Goal: Task Accomplishment & Management: Manage account settings

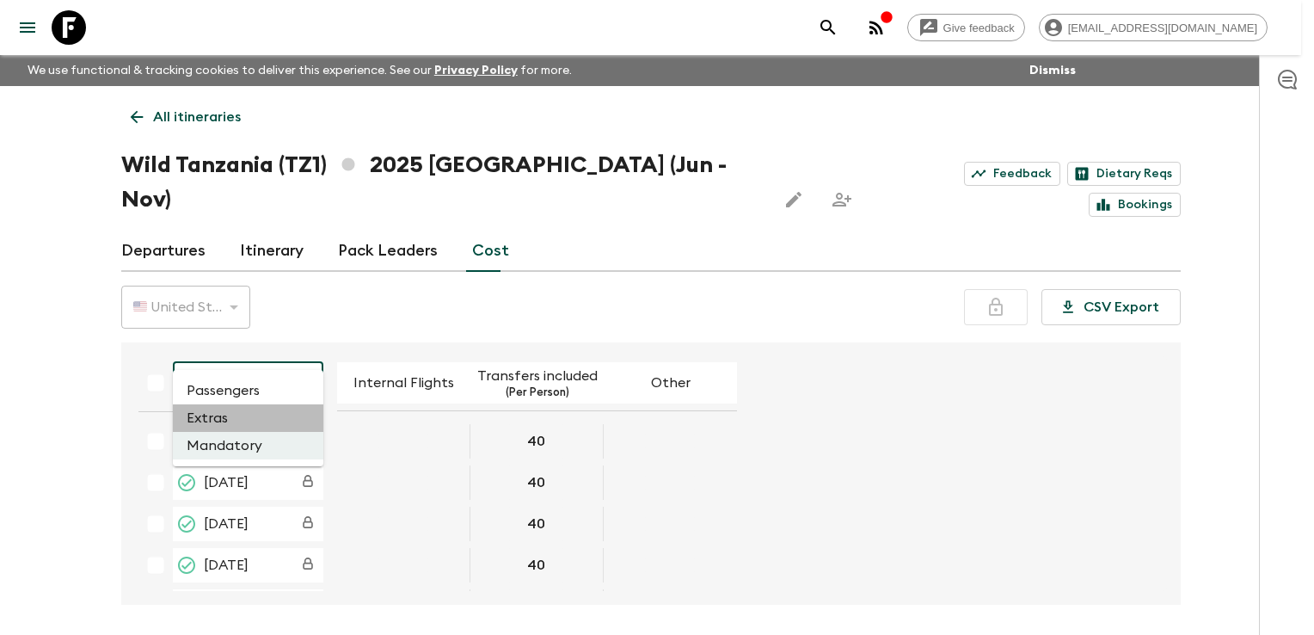
click at [237, 421] on li "Extras" at bounding box center [248, 418] width 151 height 28
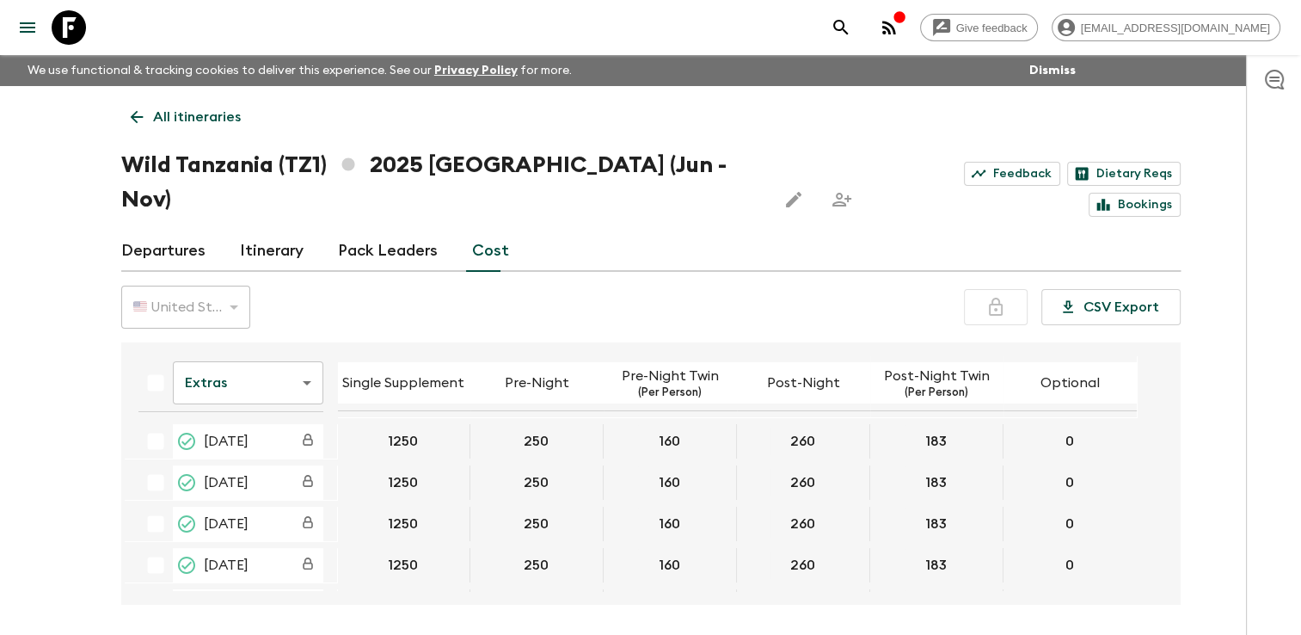
click at [141, 112] on icon at bounding box center [136, 117] width 19 height 19
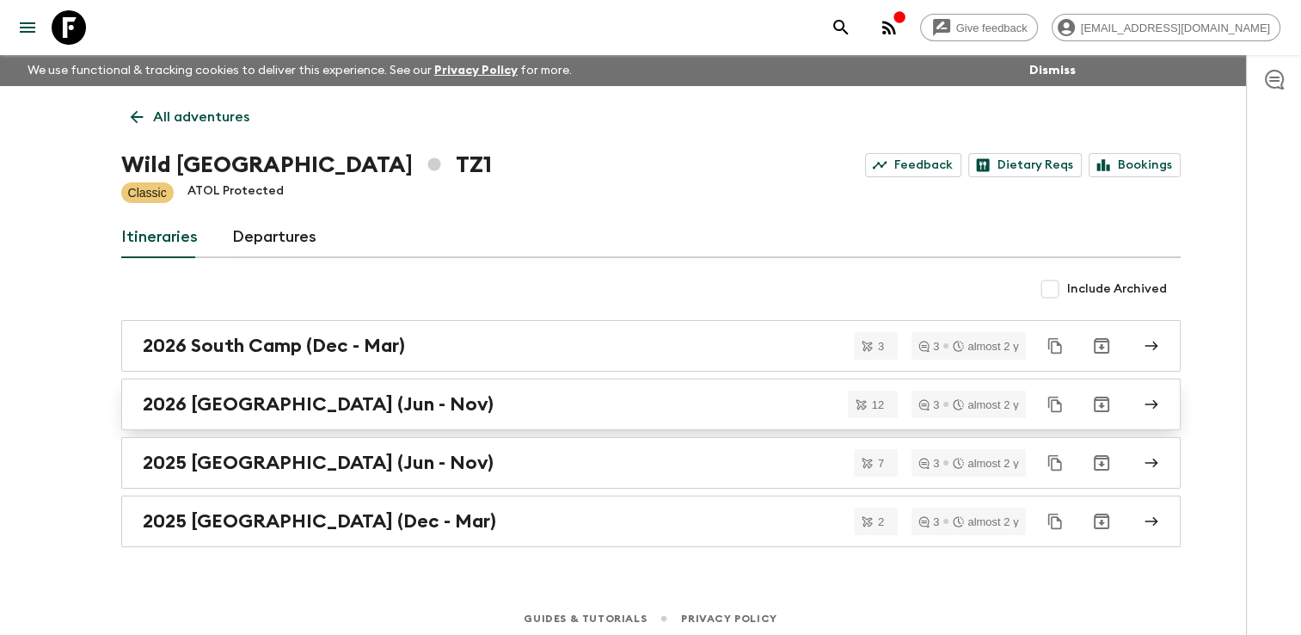
click at [266, 403] on h2 "2026 [GEOGRAPHIC_DATA] (Jun - Nov)" at bounding box center [318, 404] width 351 height 22
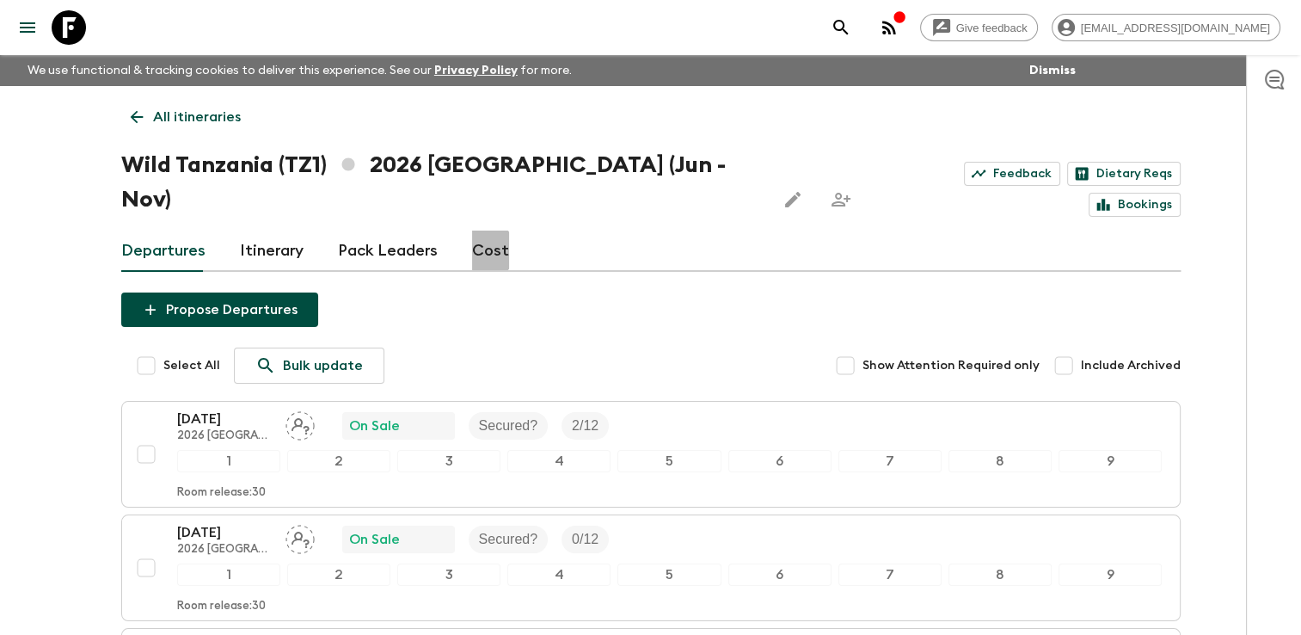
click at [482, 231] on link "Cost" at bounding box center [490, 251] width 37 height 41
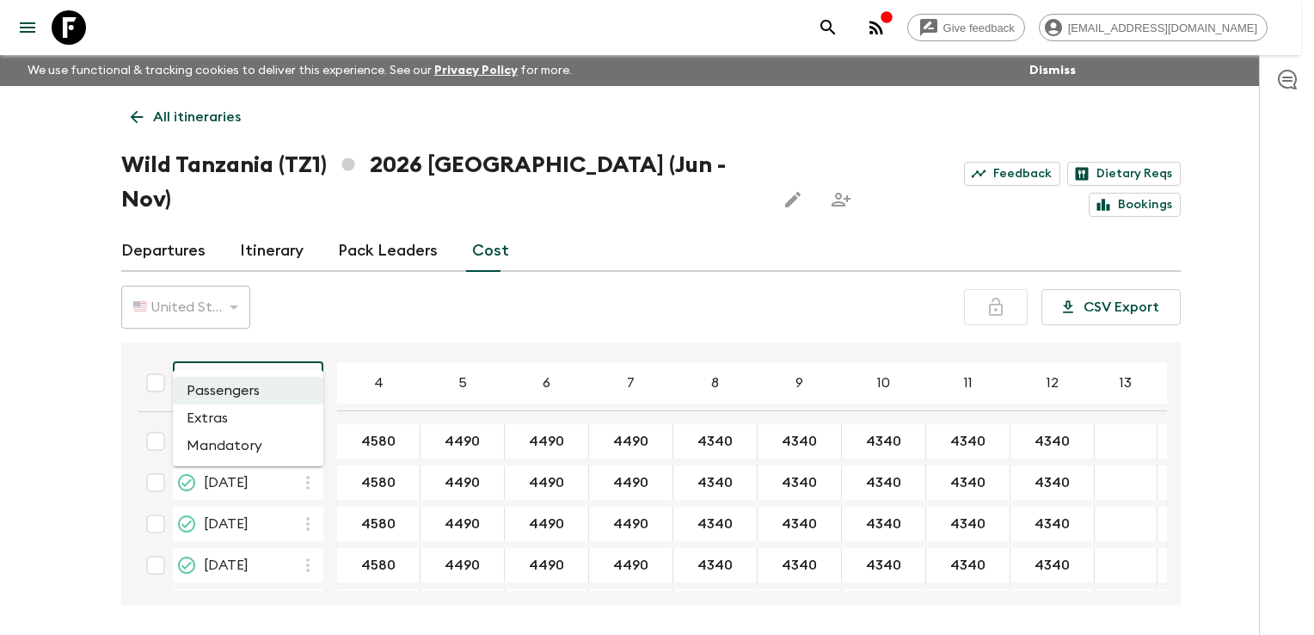
click at [292, 342] on body "Give feedback [EMAIL_ADDRESS][DOMAIN_NAME] We use functional & tracking cookies…" at bounding box center [657, 349] width 1314 height 699
click at [239, 424] on li "Extras" at bounding box center [248, 418] width 151 height 28
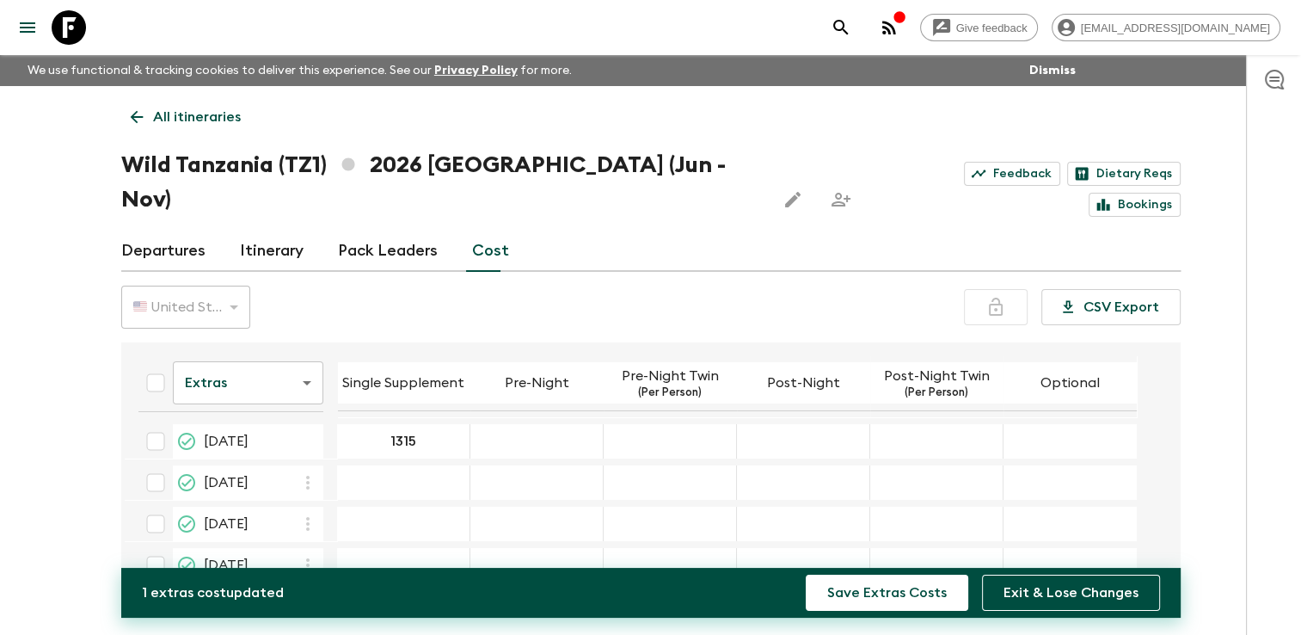
type input "1315"
click at [532, 424] on div "07 Jun 2026; Pre-Night" at bounding box center [537, 441] width 133 height 34
click at [531, 424] on div "07 Jun 2026; Pre-Night" at bounding box center [537, 441] width 133 height 34
type input "250"
type input "160"
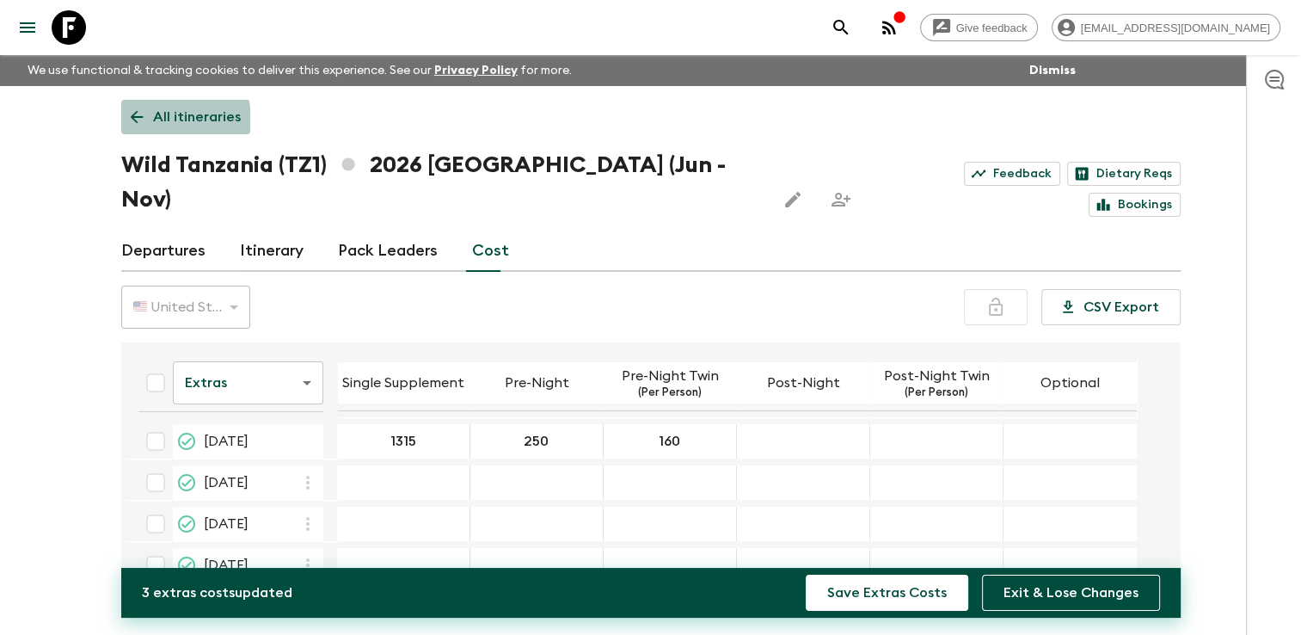
click at [129, 122] on icon at bounding box center [136, 117] width 19 height 19
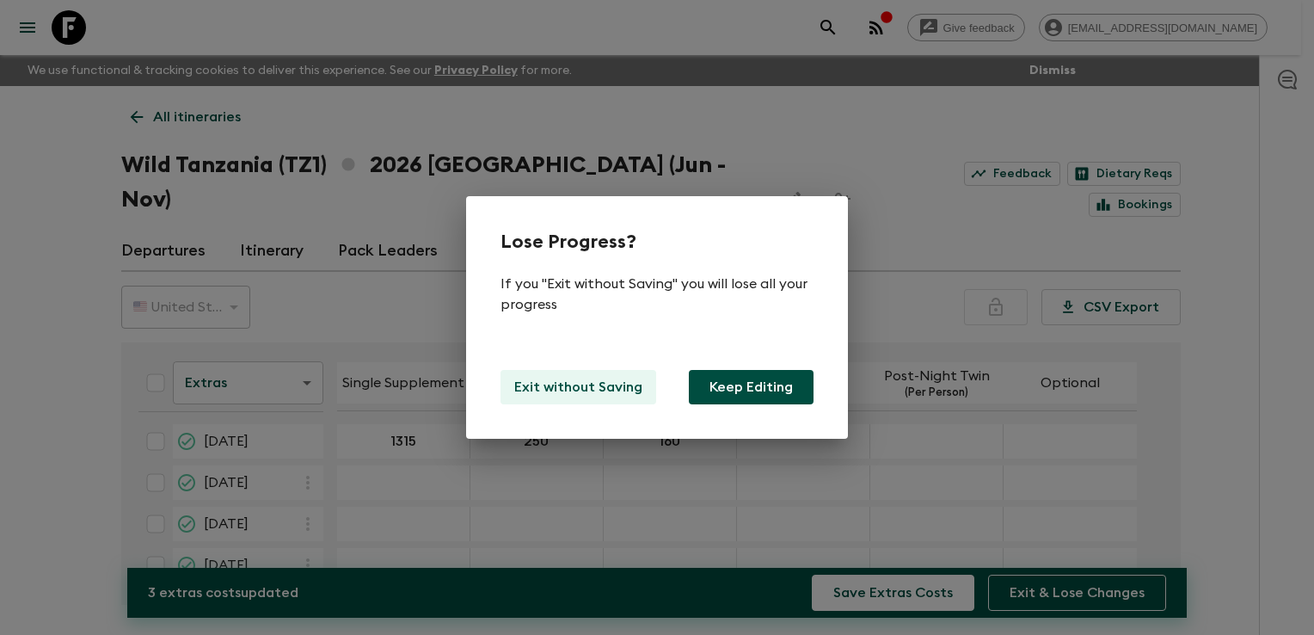
click at [600, 383] on p "Exit without Saving" at bounding box center [578, 387] width 128 height 21
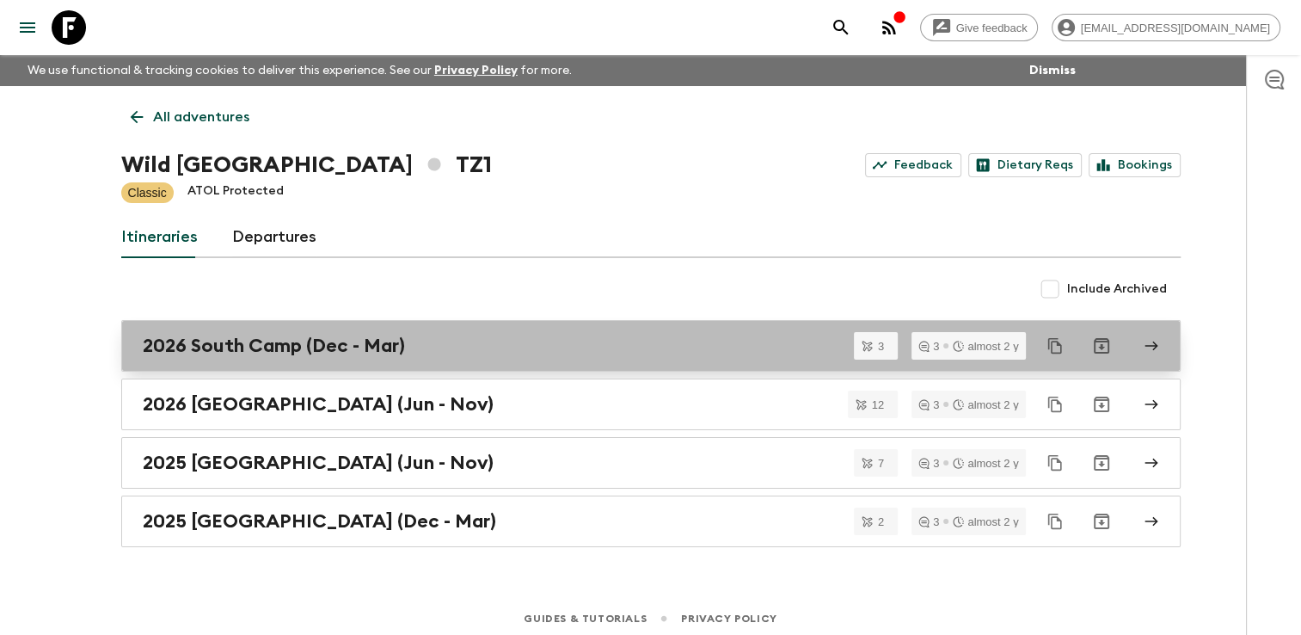
click at [216, 342] on h2 "2026 South Camp (Dec - Mar)" at bounding box center [274, 346] width 262 height 22
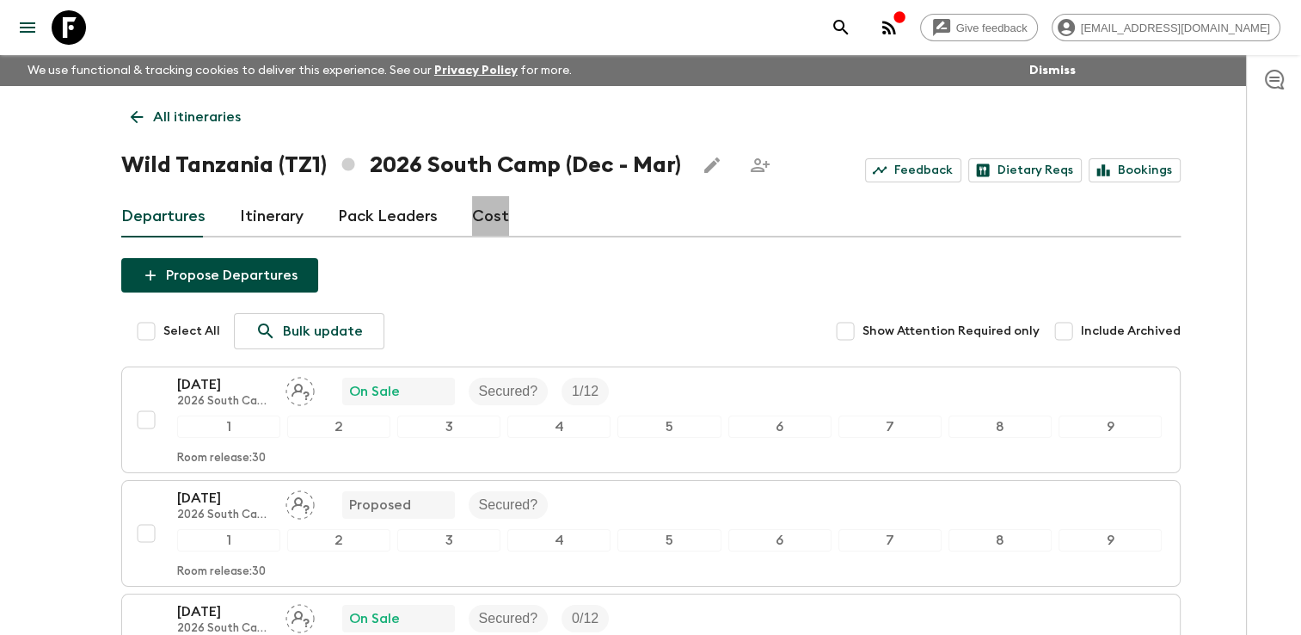
click at [485, 212] on link "Cost" at bounding box center [490, 216] width 37 height 41
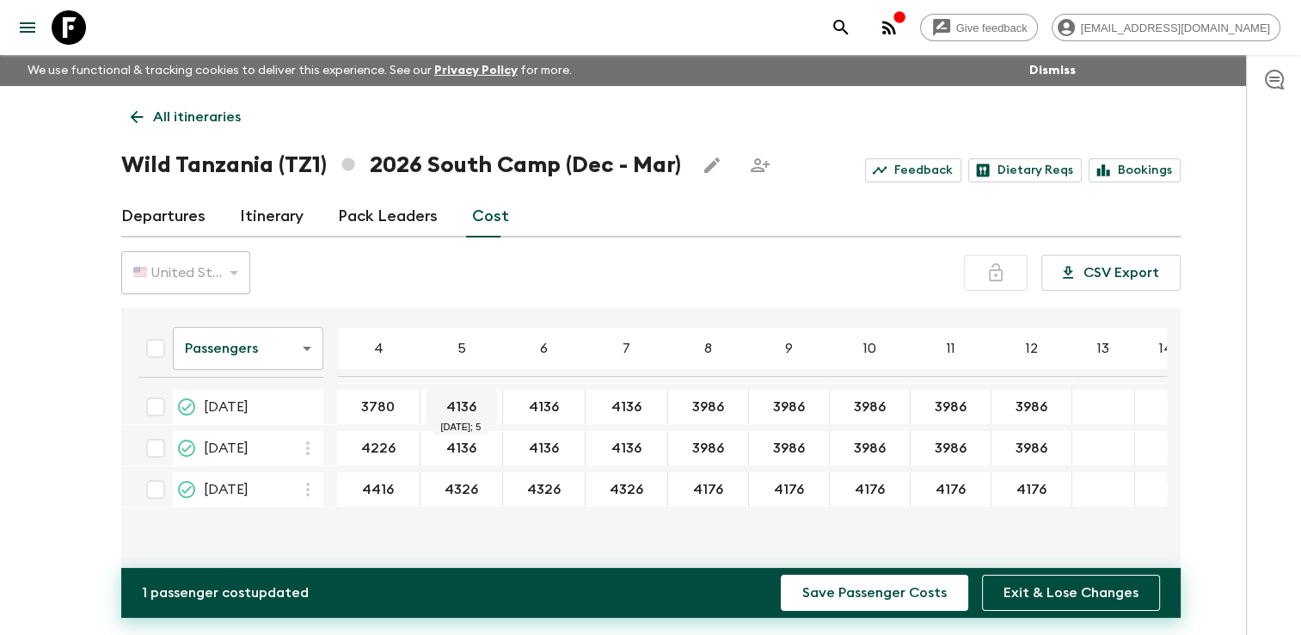
type input "3780"
type input "3690"
type input "3540"
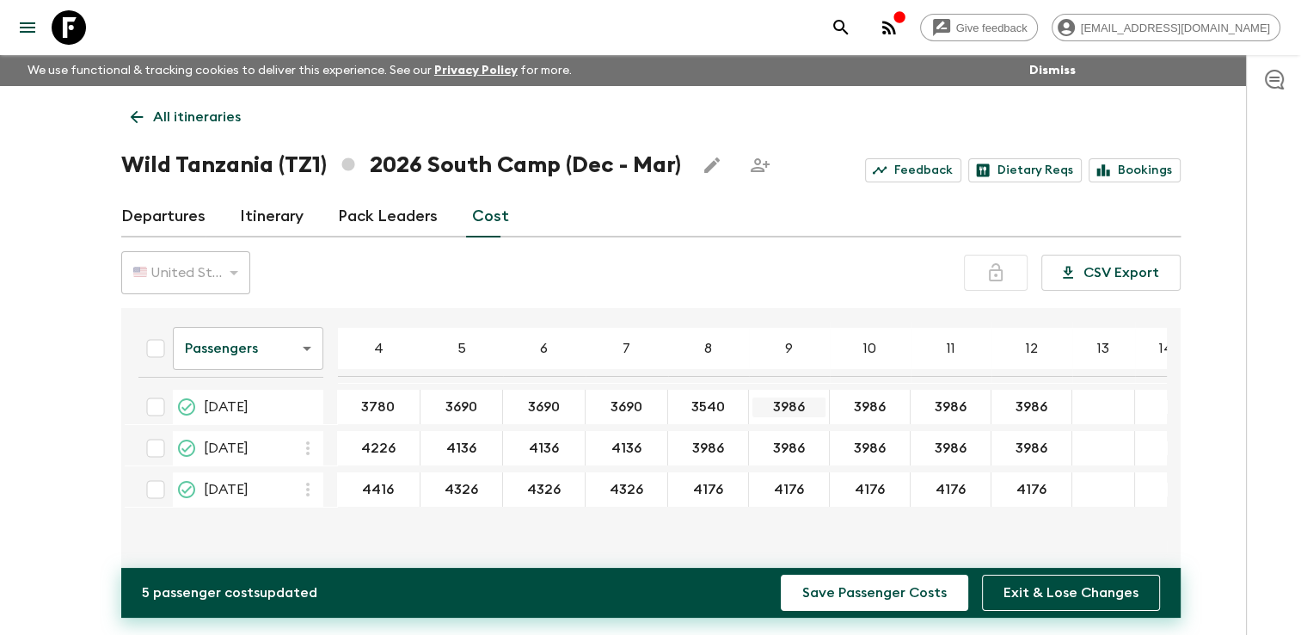
click at [795, 401] on input "3986" at bounding box center [789, 407] width 73 height 20
paste input "540"
type input "3540"
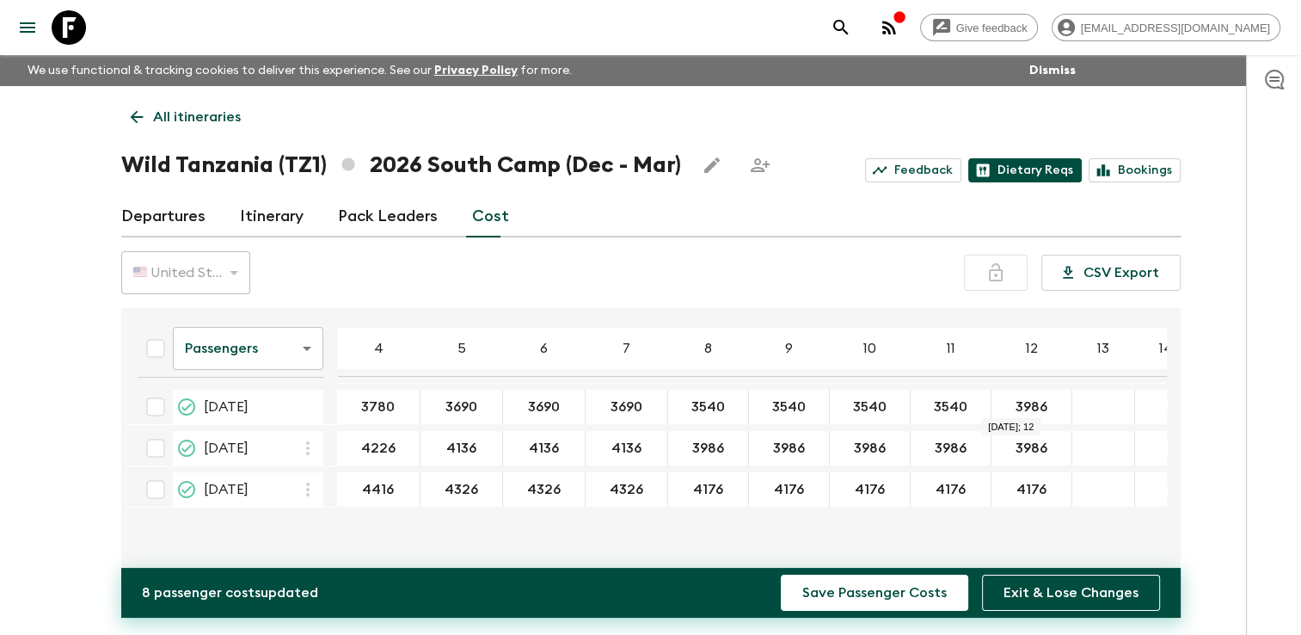
type input "3540"
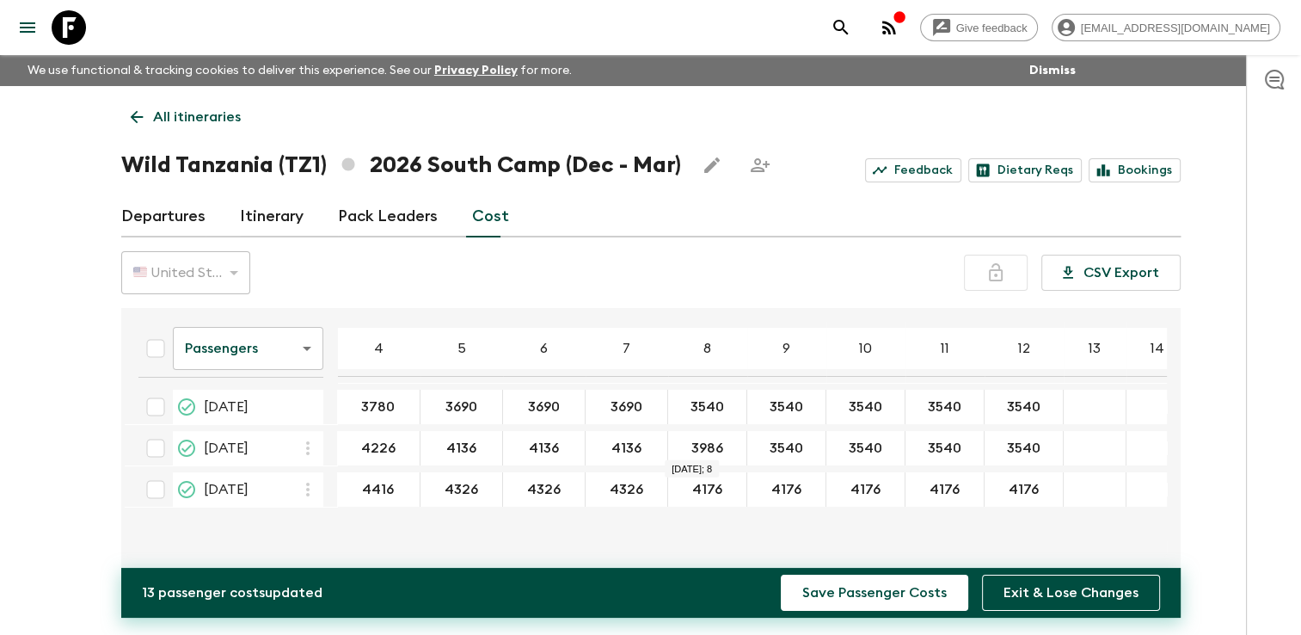
type input "3540"
type input "3690"
type input "3780"
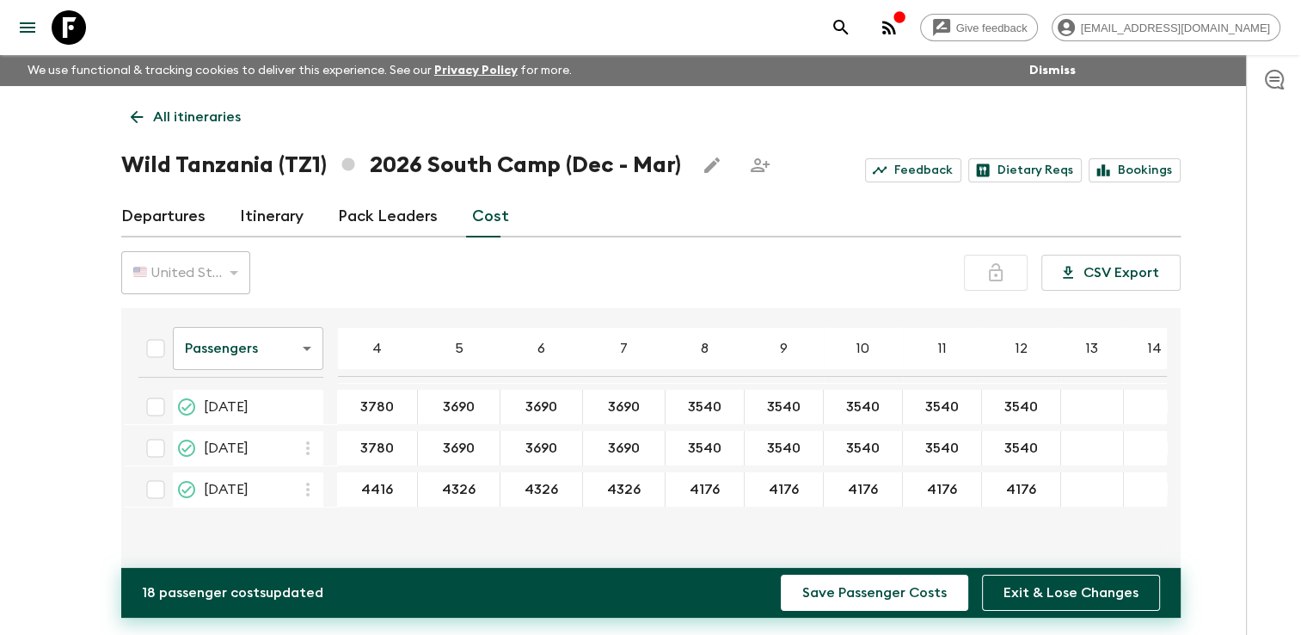
click at [1203, 393] on div "Give feedback [EMAIL_ADDRESS][DOMAIN_NAME] We use functional & tracking cookies…" at bounding box center [650, 332] width 1301 height 665
click at [894, 599] on button "Save Passenger Costs" at bounding box center [875, 593] width 188 height 36
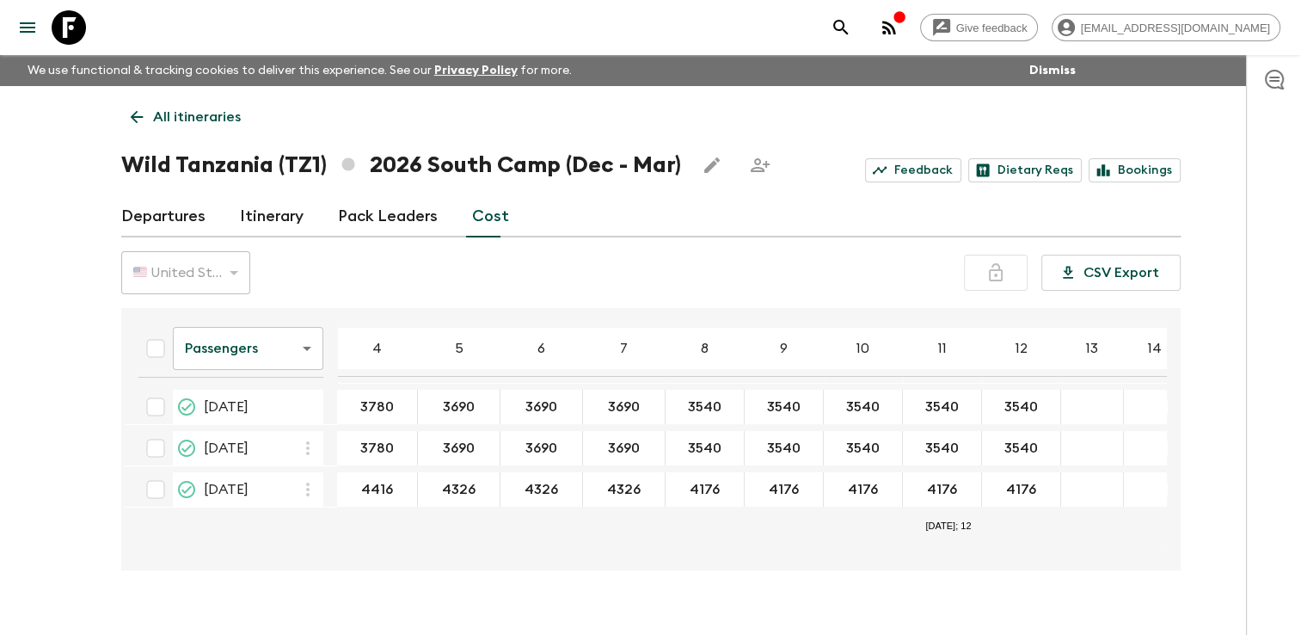
click at [282, 342] on body "Give feedback [EMAIL_ADDRESS][DOMAIN_NAME] We use functional & tracking cookies…" at bounding box center [650, 332] width 1301 height 665
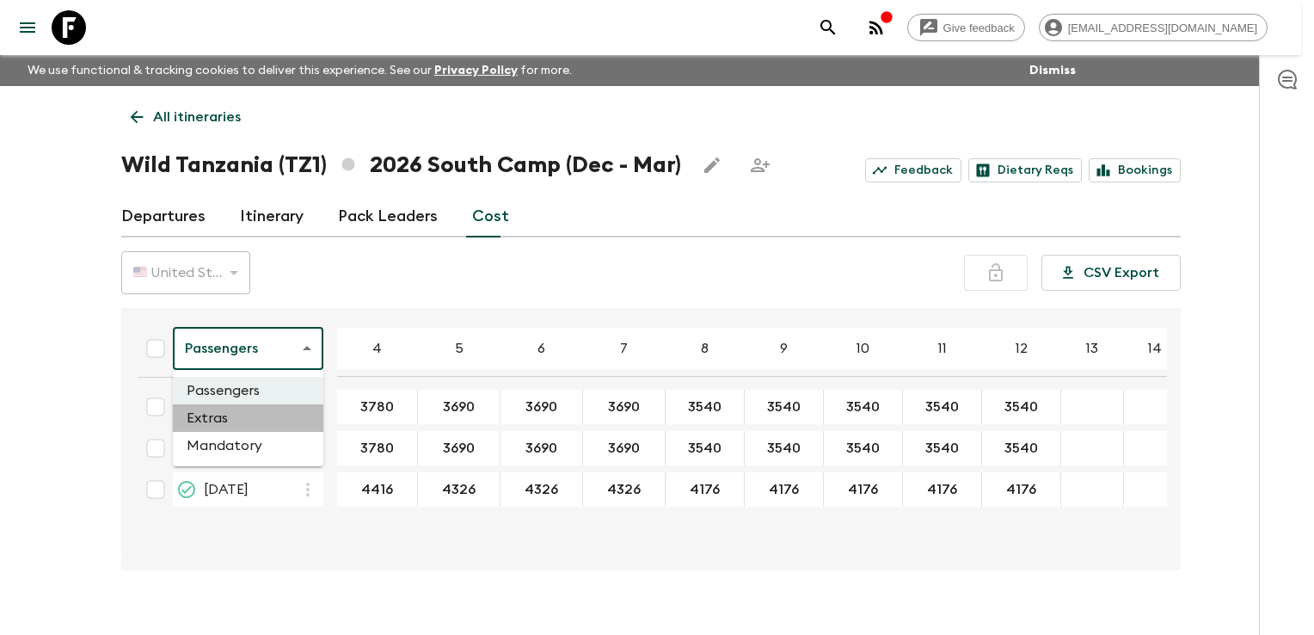
click at [231, 425] on li "Extras" at bounding box center [248, 418] width 151 height 28
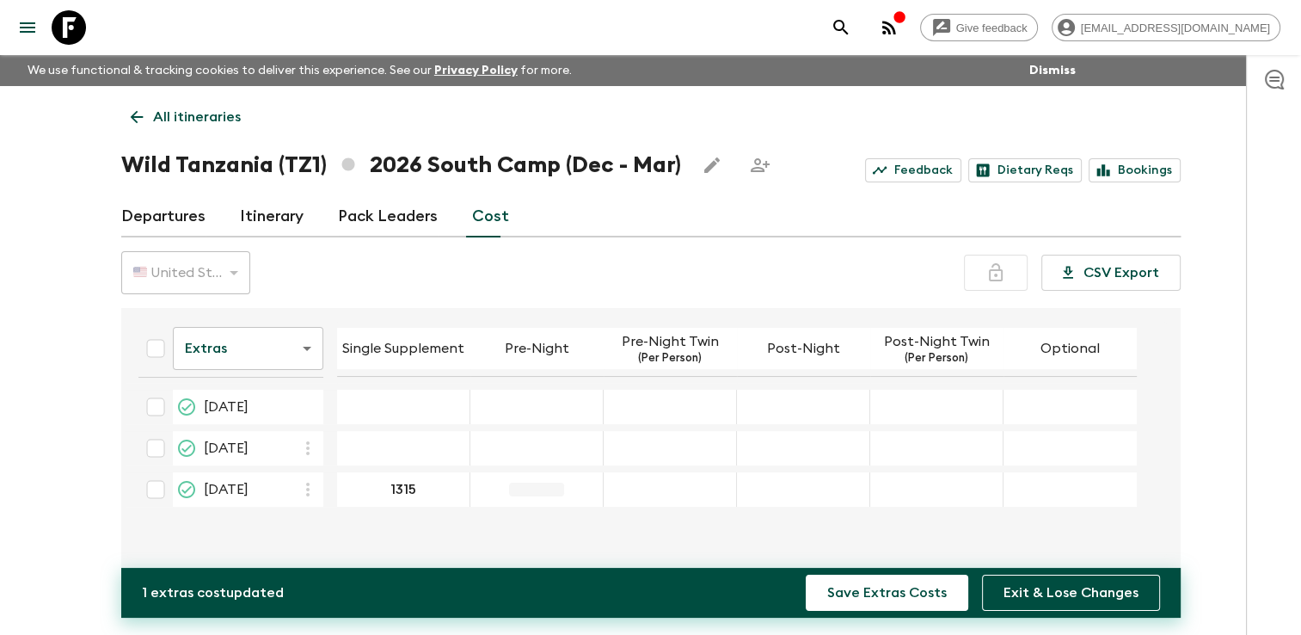
type input "1315"
type input "250"
type input "160"
click at [795, 481] on div "19 Dec 2026; Post-Night" at bounding box center [803, 489] width 133 height 34
type input "295"
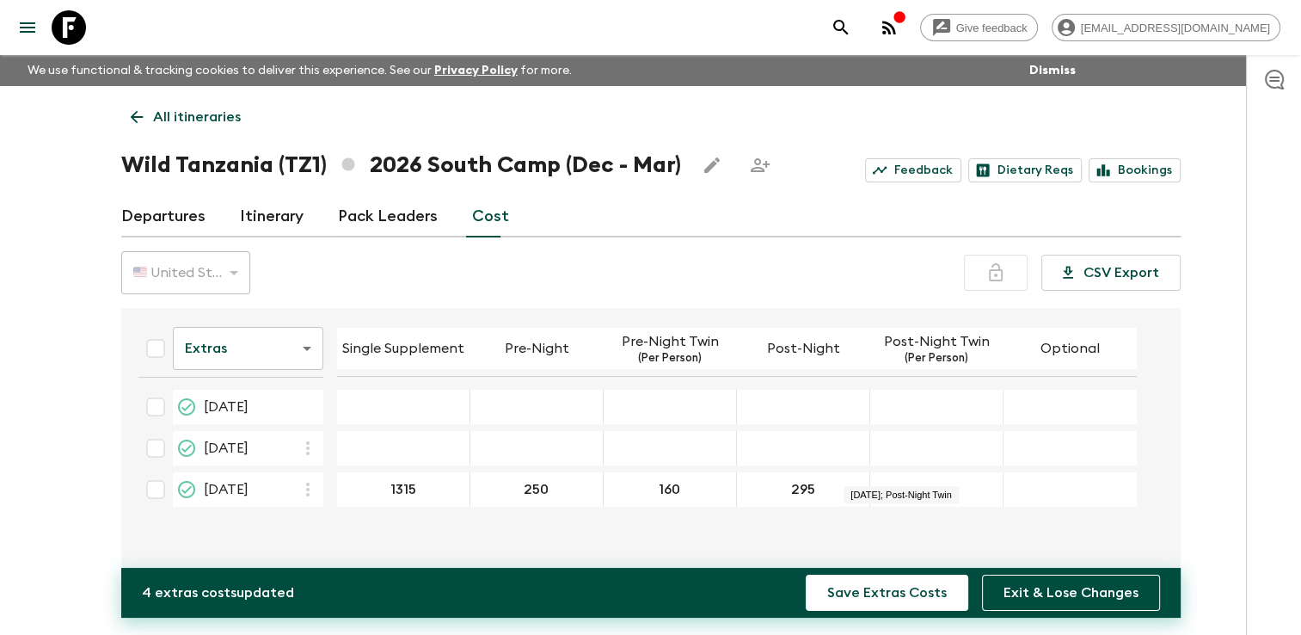
click at [913, 474] on div "19 Dec 2026; Post-Night Twin" at bounding box center [936, 489] width 133 height 34
type input "200"
click at [886, 591] on button "Save Extras Costs" at bounding box center [887, 593] width 163 height 36
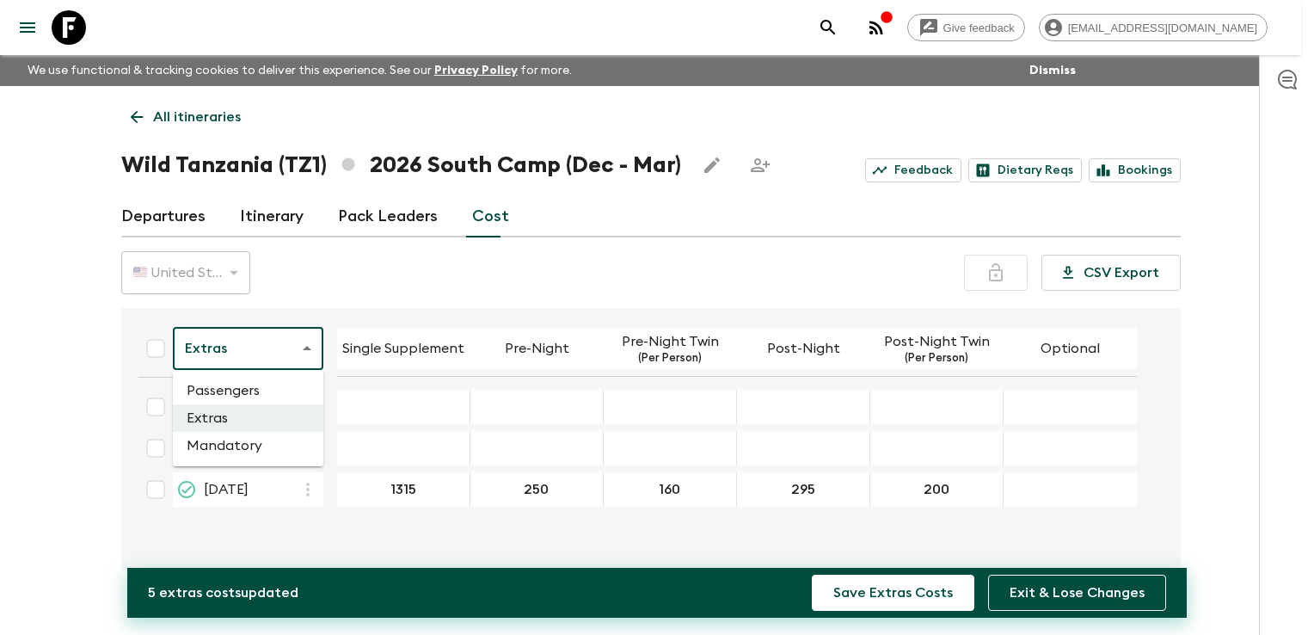
click at [279, 342] on body "Give feedback [EMAIL_ADDRESS][DOMAIN_NAME] We use functional & tracking cookies…" at bounding box center [657, 332] width 1314 height 665
click at [231, 446] on li "Mandatory" at bounding box center [248, 446] width 151 height 28
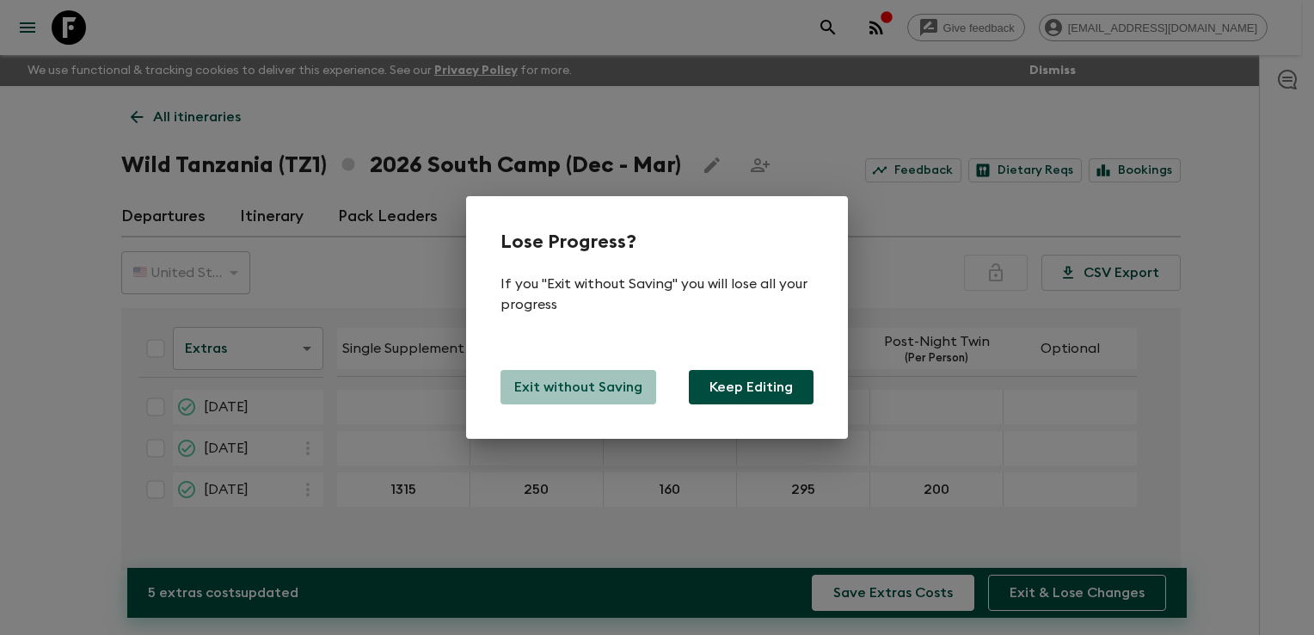
click at [588, 390] on p "Exit without Saving" at bounding box center [578, 387] width 128 height 21
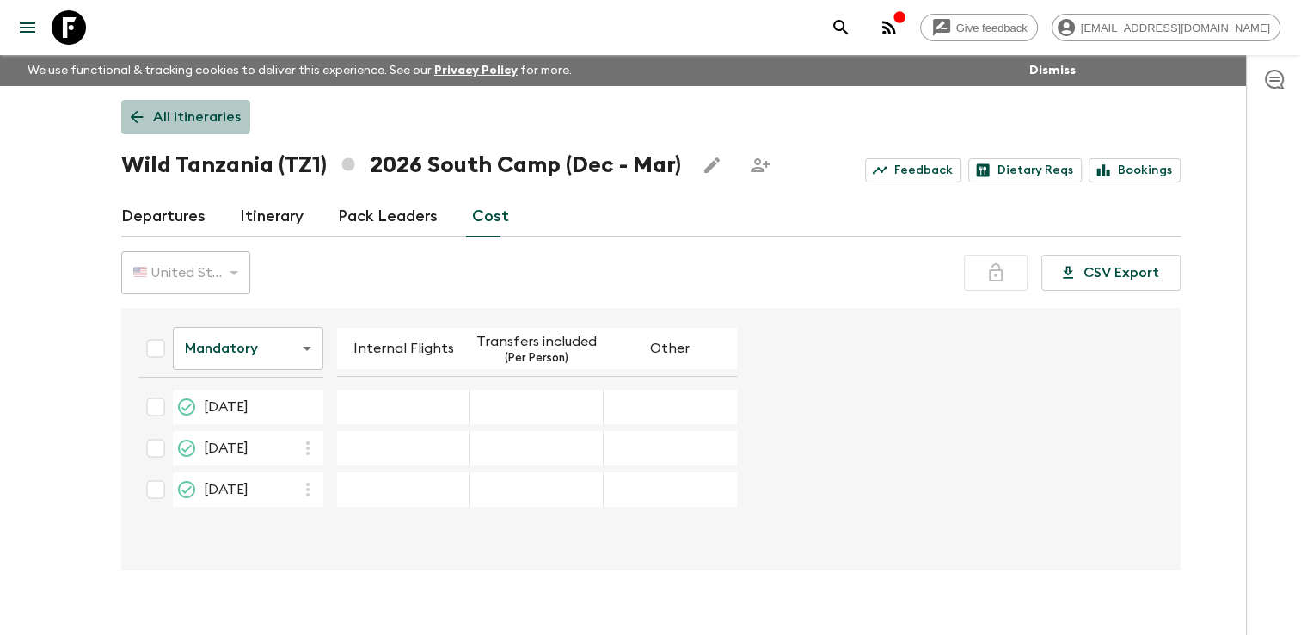
click at [132, 108] on icon at bounding box center [136, 117] width 19 height 19
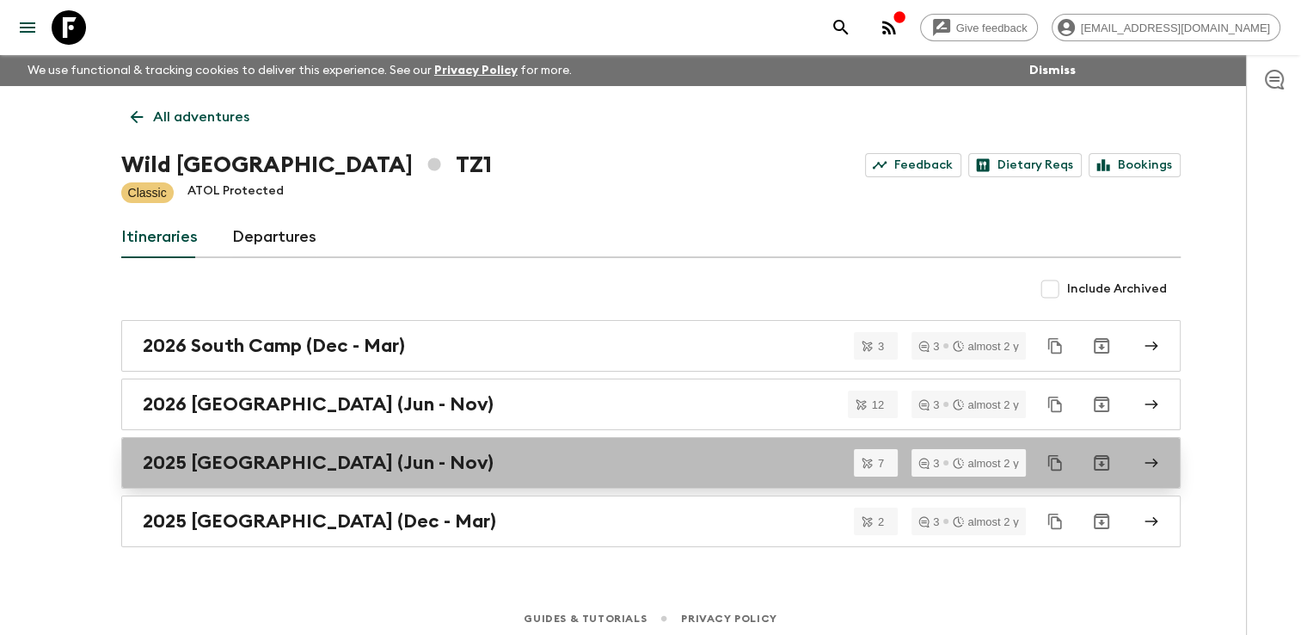
click at [239, 466] on h2 "2025 [GEOGRAPHIC_DATA] (Jun - Nov)" at bounding box center [318, 463] width 351 height 22
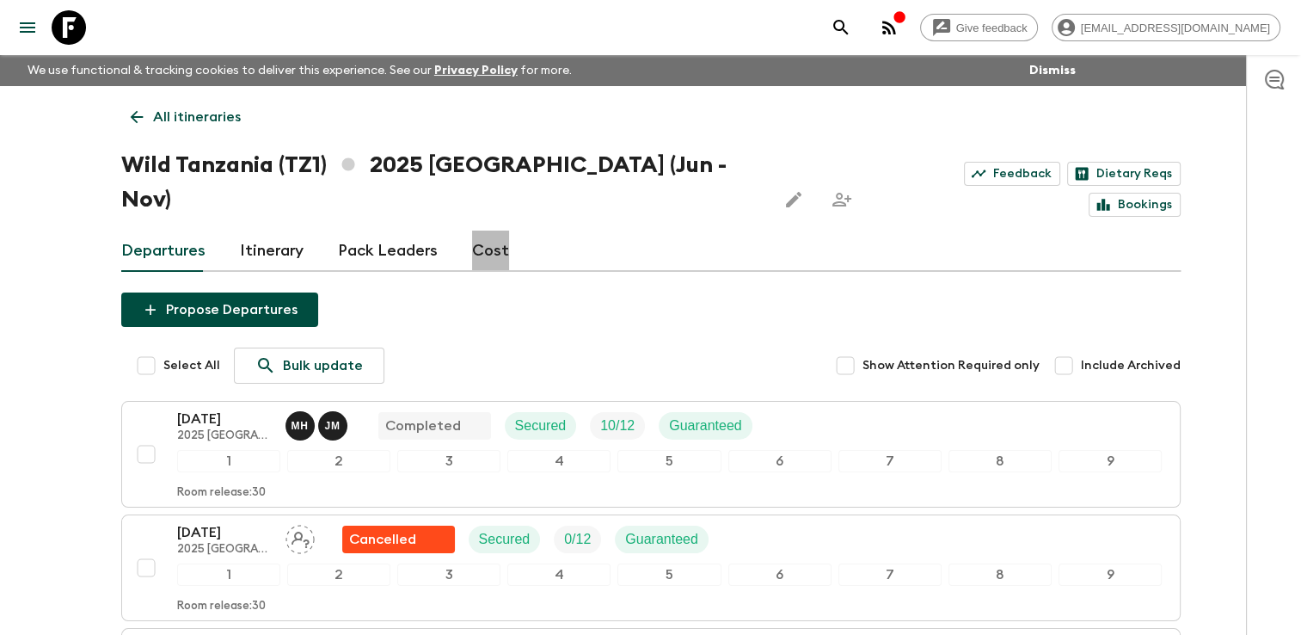
click at [485, 231] on link "Cost" at bounding box center [490, 251] width 37 height 41
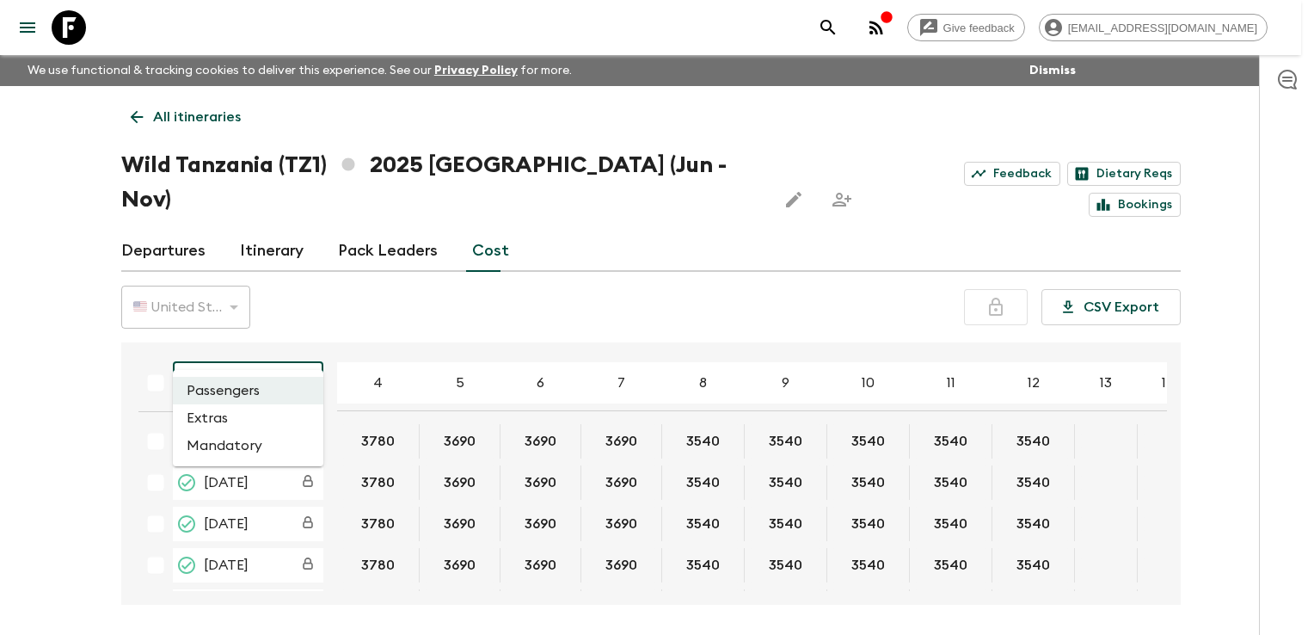
click at [295, 345] on body "Give feedback [EMAIL_ADDRESS][DOMAIN_NAME] We use functional & tracking cookies…" at bounding box center [657, 349] width 1314 height 699
click at [225, 413] on li "Extras" at bounding box center [248, 418] width 151 height 28
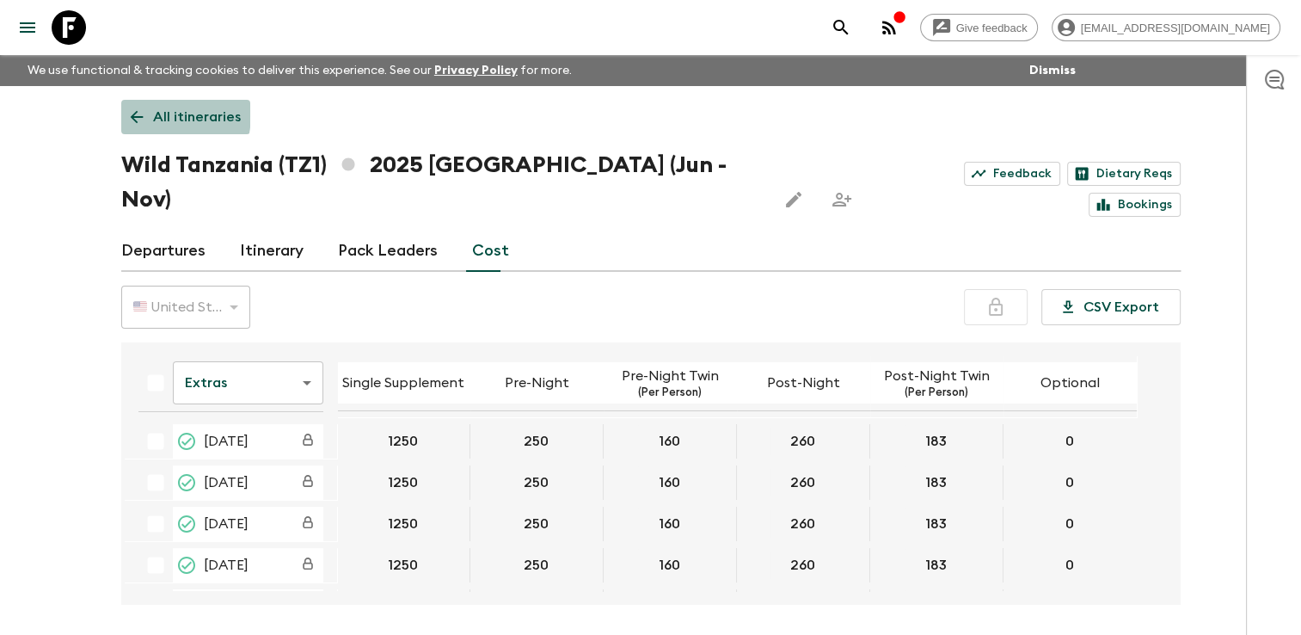
click at [135, 114] on icon at bounding box center [136, 117] width 19 height 19
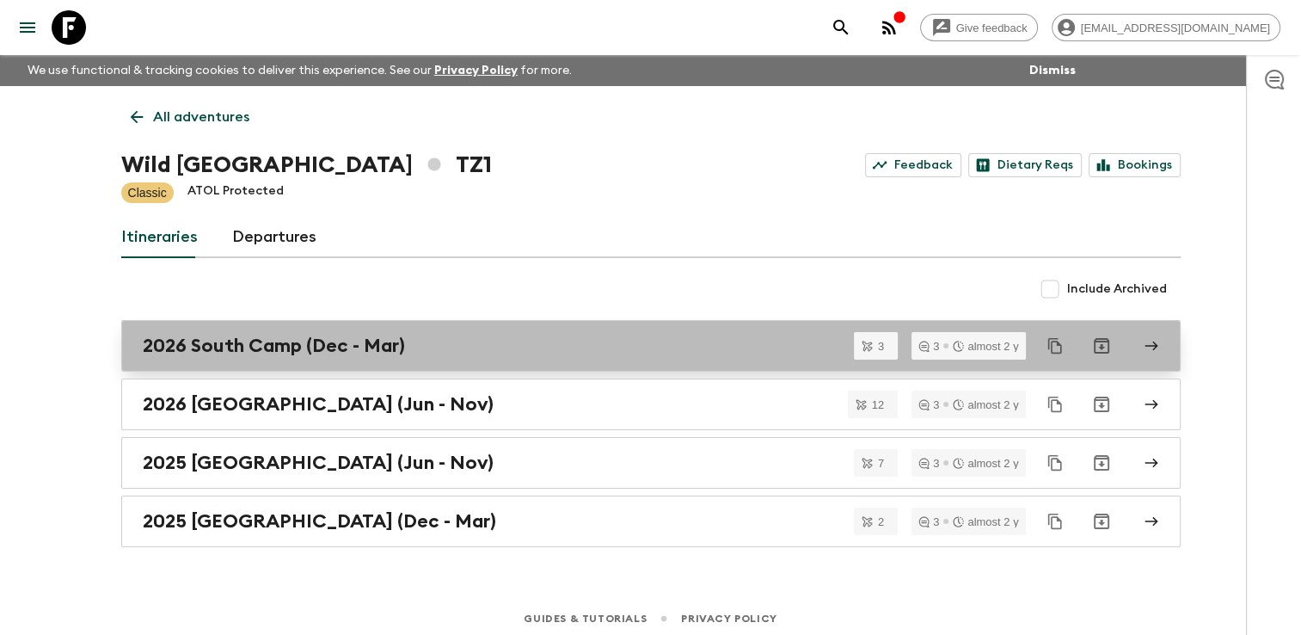
click at [255, 349] on h2 "2026 South Camp (Dec - Mar)" at bounding box center [274, 346] width 262 height 22
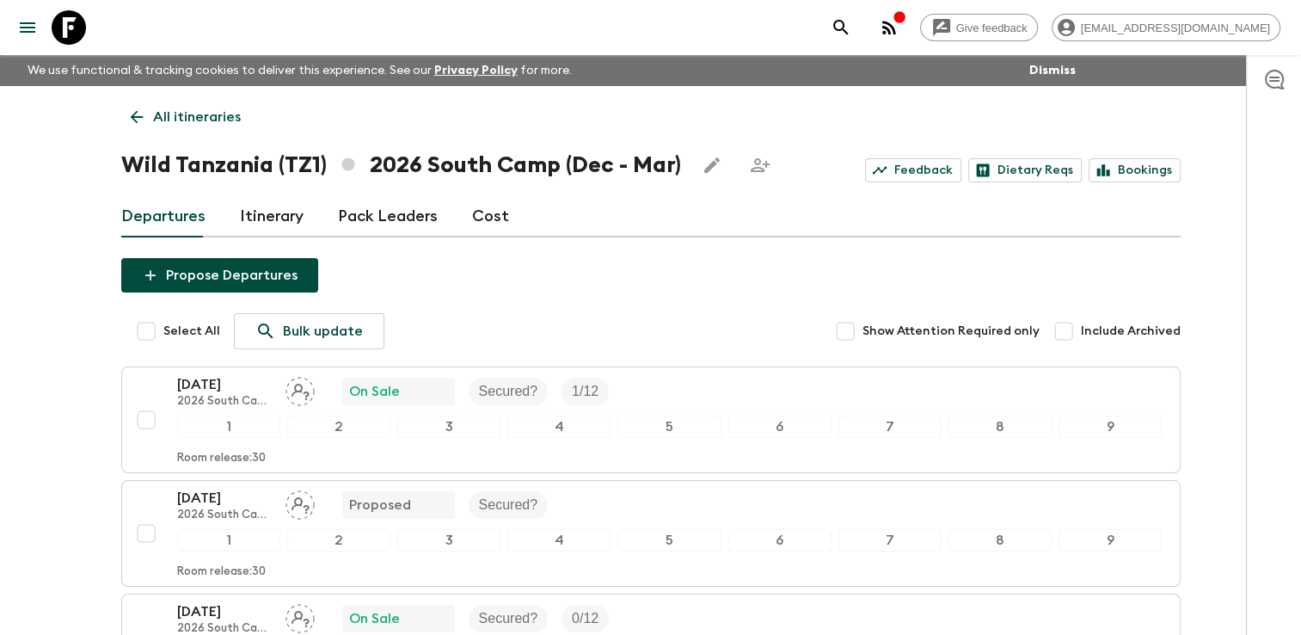
click at [483, 212] on link "Cost" at bounding box center [490, 216] width 37 height 41
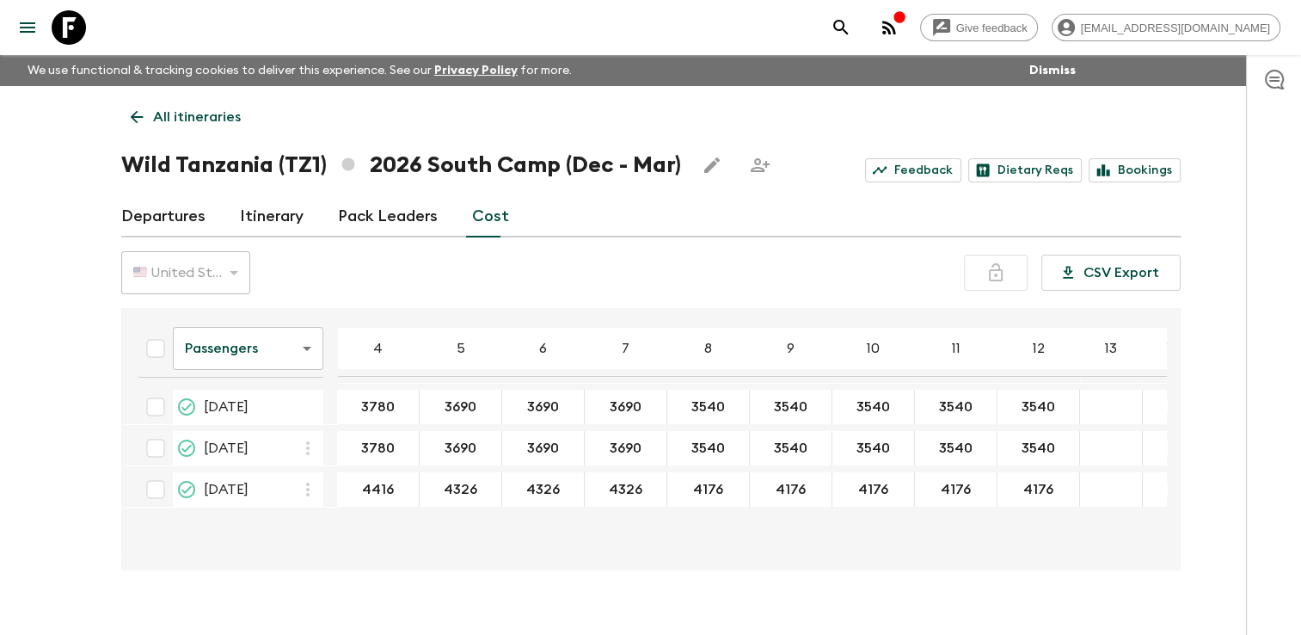
scroll to position [30, 0]
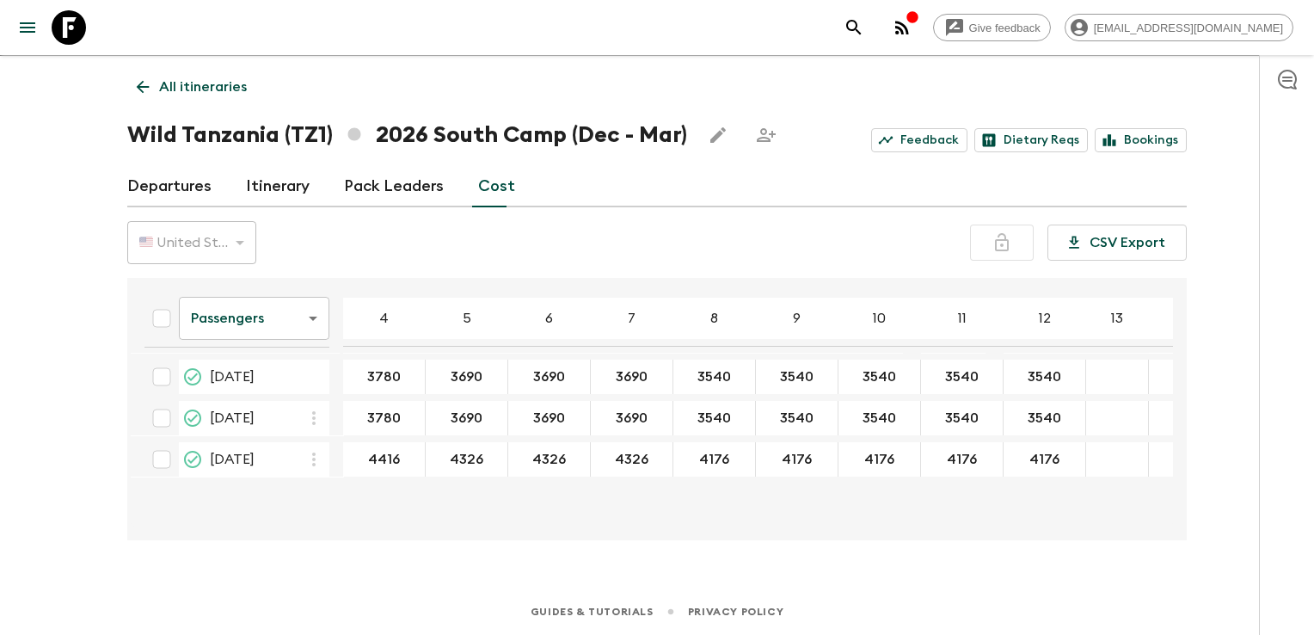
click at [299, 322] on body "Give feedback [EMAIL_ADDRESS][DOMAIN_NAME] We use functional & tracking cookies…" at bounding box center [657, 302] width 1314 height 665
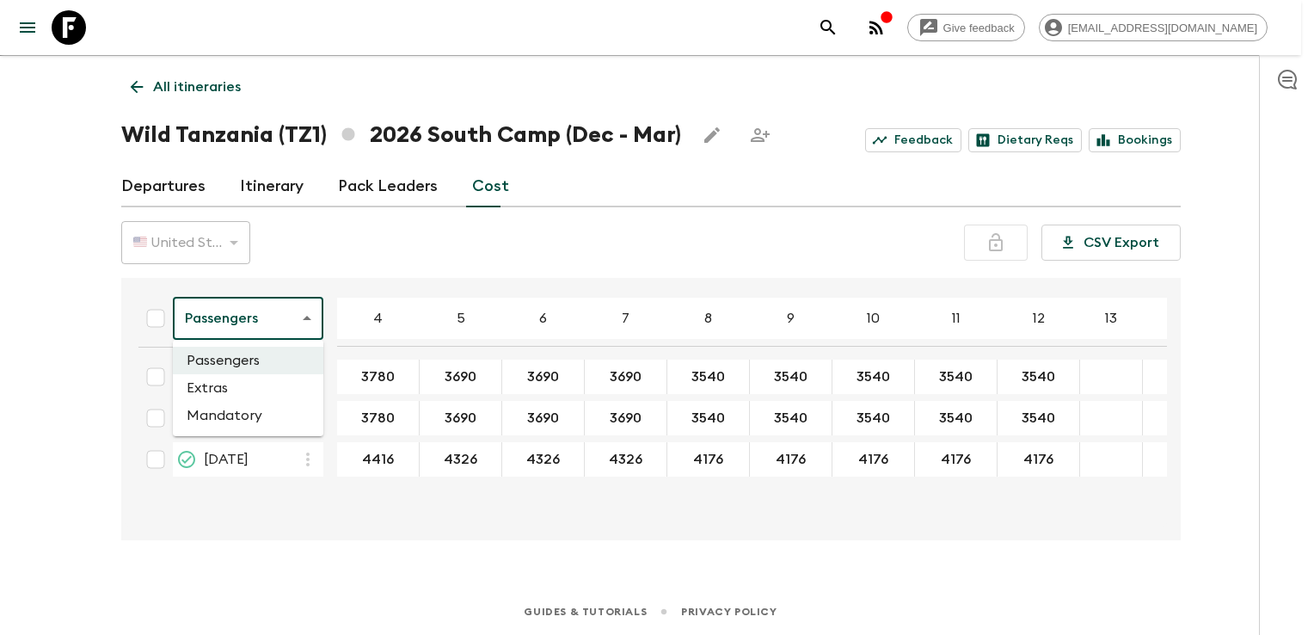
click at [236, 418] on li "Mandatory" at bounding box center [248, 416] width 151 height 28
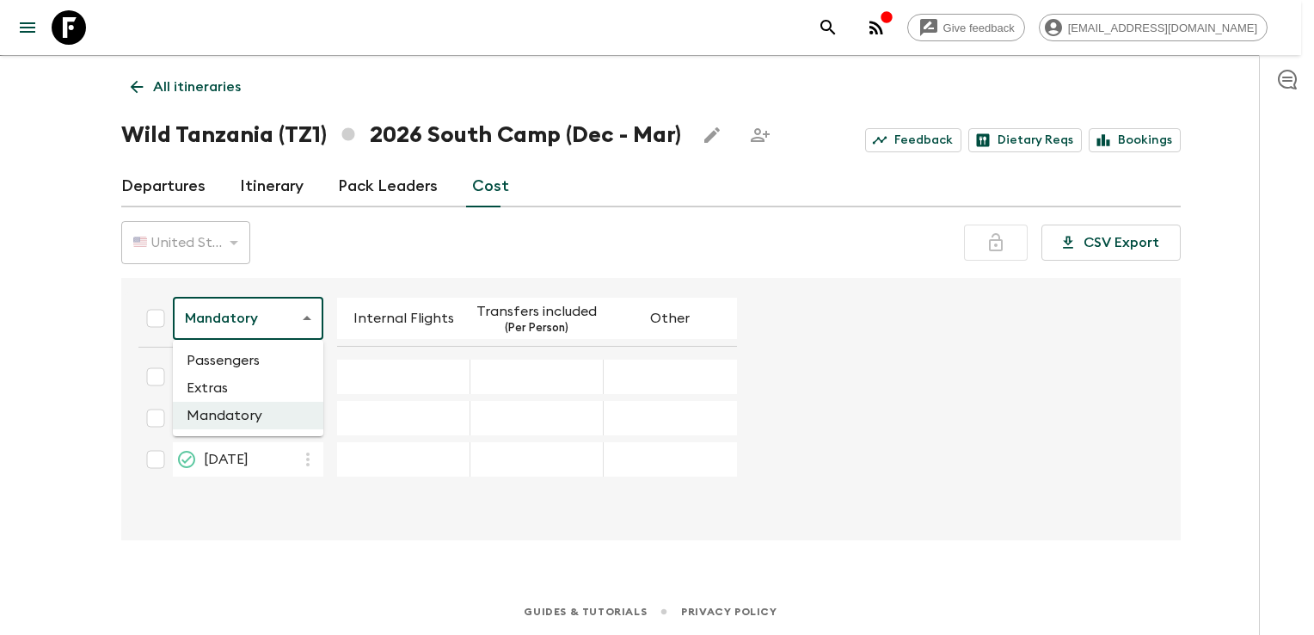
click at [269, 301] on body "Give feedback [EMAIL_ADDRESS][DOMAIN_NAME] We use functional & tracking cookies…" at bounding box center [657, 302] width 1314 height 665
click at [234, 384] on li "Extras" at bounding box center [248, 388] width 151 height 28
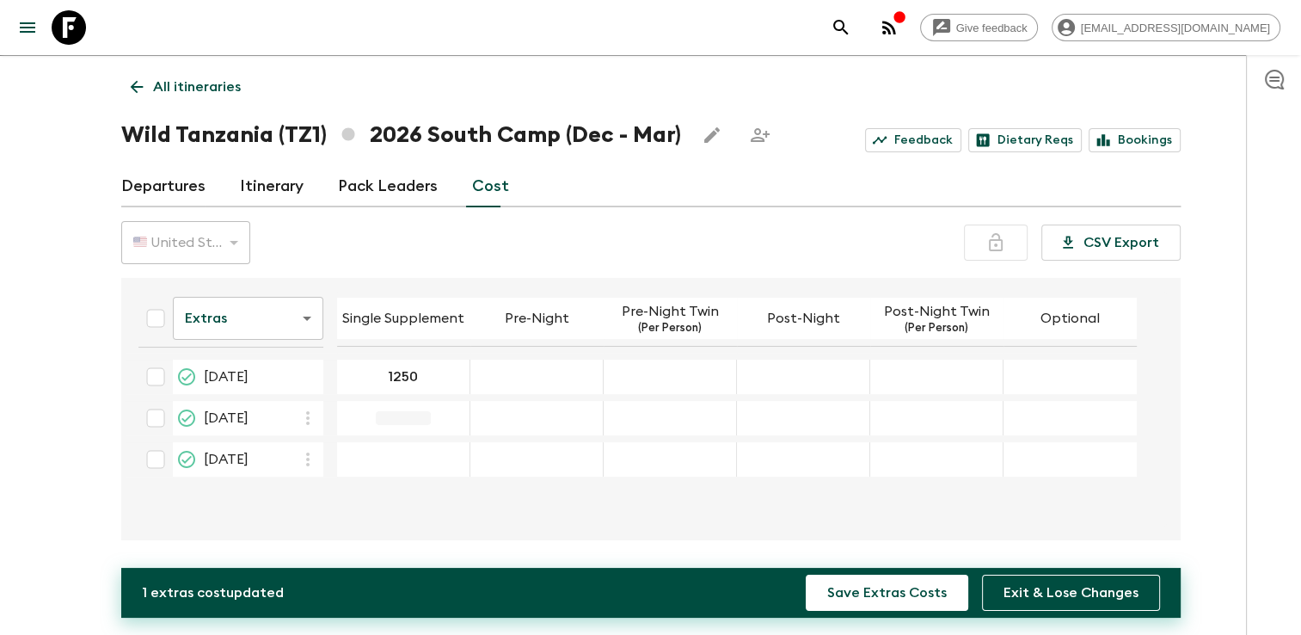
type input "1250"
type input "1315"
type input "250"
click at [531, 409] on div "08 Feb 2026; Pre-Night" at bounding box center [537, 418] width 133 height 34
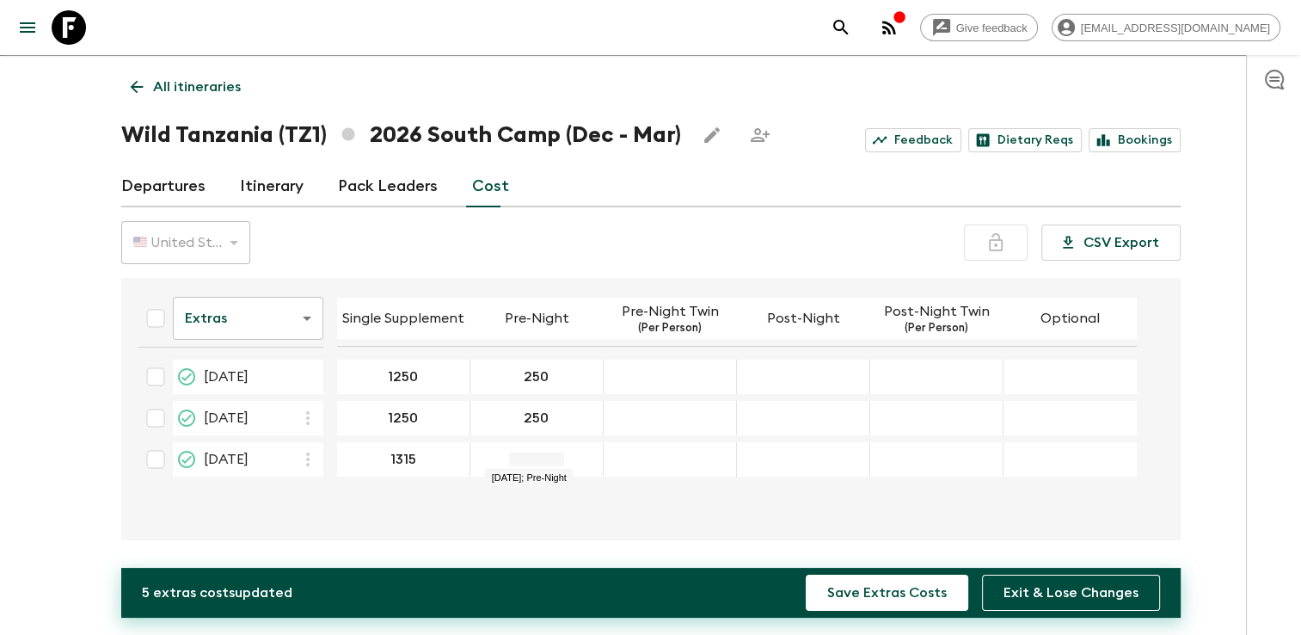
type input "250"
type input "160"
click at [675, 451] on div "19 Dec 2026; Pre-Night Twin" at bounding box center [670, 459] width 133 height 34
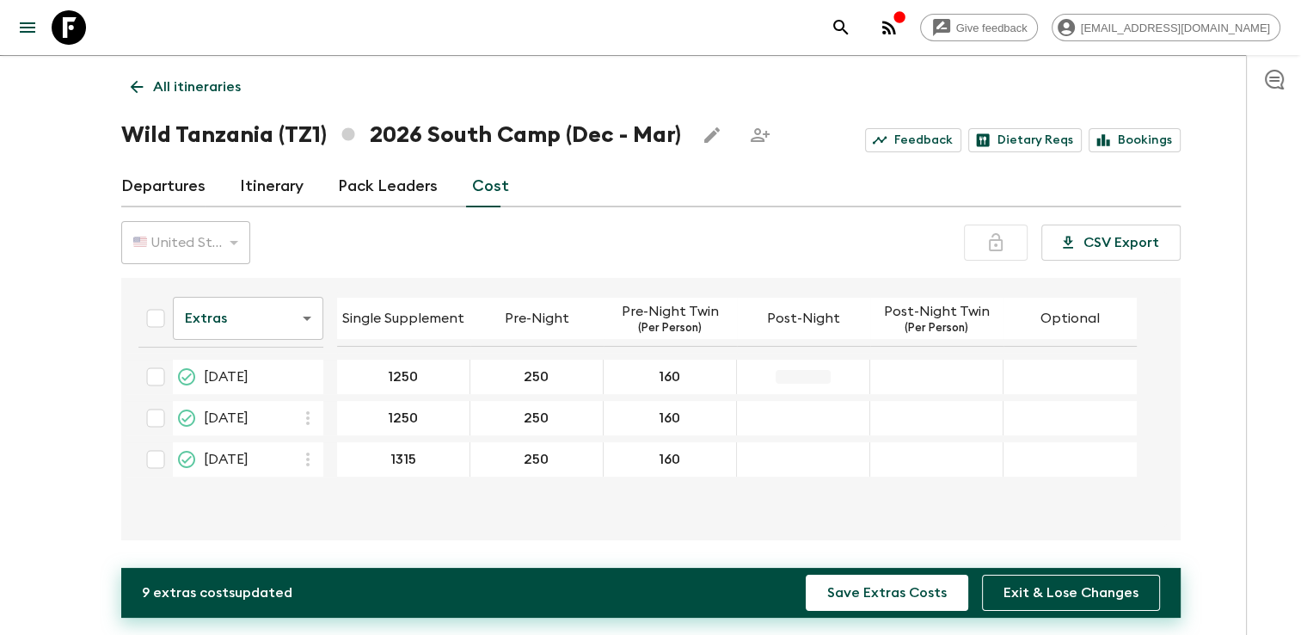
type input "160"
type input "260"
click at [791, 449] on div "19 Dec 2026; Post-Night" at bounding box center [803, 459] width 133 height 34
type input "295"
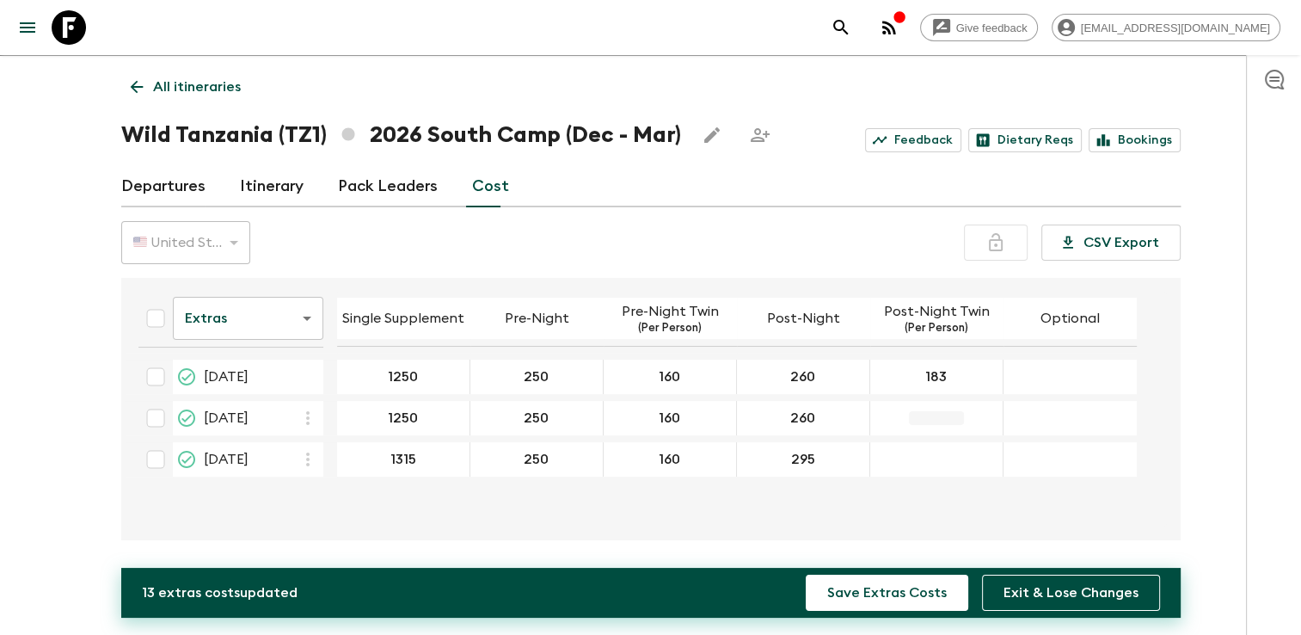
type input "183"
type input "200"
click at [907, 595] on button "Save Extras Costs" at bounding box center [887, 593] width 163 height 36
type input "0"
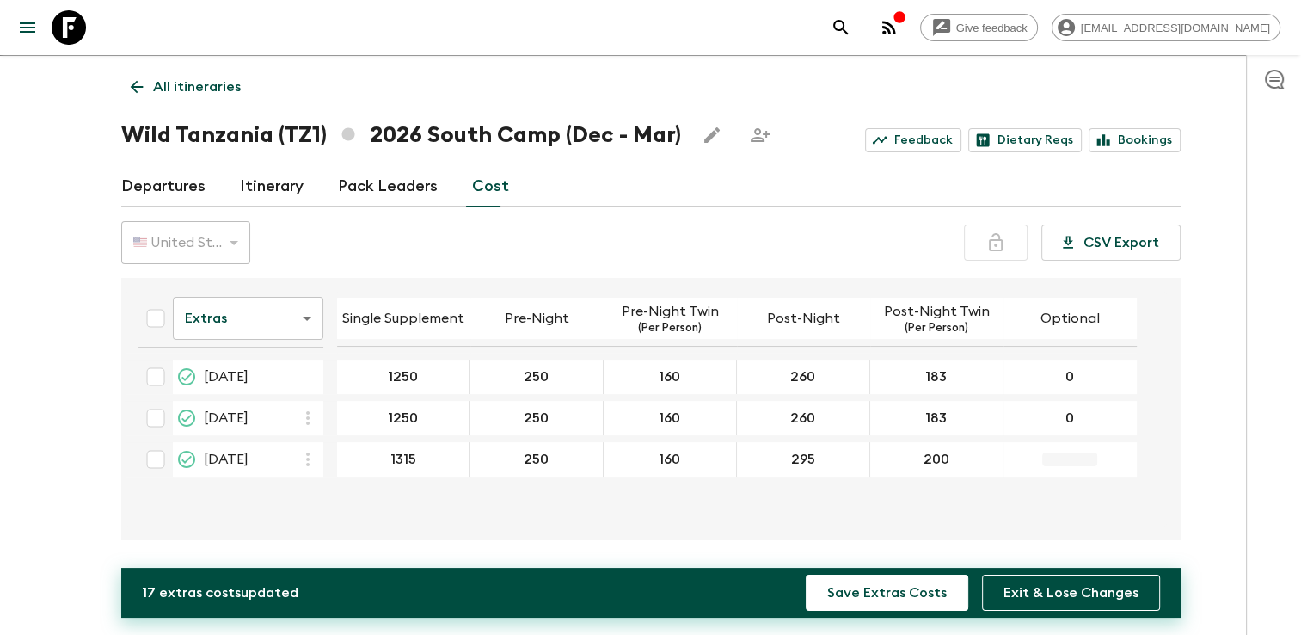
type input "0"
click at [897, 588] on button "Save Extras Costs" at bounding box center [887, 593] width 163 height 36
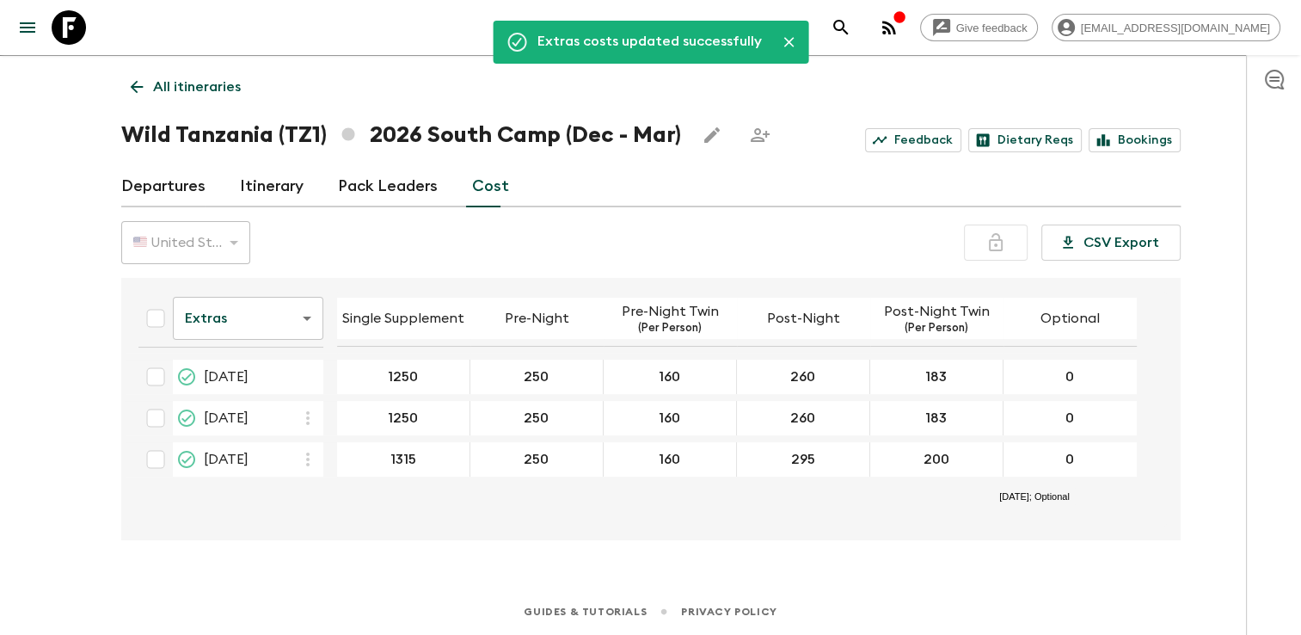
click at [268, 318] on body "Give feedback [EMAIL_ADDRESS][DOMAIN_NAME] We use functional & tracking cookies…" at bounding box center [650, 302] width 1301 height 665
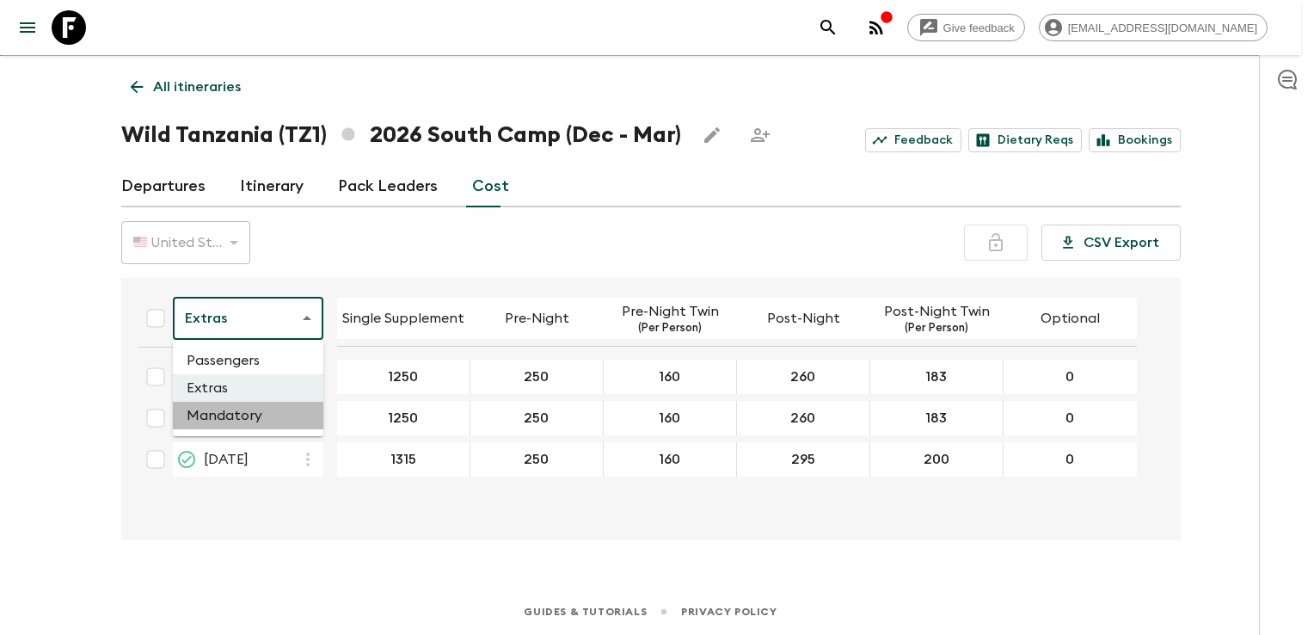
click at [224, 413] on li "Mandatory" at bounding box center [248, 416] width 151 height 28
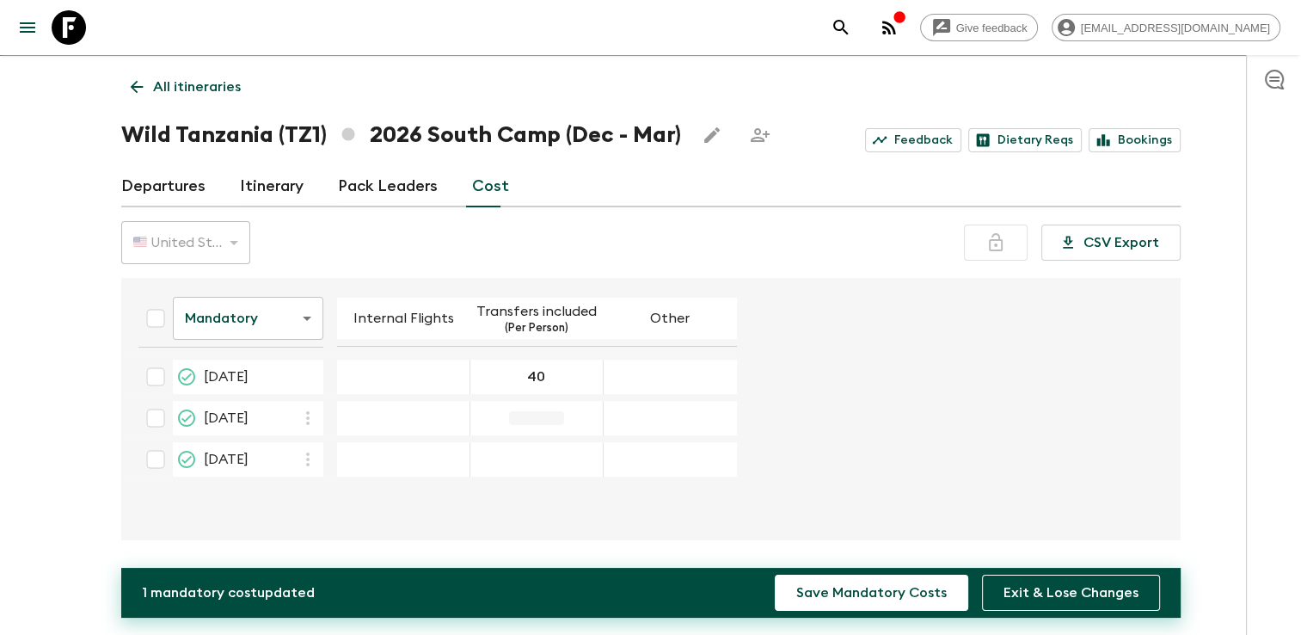
type input "40"
type input "50"
click at [870, 594] on button "Save Mandatory Costs" at bounding box center [872, 593] width 194 height 36
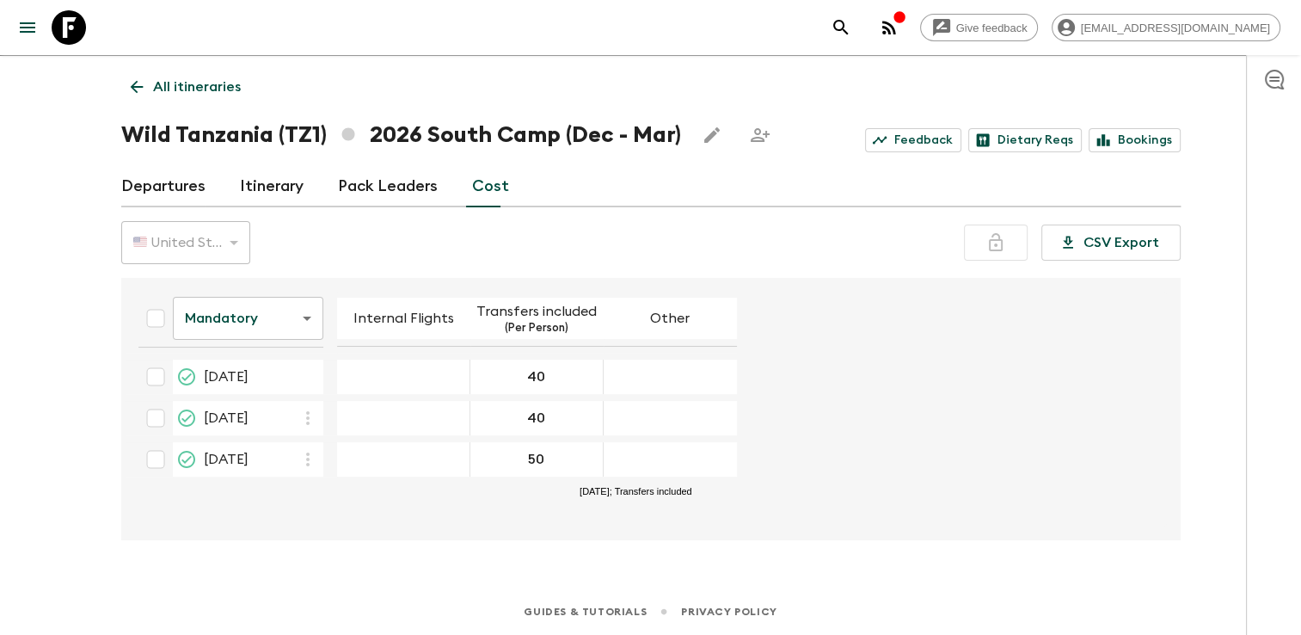
click at [138, 88] on icon at bounding box center [136, 86] width 19 height 19
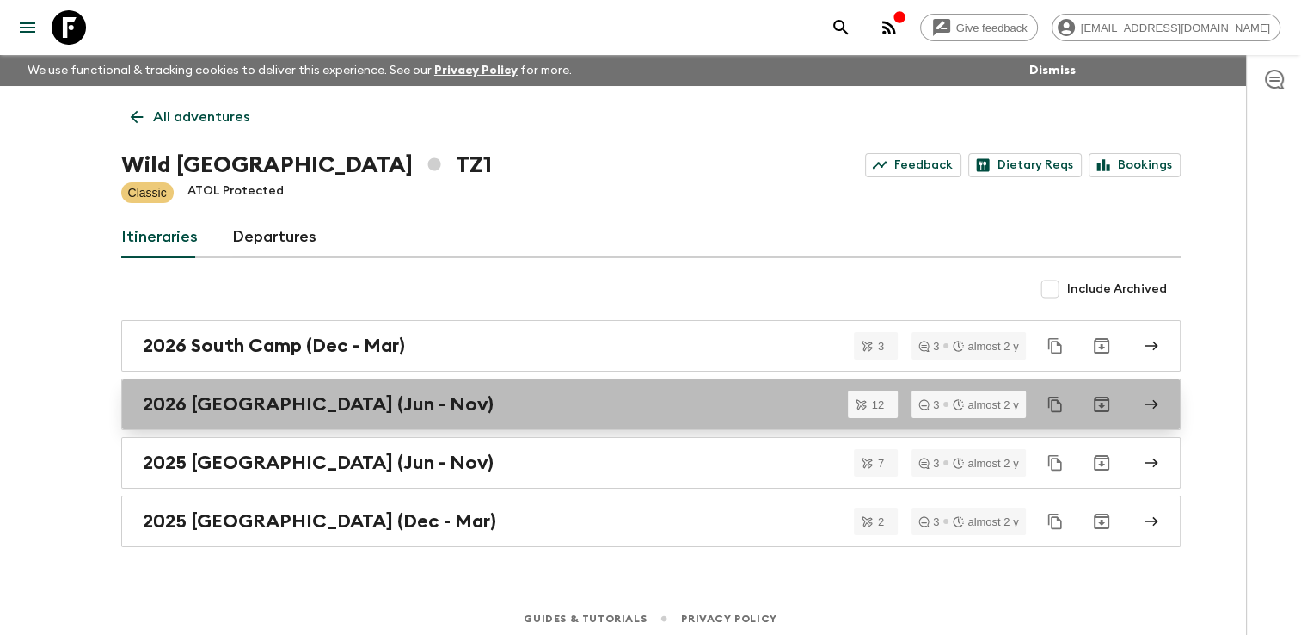
click at [260, 408] on h2 "2026 [GEOGRAPHIC_DATA] (Jun - Nov)" at bounding box center [318, 404] width 351 height 22
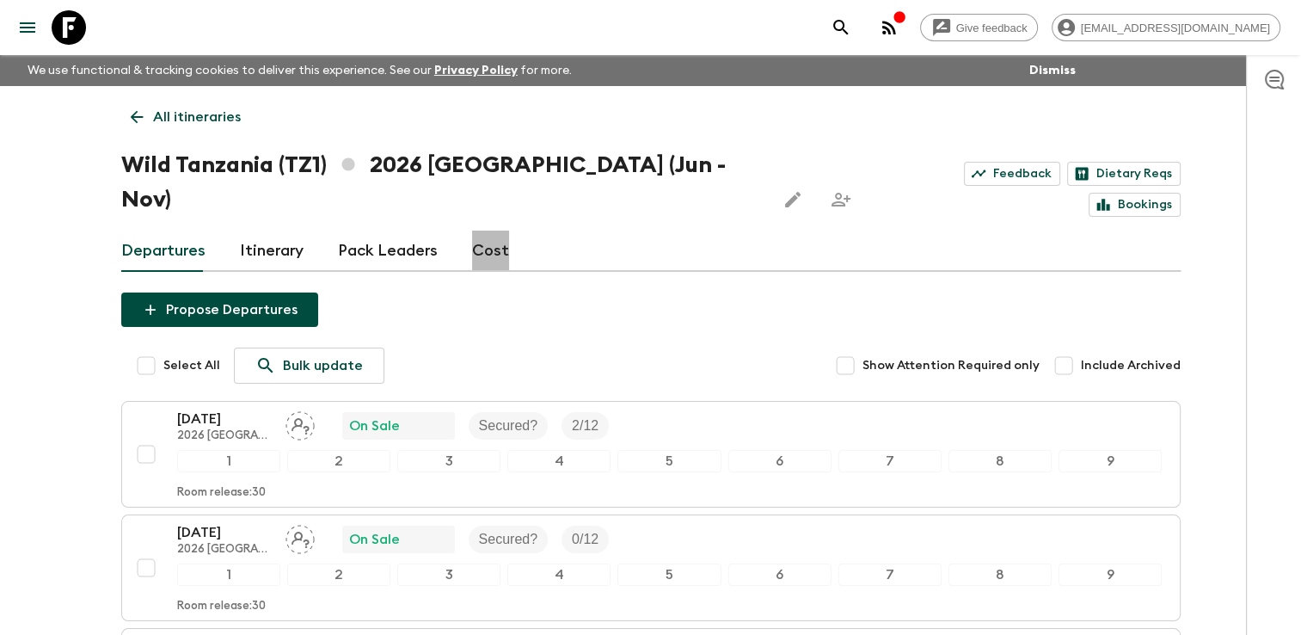
click at [484, 231] on link "Cost" at bounding box center [490, 251] width 37 height 41
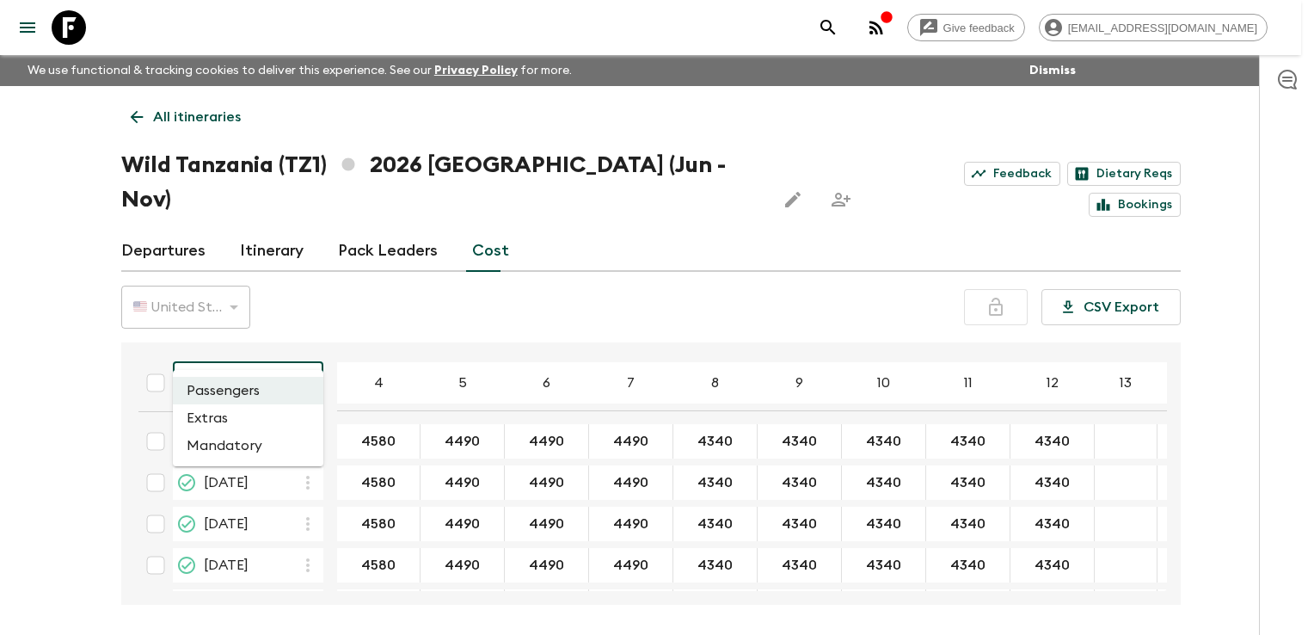
click at [286, 349] on body "Give feedback [EMAIL_ADDRESS][DOMAIN_NAME] We use functional & tracking cookies…" at bounding box center [657, 349] width 1314 height 699
click at [237, 428] on li "Extras" at bounding box center [248, 418] width 151 height 28
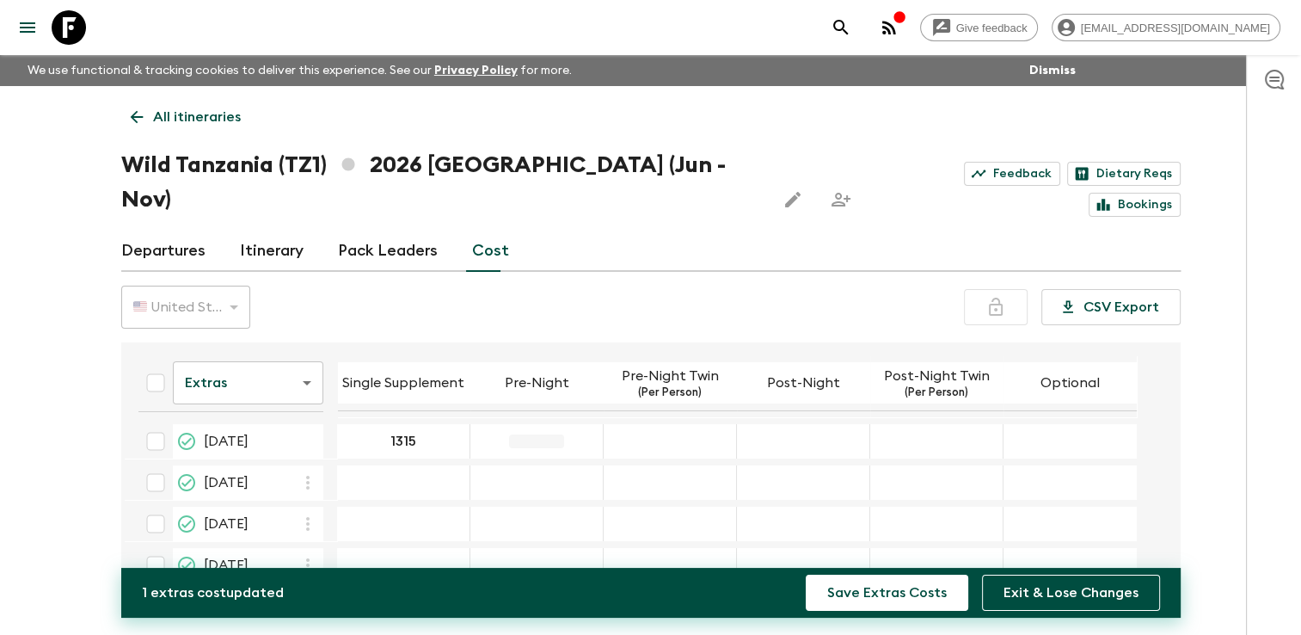
type input "1315"
type input "250"
type input "160"
type input "295"
click at [901, 424] on div "07 Jun 2026; Post-Night Twin" at bounding box center [936, 441] width 133 height 34
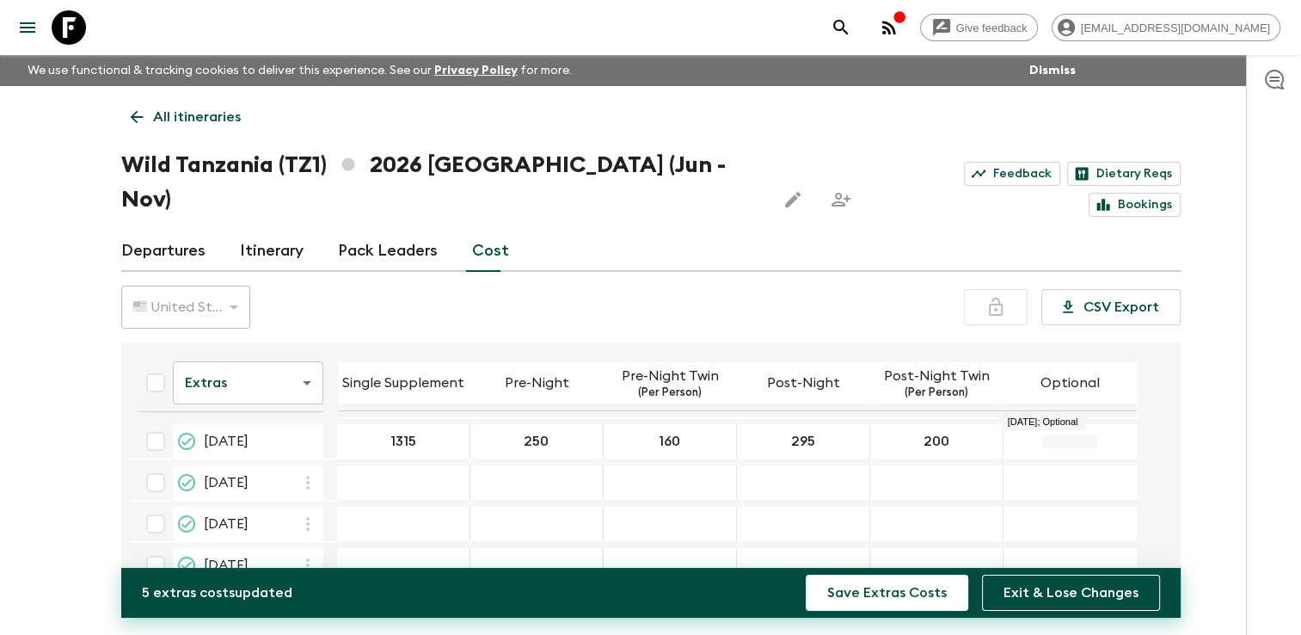
type input "200"
type input "0"
type input "1315"
type input "250"
type input "160"
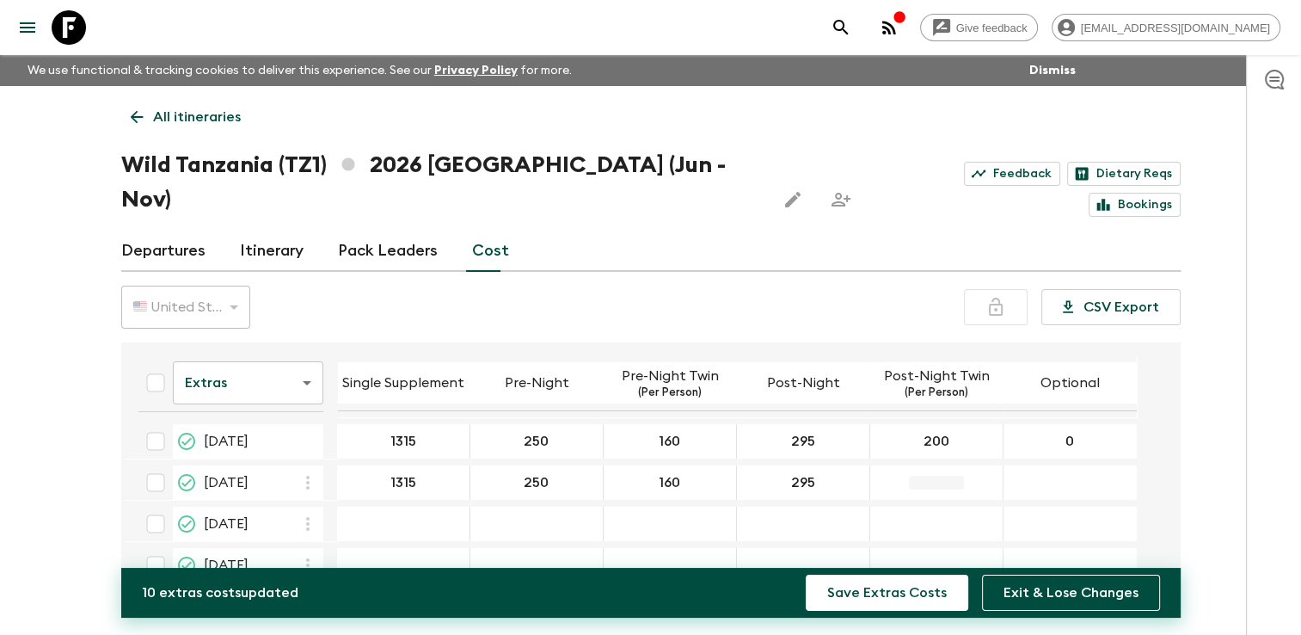
type input "295"
type input "200"
click at [1049, 465] on div "14 Jun 2026; Optional" at bounding box center [1070, 482] width 133 height 34
type input "0"
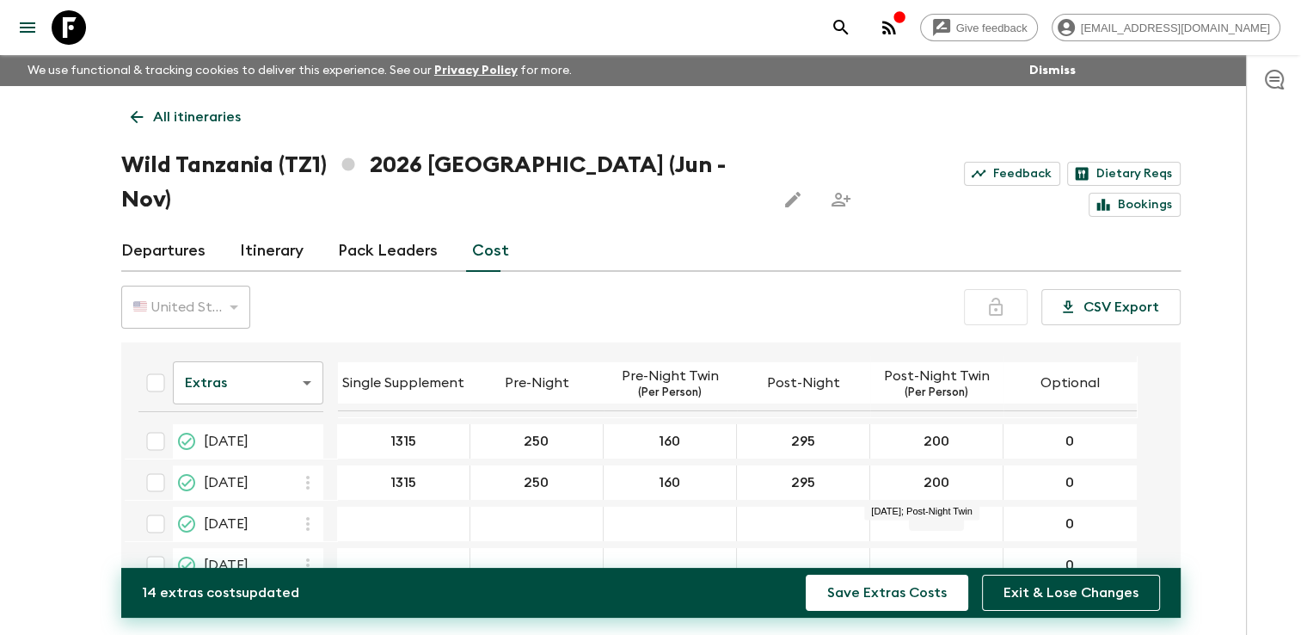
type input "0"
type input "200"
click at [900, 548] on div "03 Jul 2026; Post-Night Twin" at bounding box center [936, 565] width 133 height 34
type input "200"
type input "295"
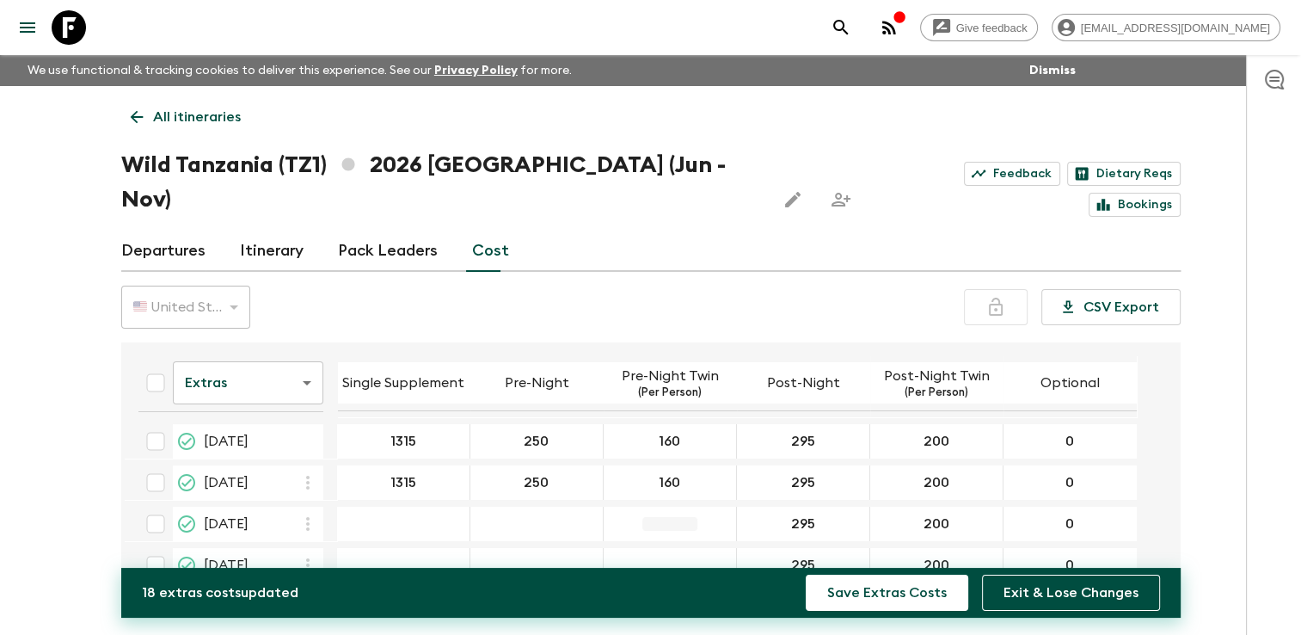
type input "295"
type input "160"
click at [547, 507] on div "20 Jun 2026; Pre-Night" at bounding box center [537, 524] width 133 height 34
type input "250"
type input "160"
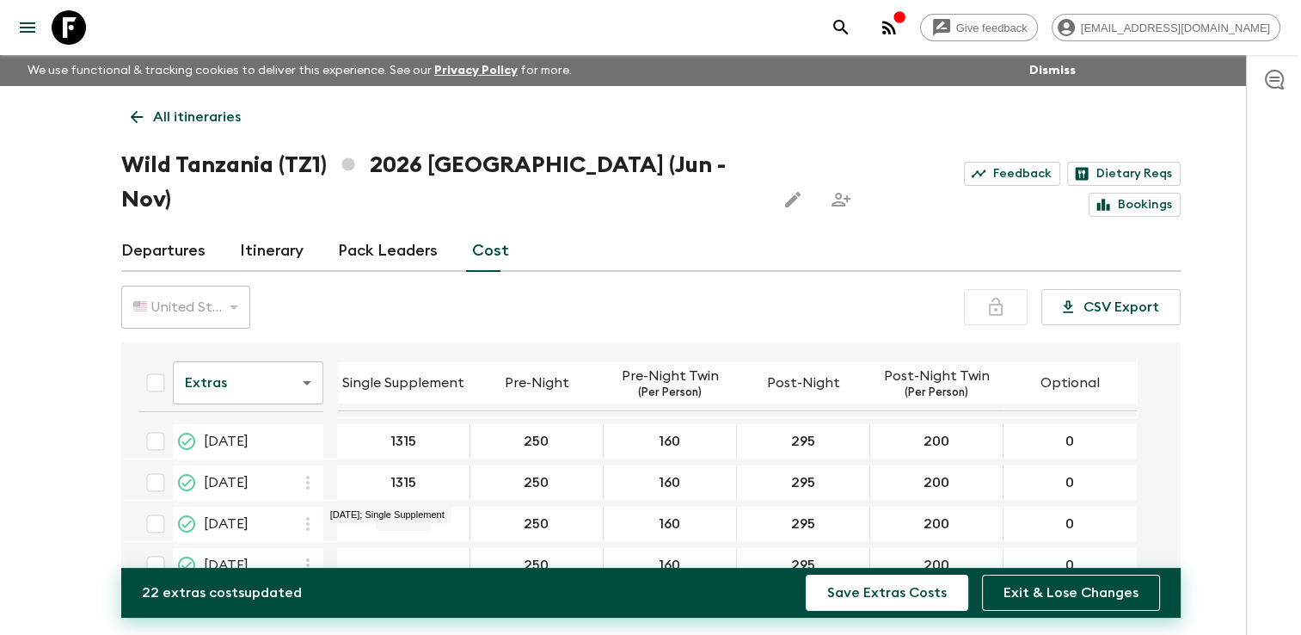
type input "250"
type input "1315"
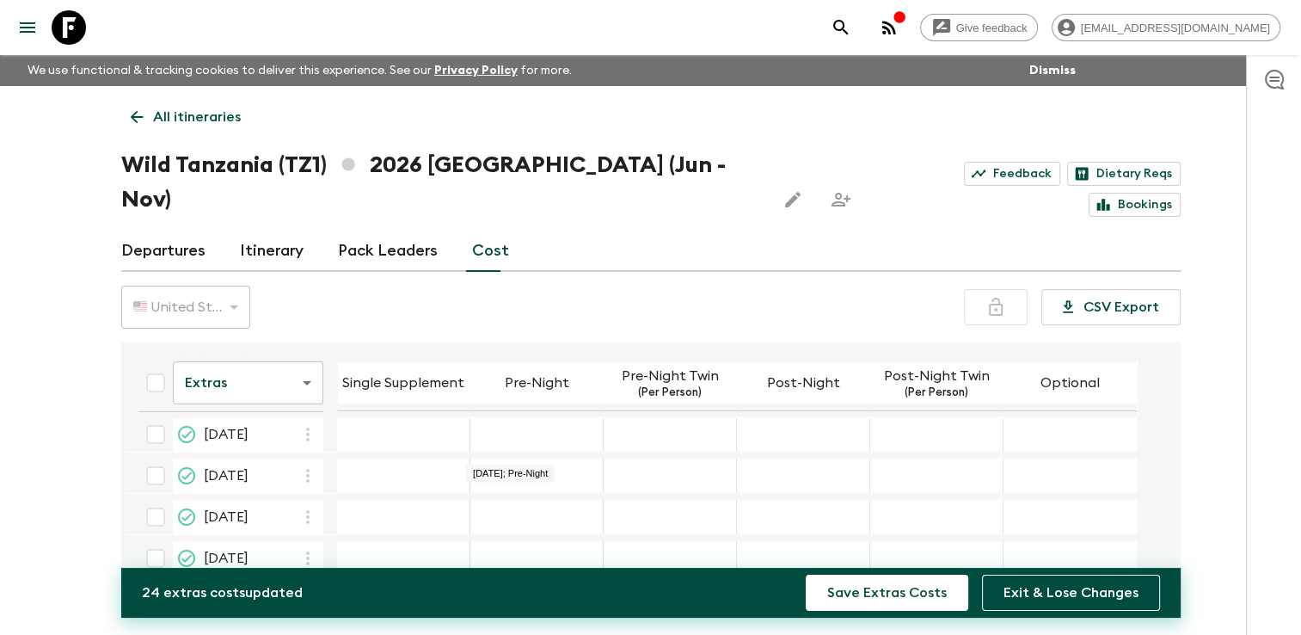
scroll to position [86, 0]
type input "1315"
type input "250"
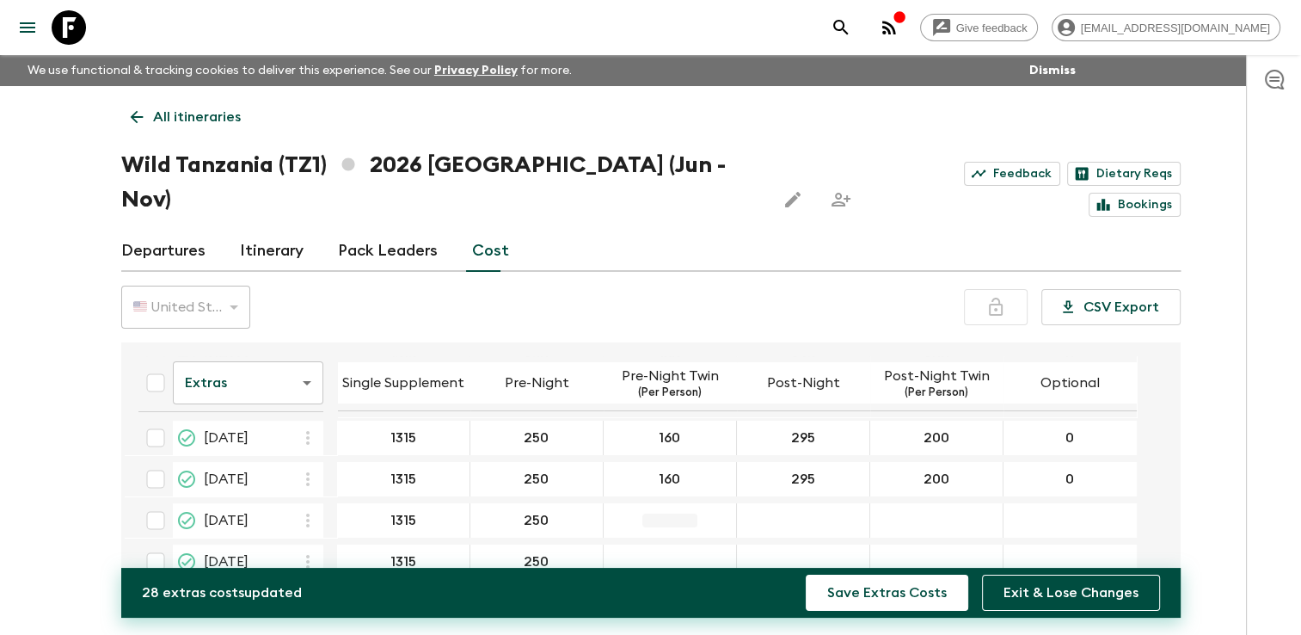
type input "250"
type input "160"
type input "295"
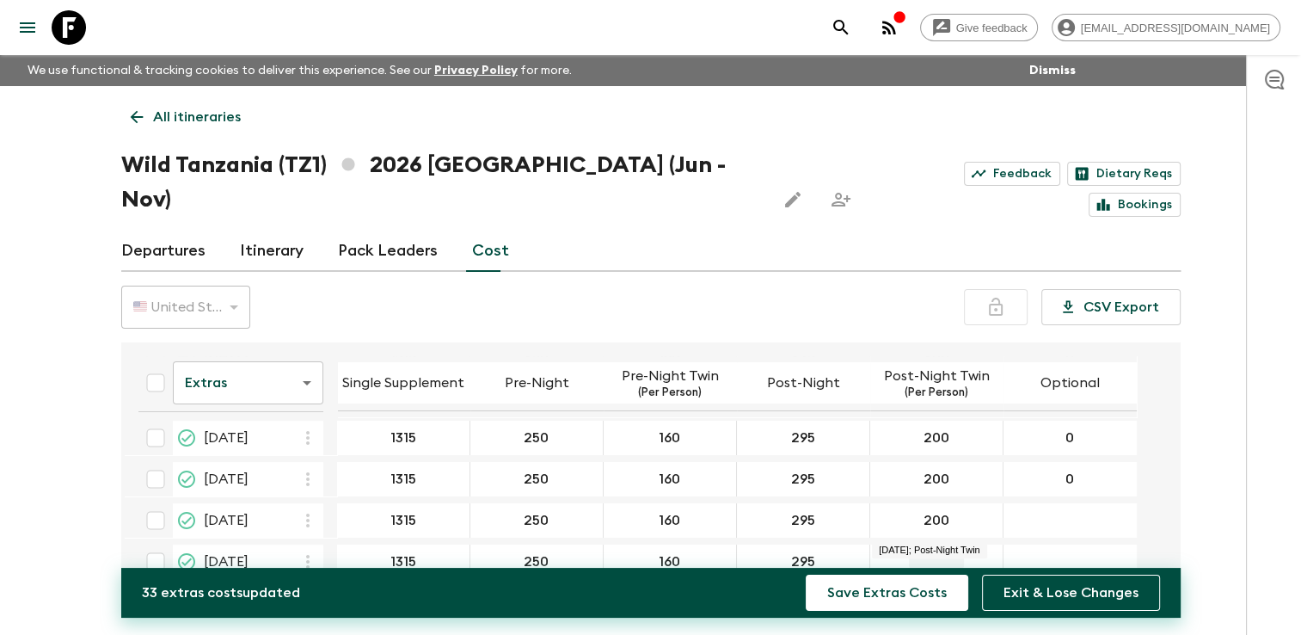
type input "200"
type input "0"
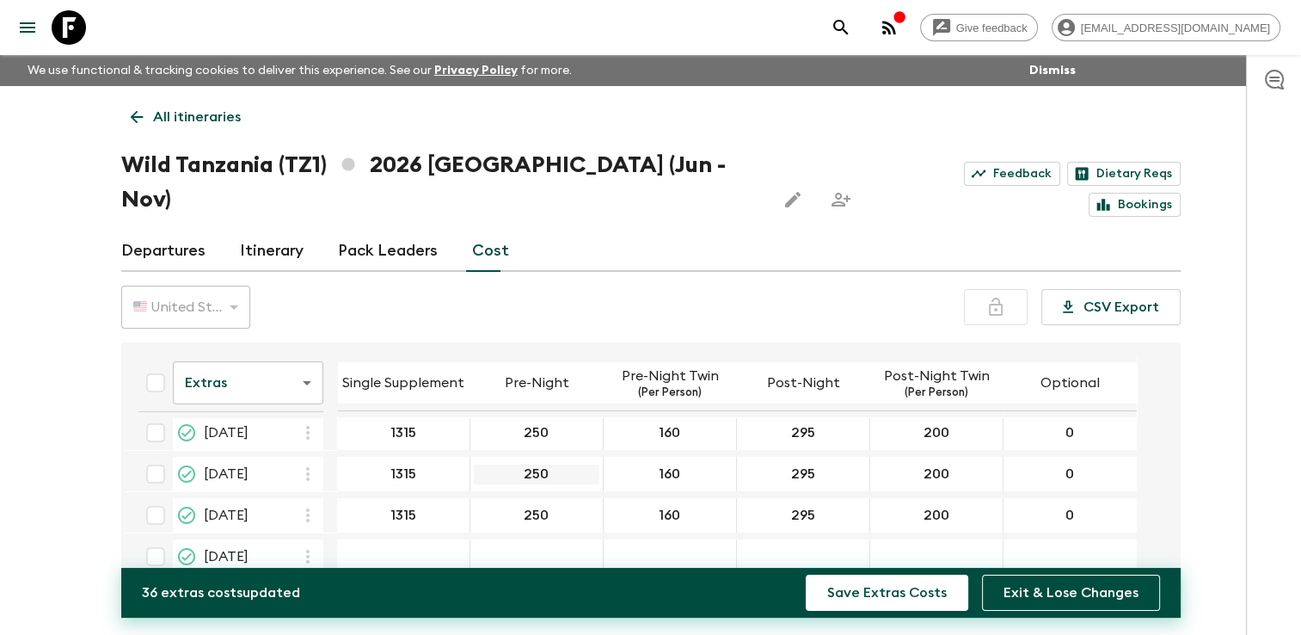
scroll to position [172, 0]
type input "0"
type input "1315"
type input "250"
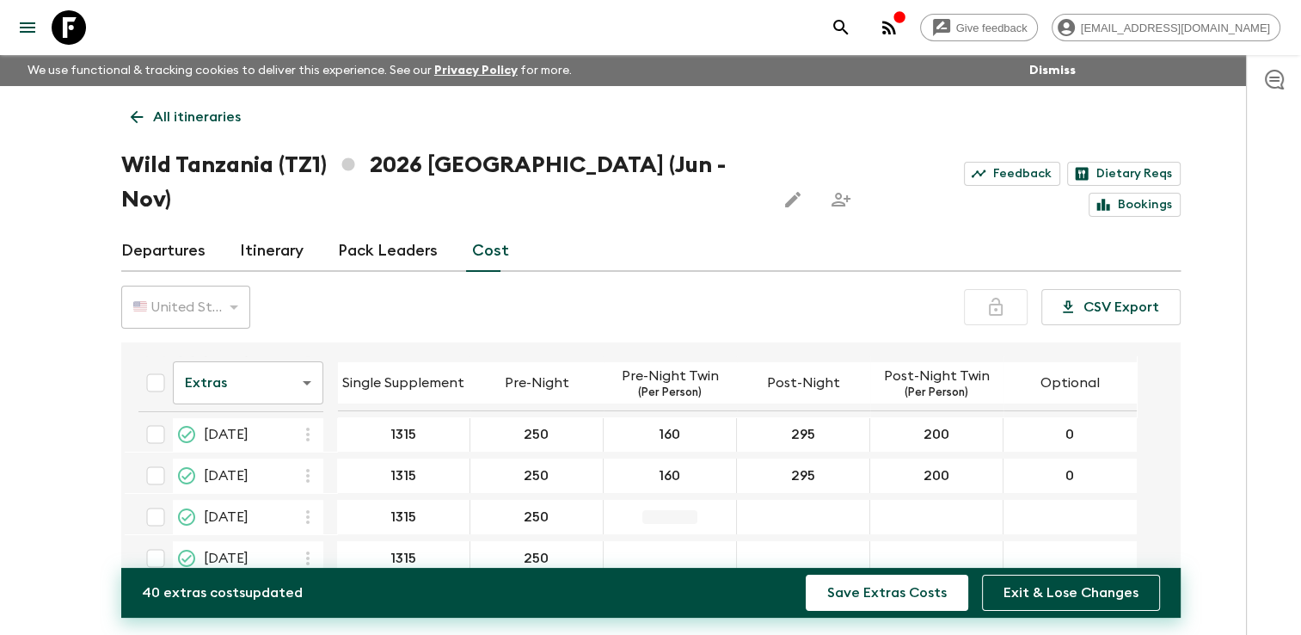
type input "250"
type input "160"
type input "295"
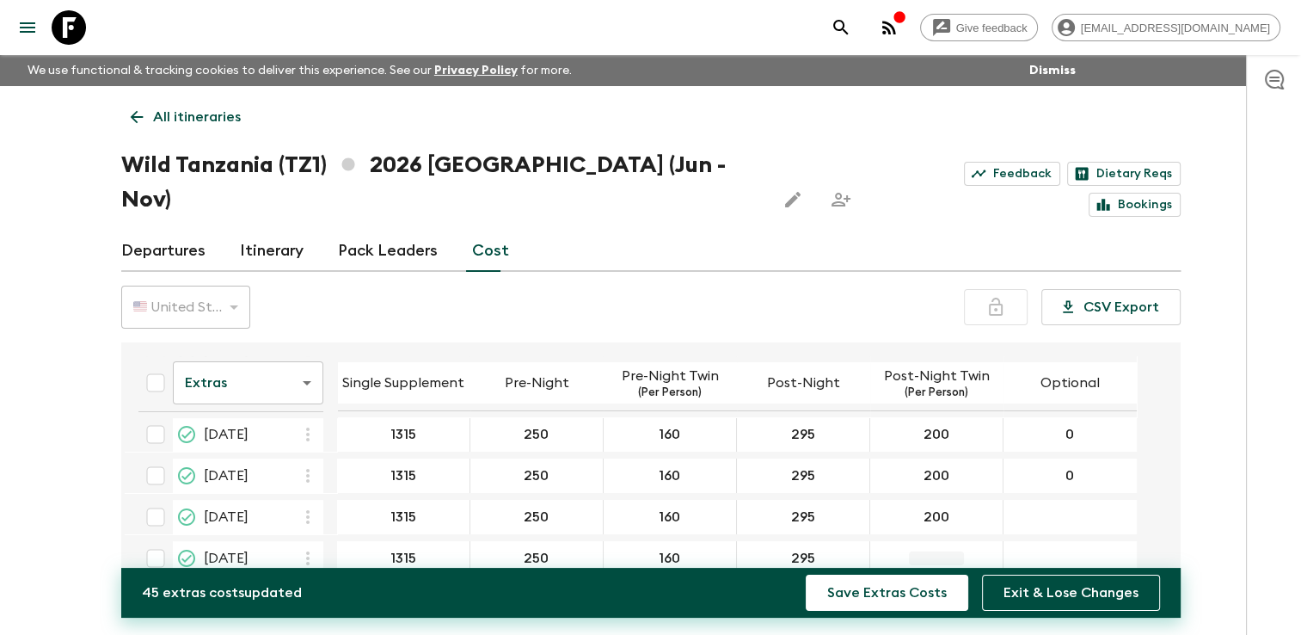
type input "200"
type input "0"
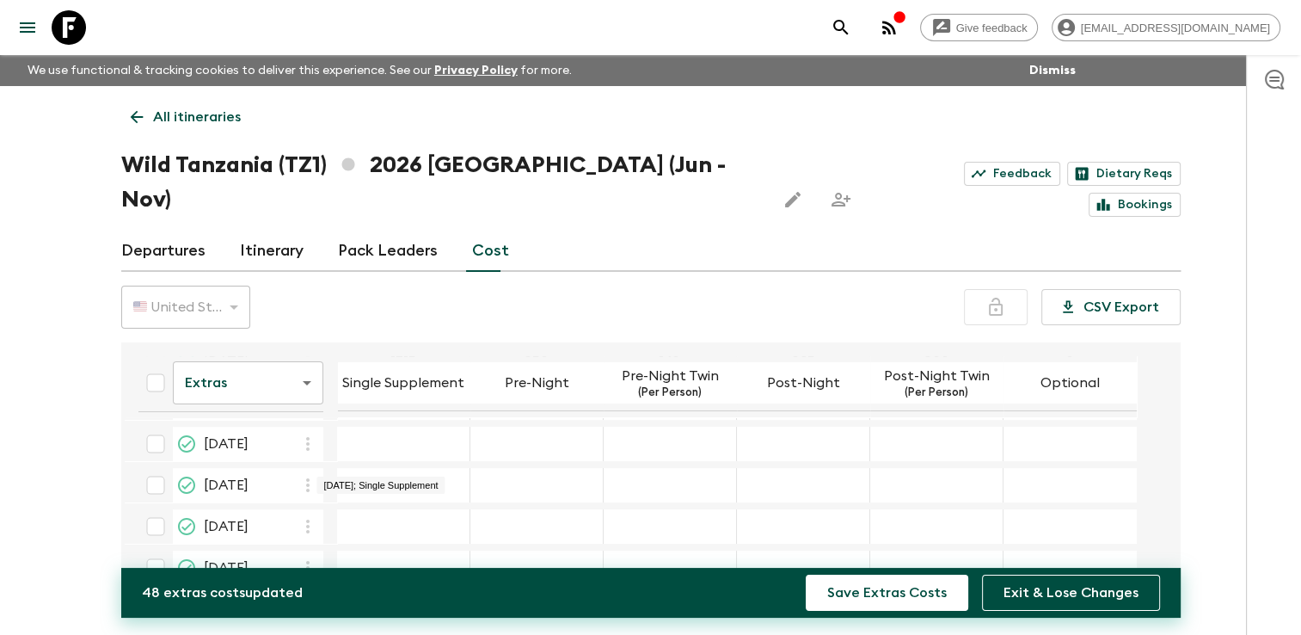
scroll to position [242, 0]
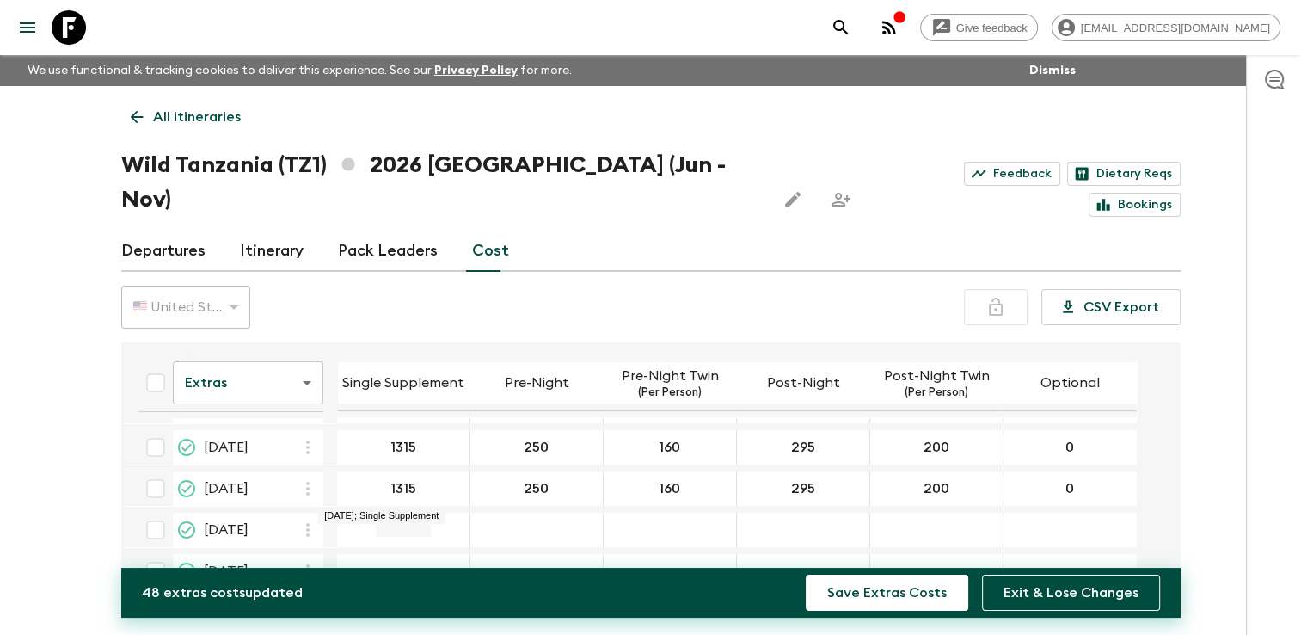
type input "0"
type input "1315"
type input "250"
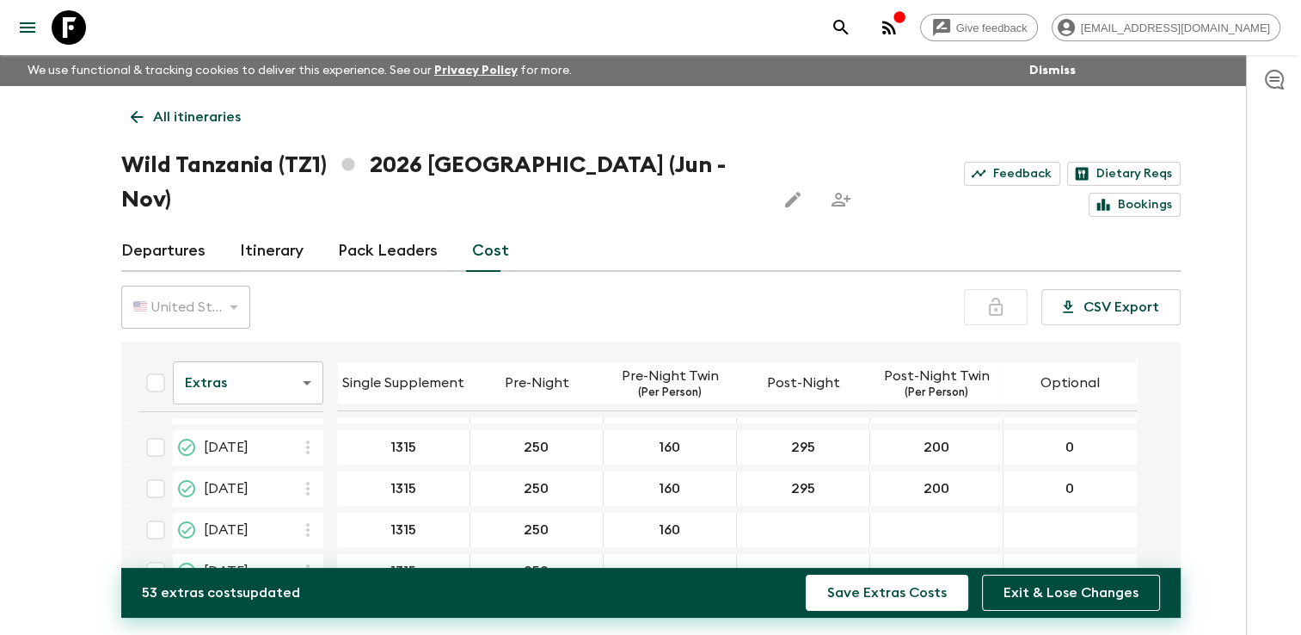
type input "160"
click at [658, 554] on div "11 Sep 2026; Pre-Night Twin" at bounding box center [670, 571] width 133 height 34
type input "160"
type input "295"
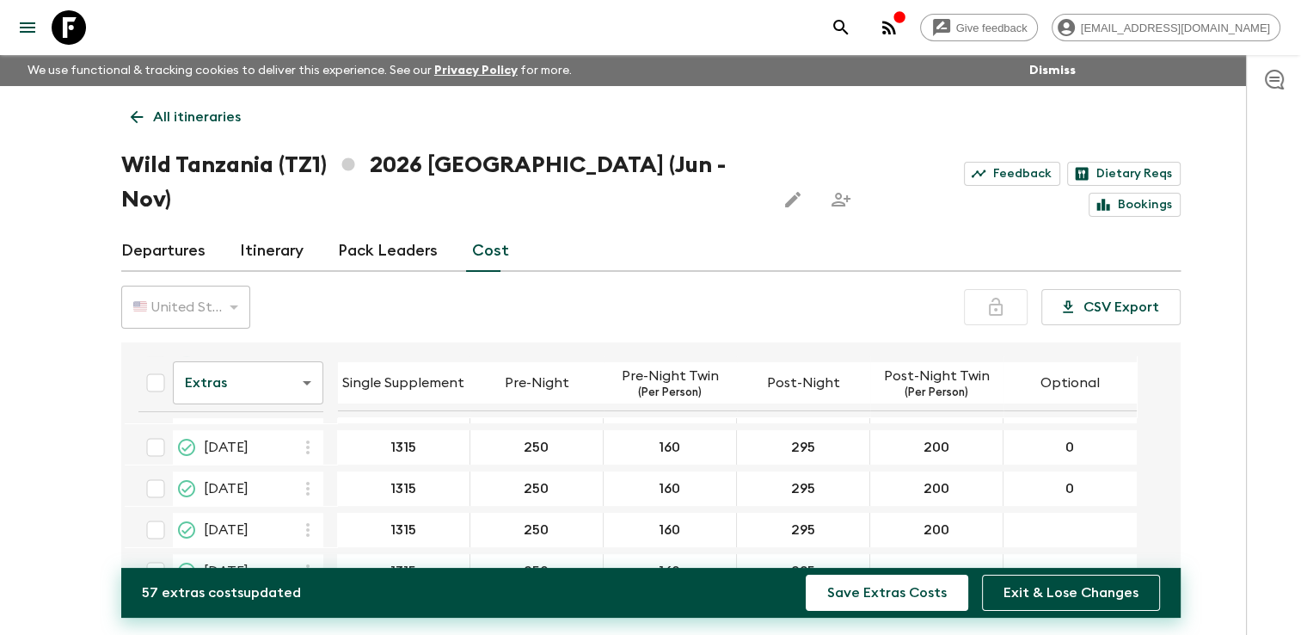
type input "200"
click at [936, 554] on div "11 Sep 2026; Post-Night Twin" at bounding box center [936, 571] width 133 height 34
type input "200"
type input "0"
click at [1067, 554] on div "11 Sep 2026; Optional" at bounding box center [1070, 571] width 133 height 34
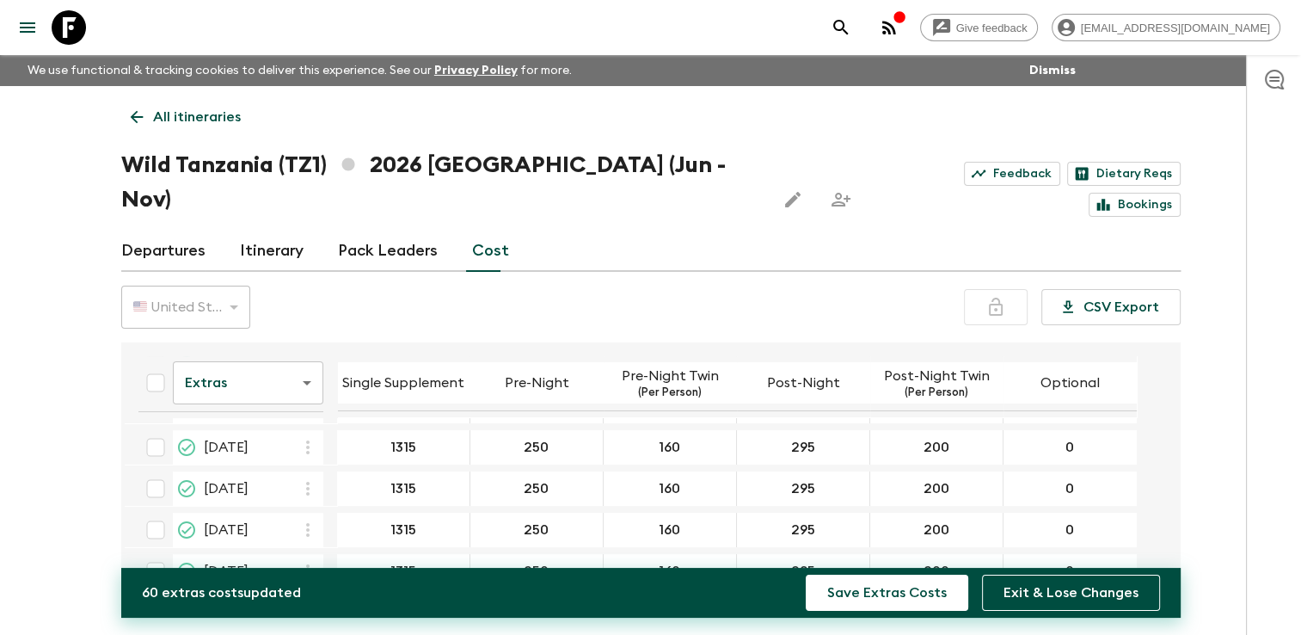
scroll to position [328, 0]
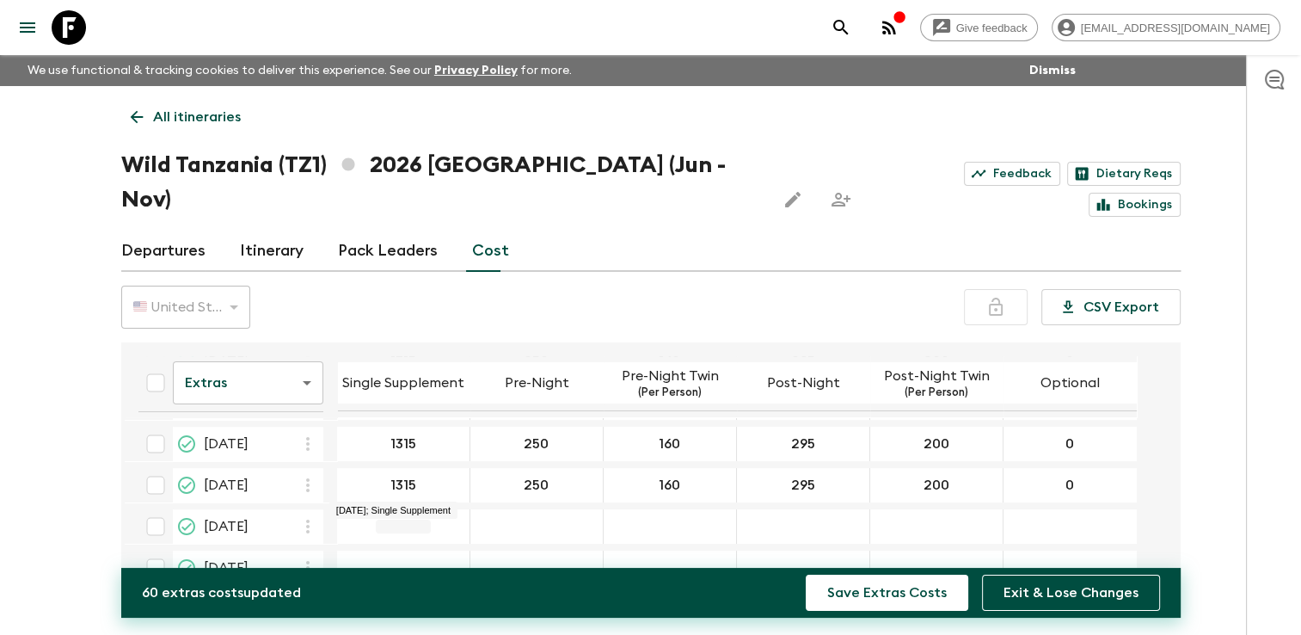
type input "0"
type input "1315"
type input "250"
click at [527, 550] on div "21 Nov 2026; Pre-Night" at bounding box center [537, 567] width 133 height 34
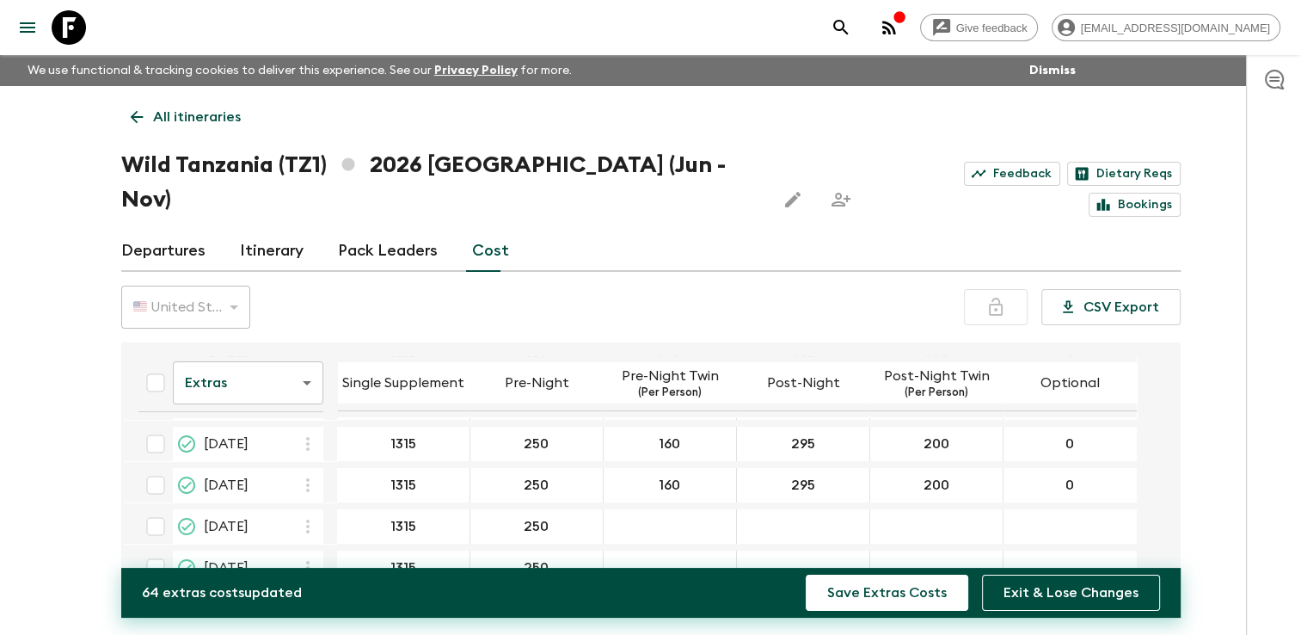
type input "250"
click at [664, 509] on div "11 Oct 2026; Pre-Night Twin" at bounding box center [670, 526] width 133 height 34
type input "160"
type input "295"
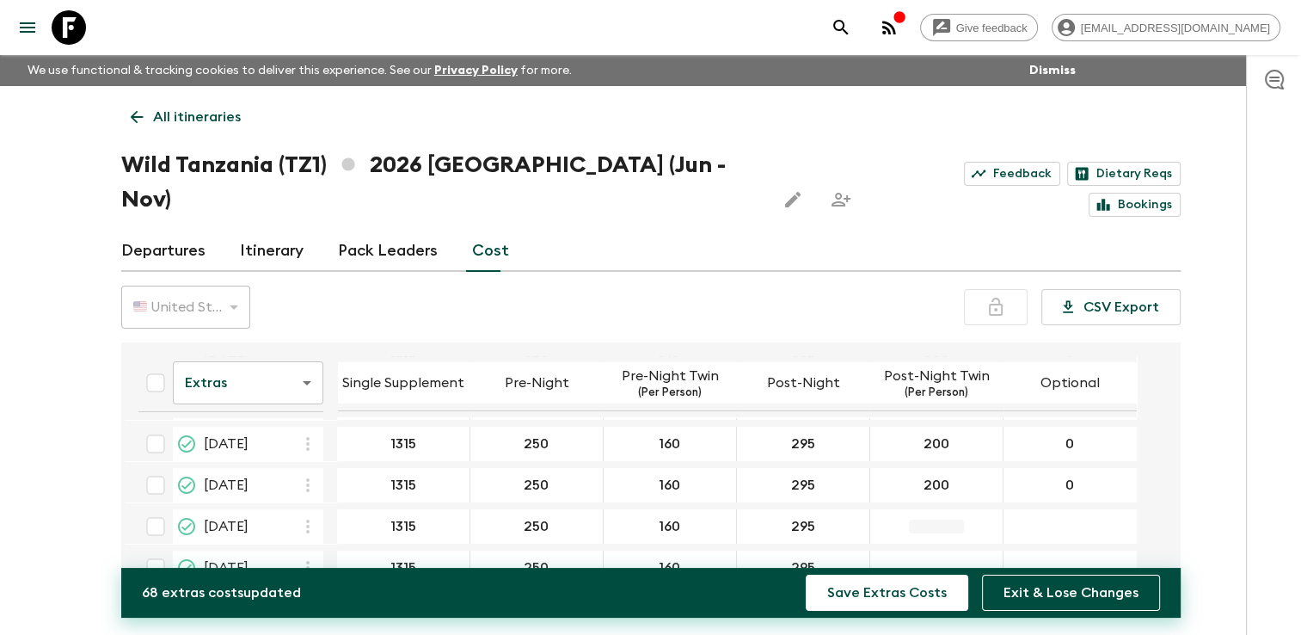
type input "295"
type input "200"
type input "0"
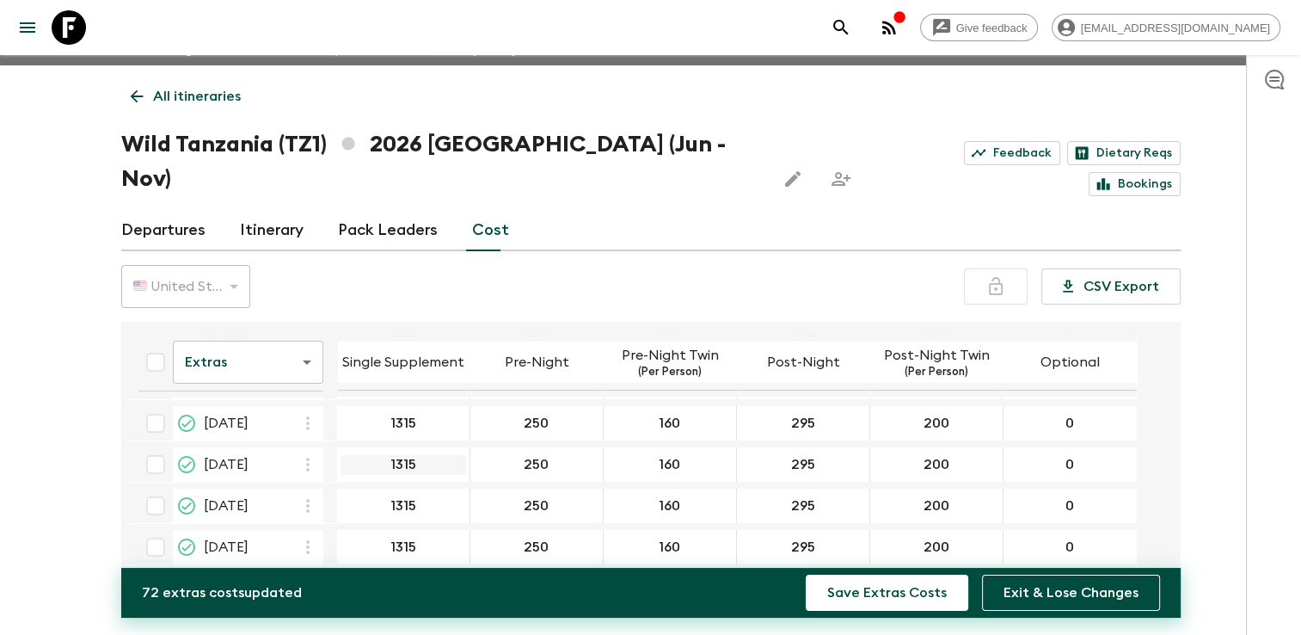
scroll to position [30, 0]
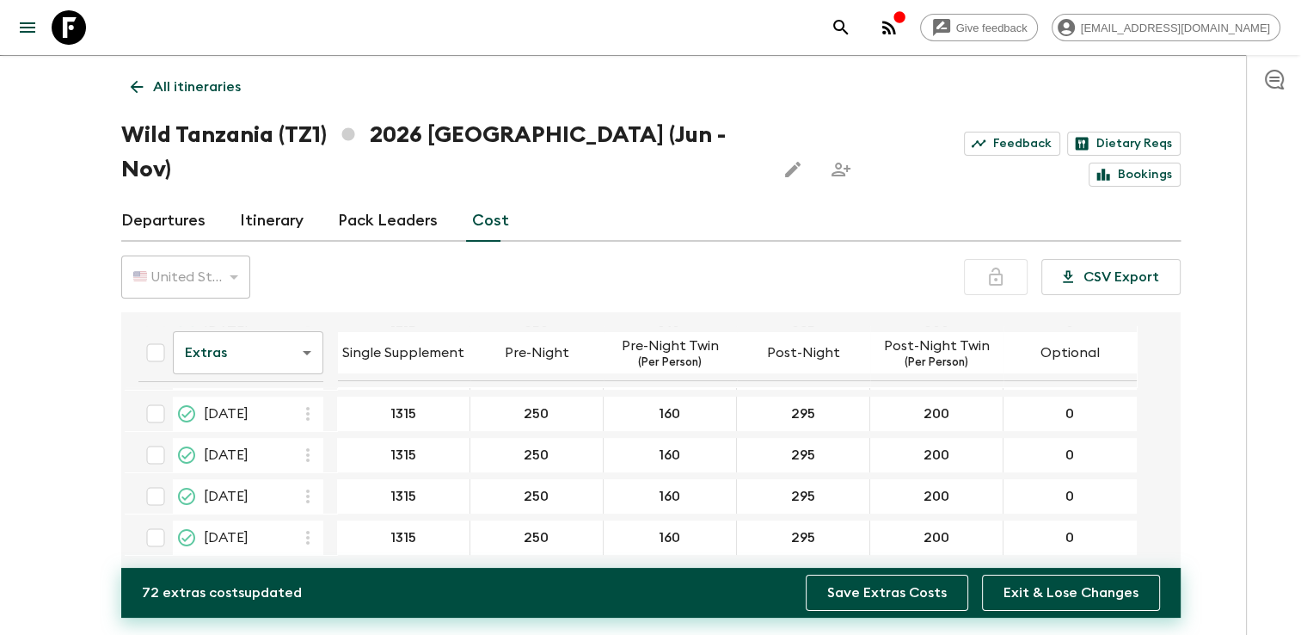
type input "0"
click at [899, 587] on button "Save Extras Costs" at bounding box center [887, 593] width 163 height 36
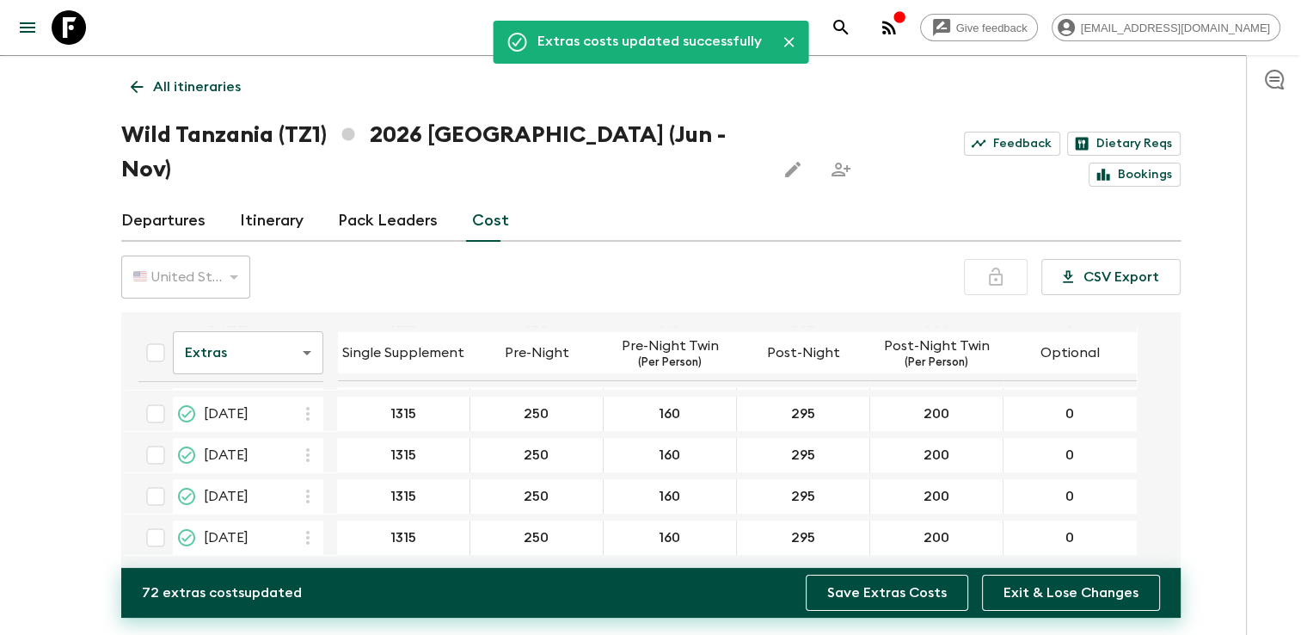
scroll to position [313, 0]
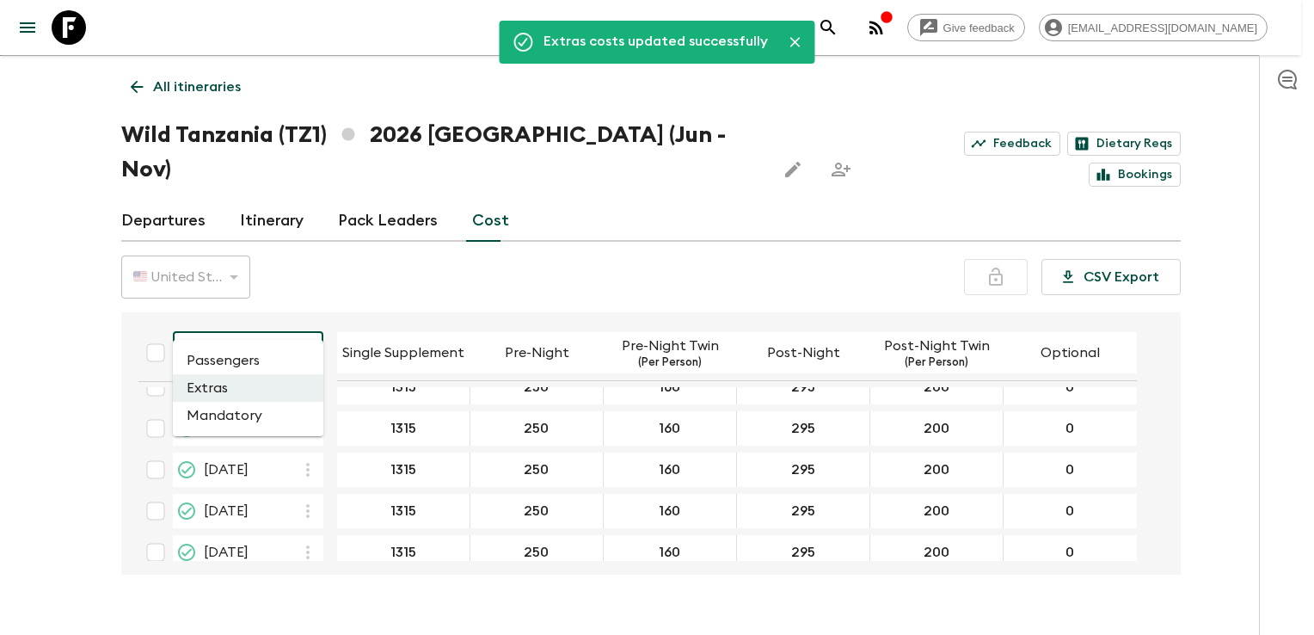
click at [255, 325] on body "Give feedback [EMAIL_ADDRESS][DOMAIN_NAME] We use functional & tracking cookies…" at bounding box center [657, 319] width 1314 height 699
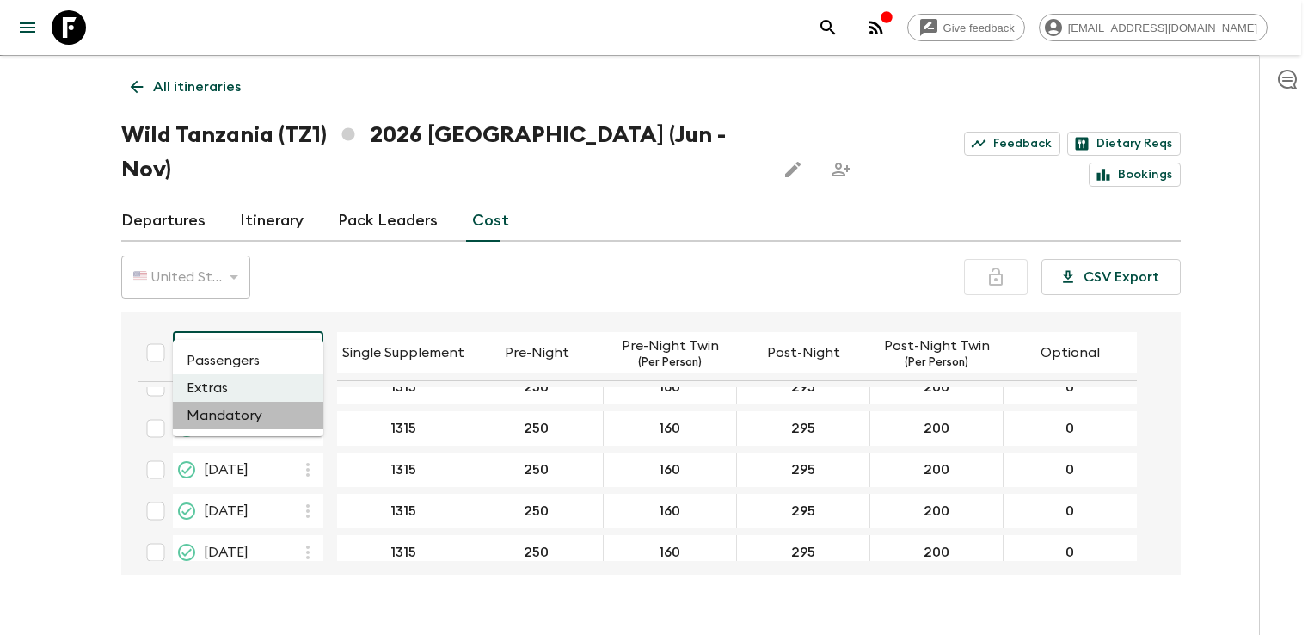
click at [231, 417] on li "Mandatory" at bounding box center [248, 416] width 151 height 28
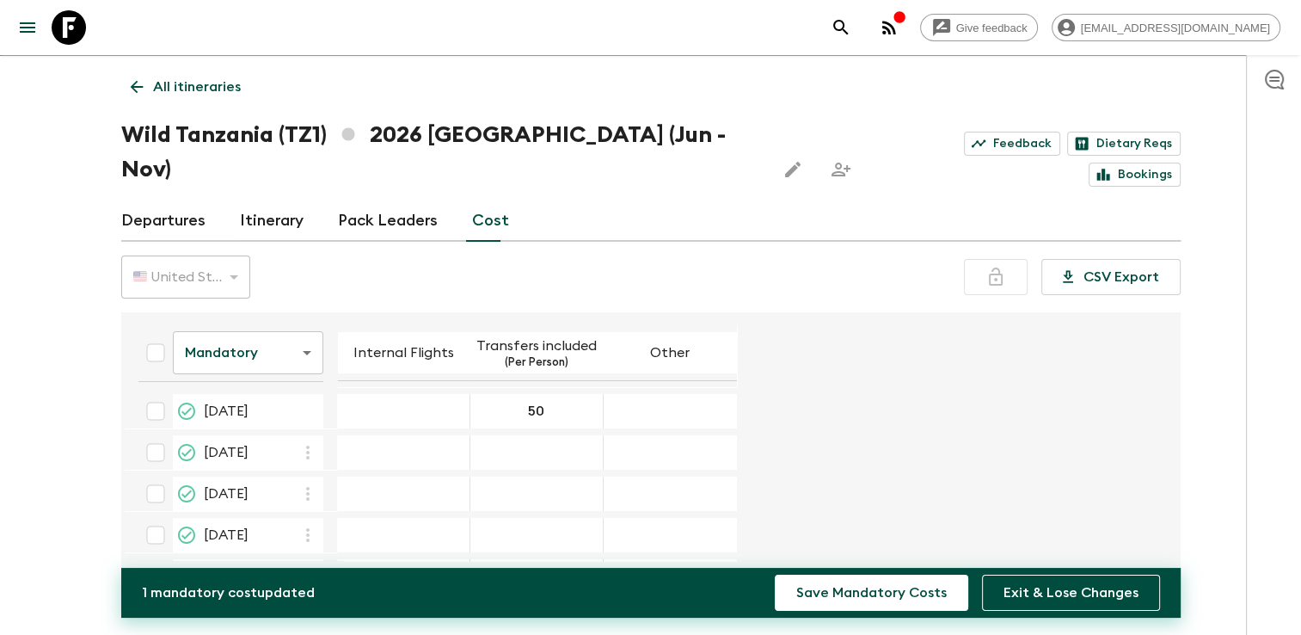
type input "50"
click at [792, 397] on form "Mandatory mandatoryCost ​ Internal Flights Transfers included (Per Person) Othe…" at bounding box center [643, 604] width 1036 height 570
click at [546, 402] on input "50" at bounding box center [537, 412] width 126 height 20
type input "50"
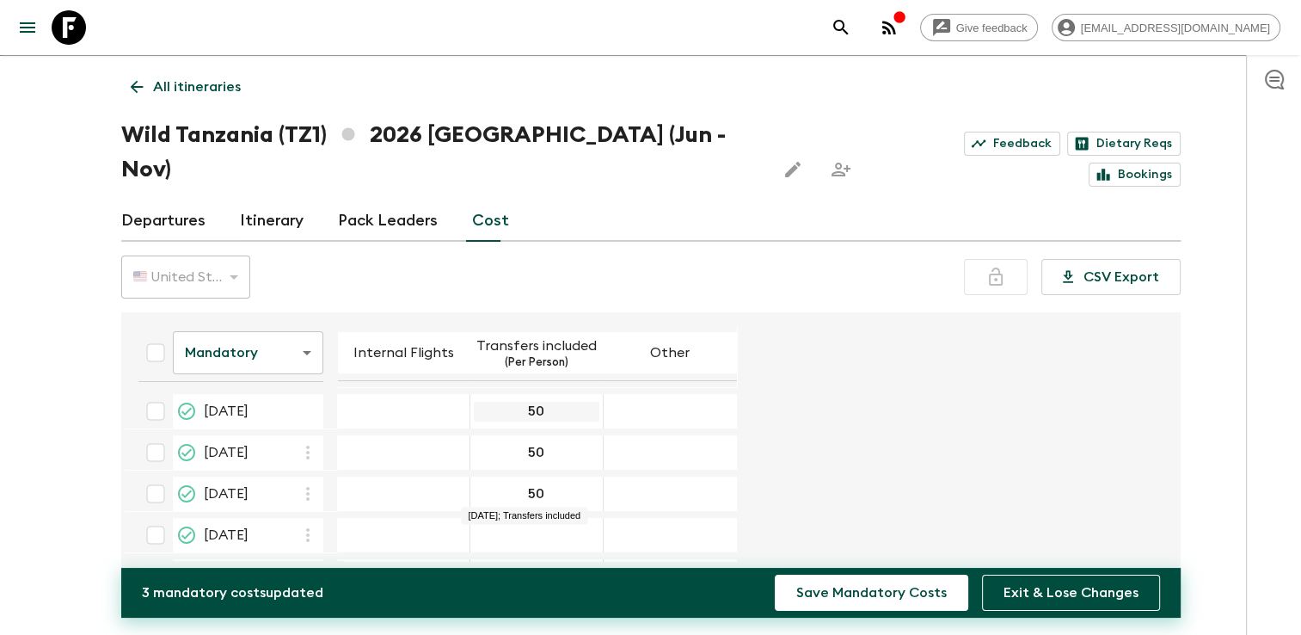
type input "50"
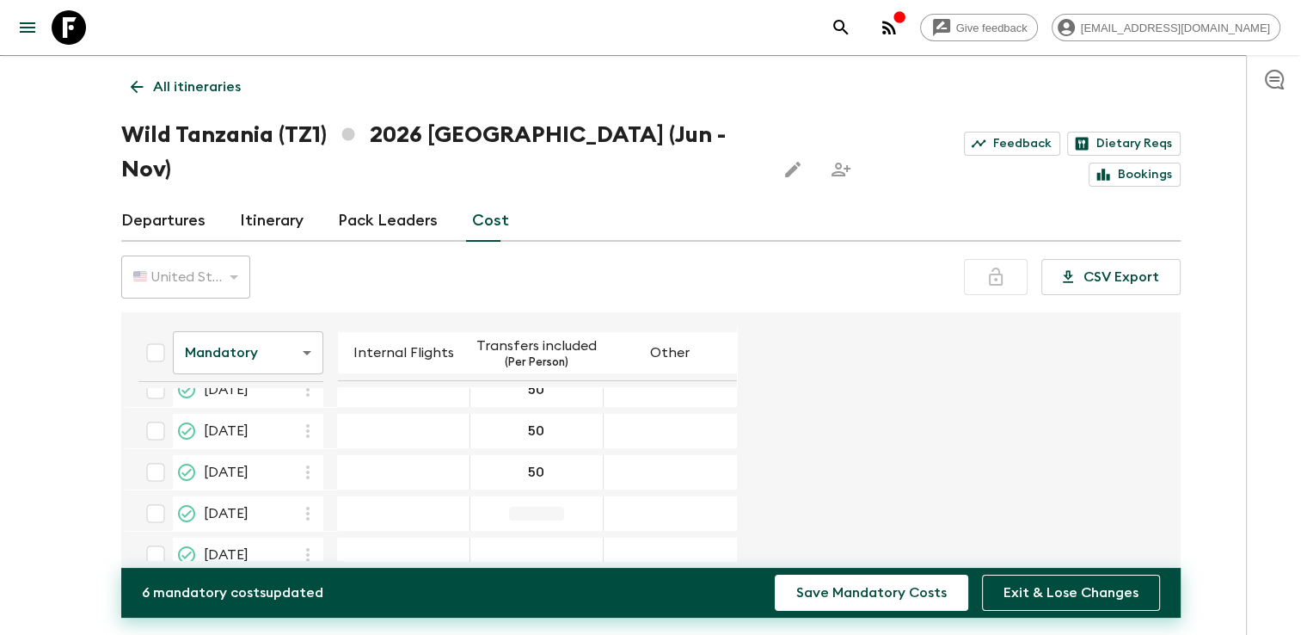
scroll to position [172, 0]
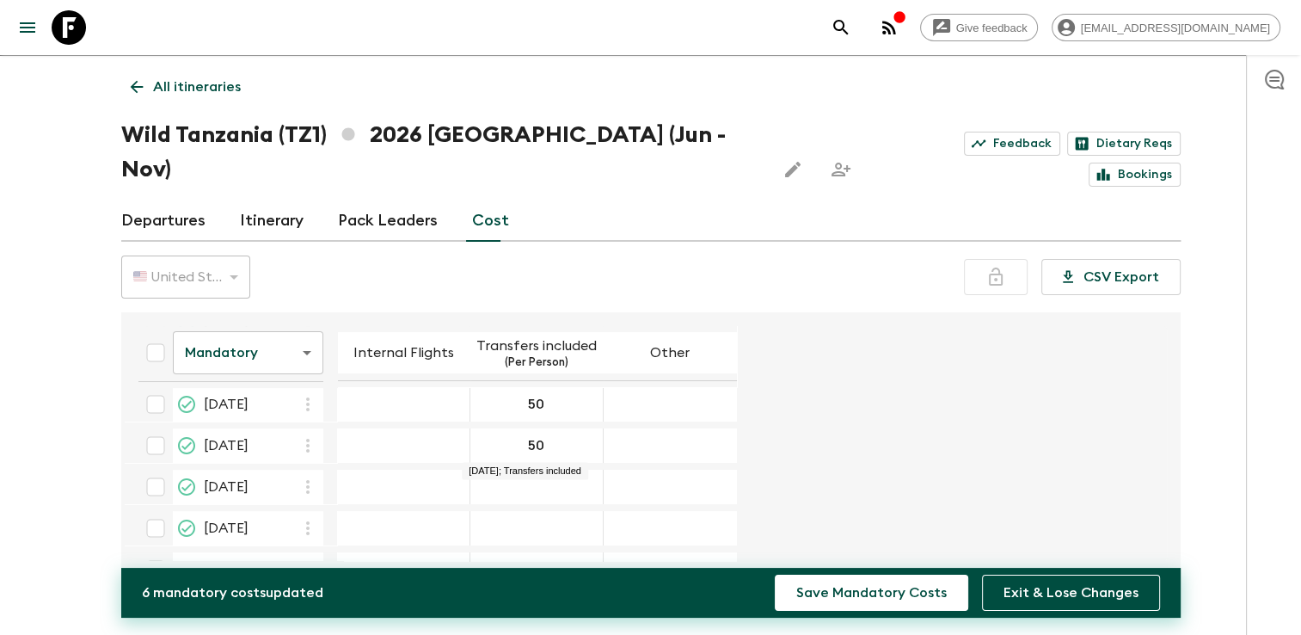
type input "50"
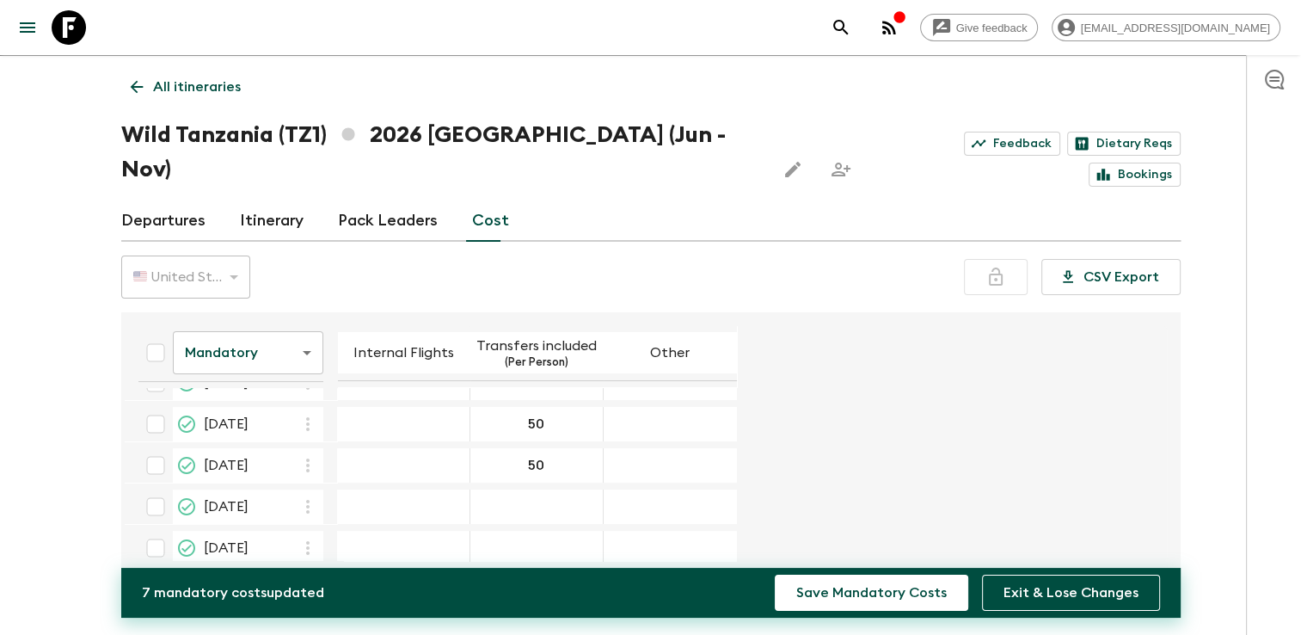
scroll to position [258, 0]
type input "50"
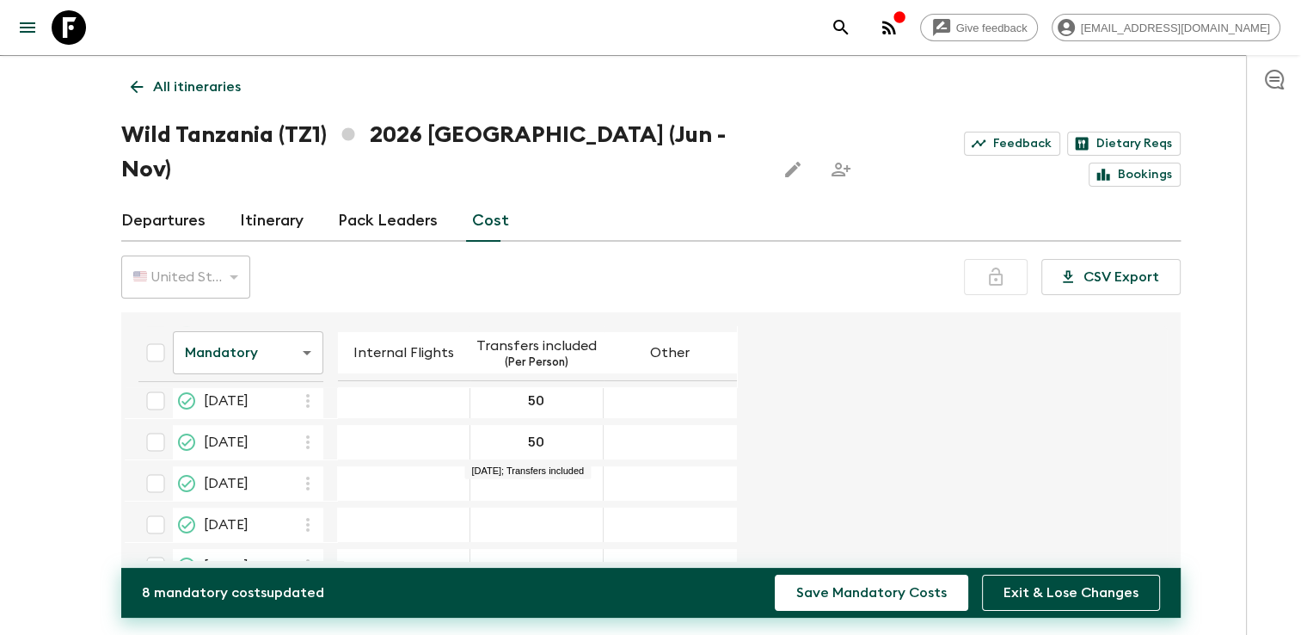
type input "50"
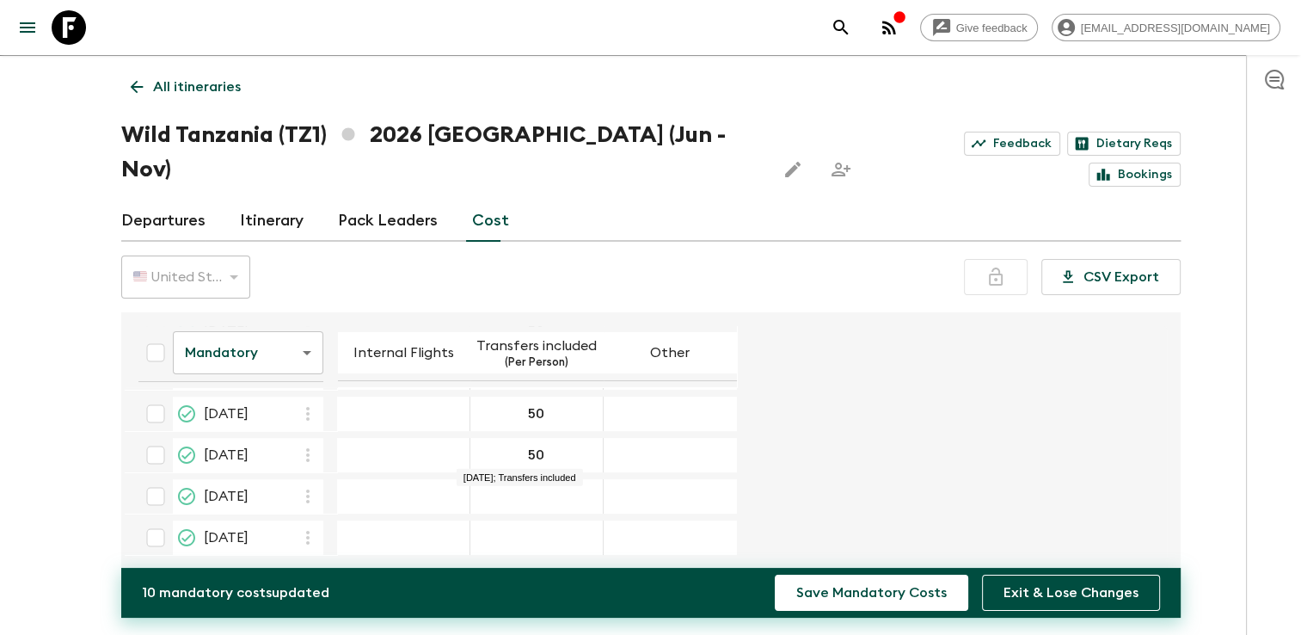
type input "50"
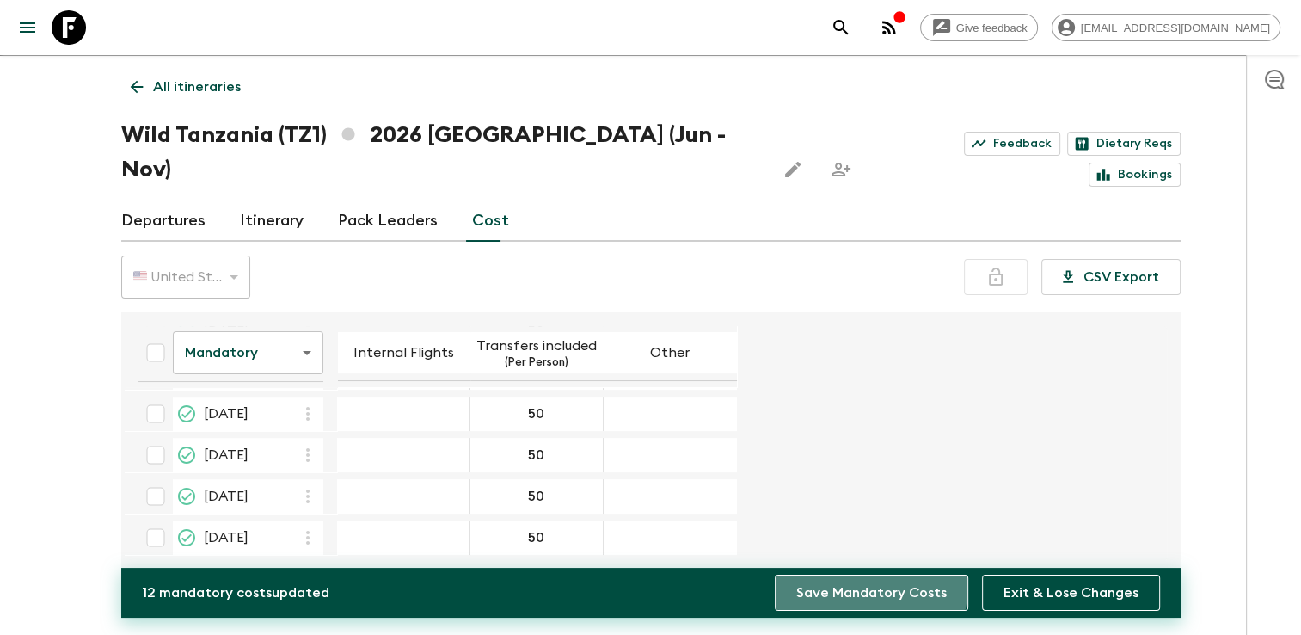
click at [853, 583] on button "Save Mandatory Costs" at bounding box center [872, 593] width 194 height 36
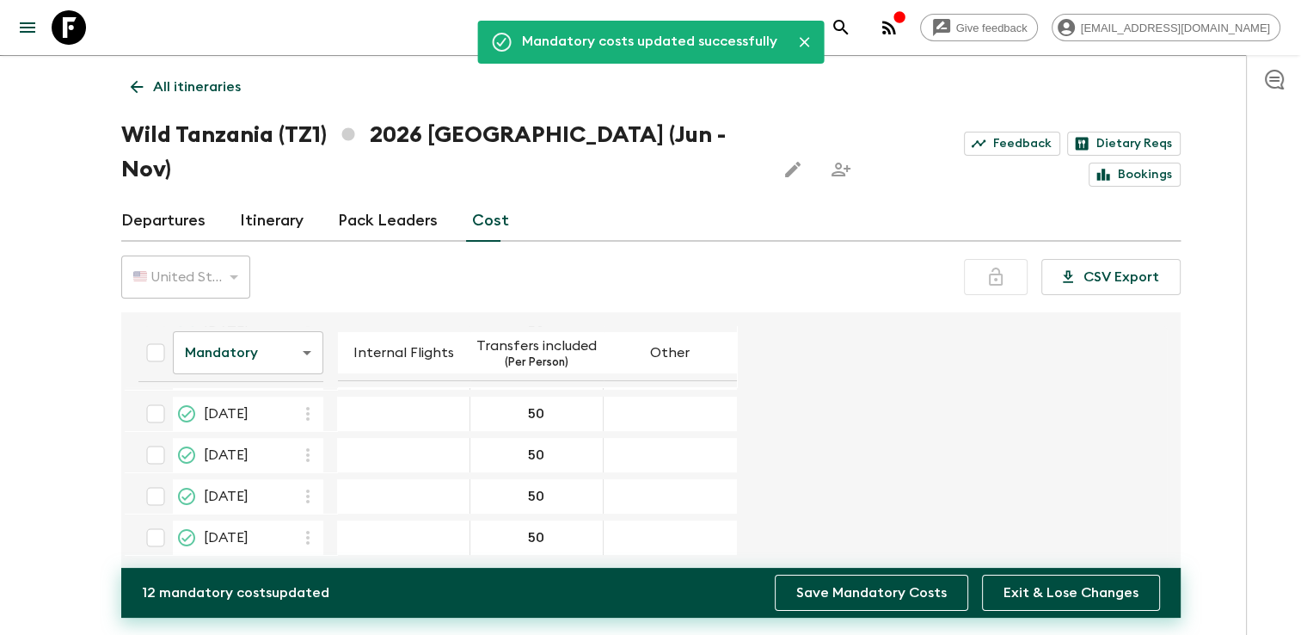
scroll to position [313, 0]
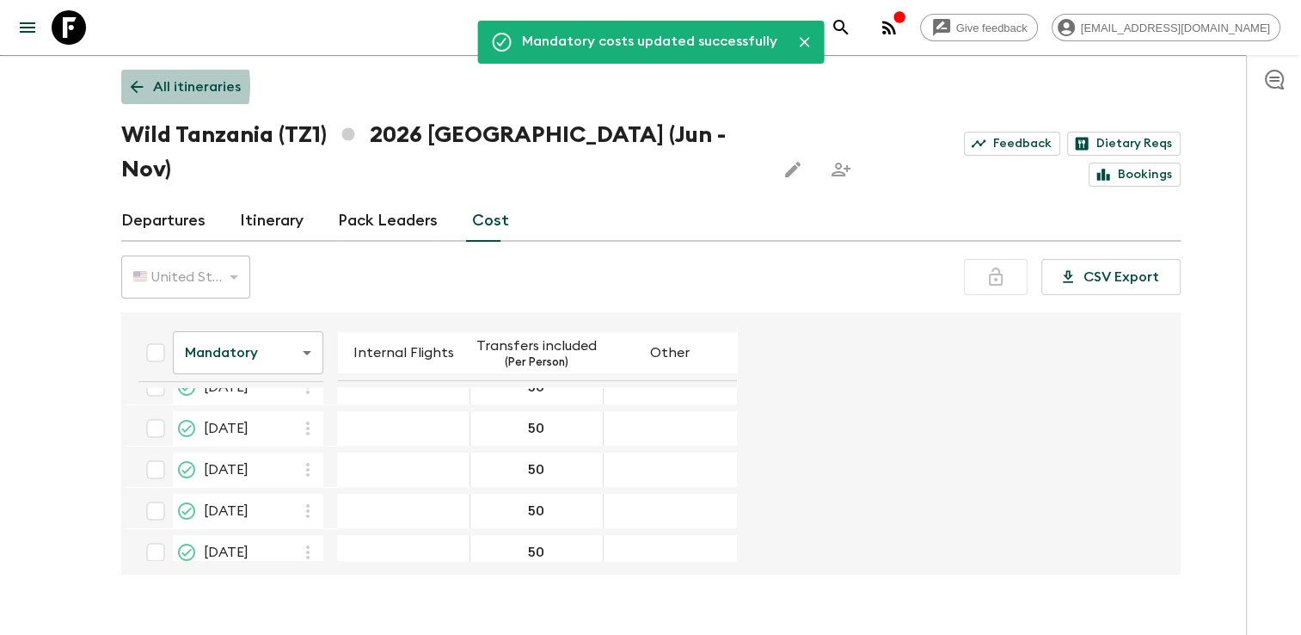
click at [135, 86] on icon at bounding box center [136, 87] width 13 height 13
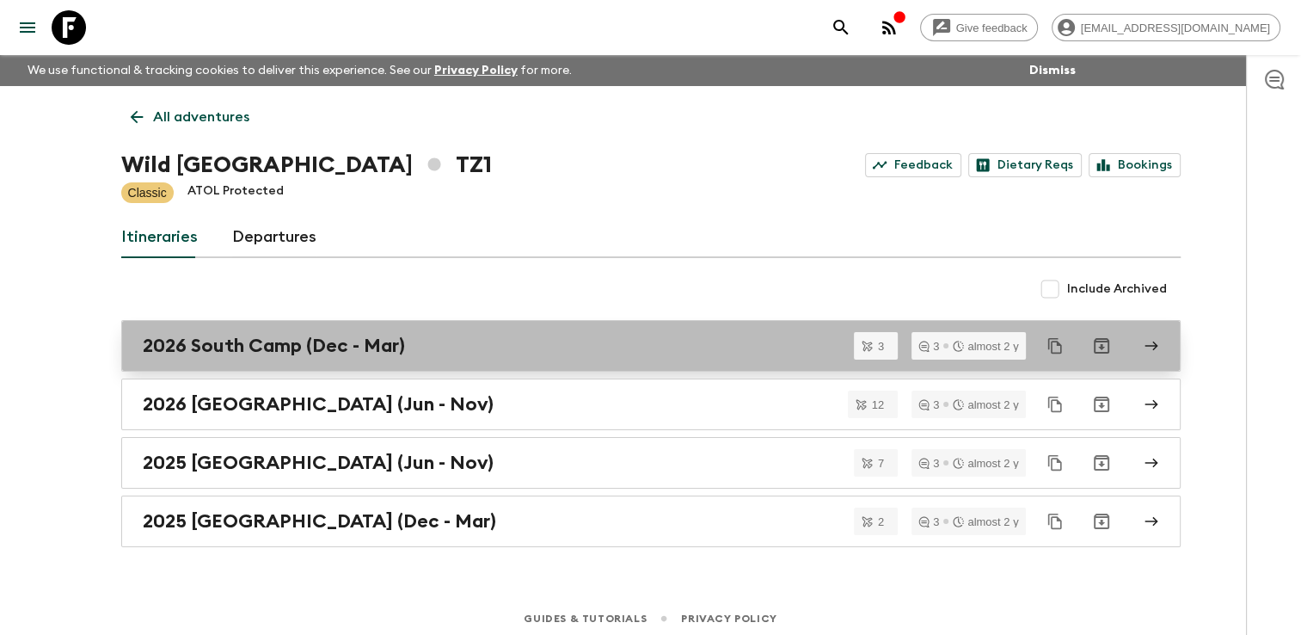
click at [265, 335] on h2 "2026 South Camp (Dec - Mar)" at bounding box center [274, 346] width 262 height 22
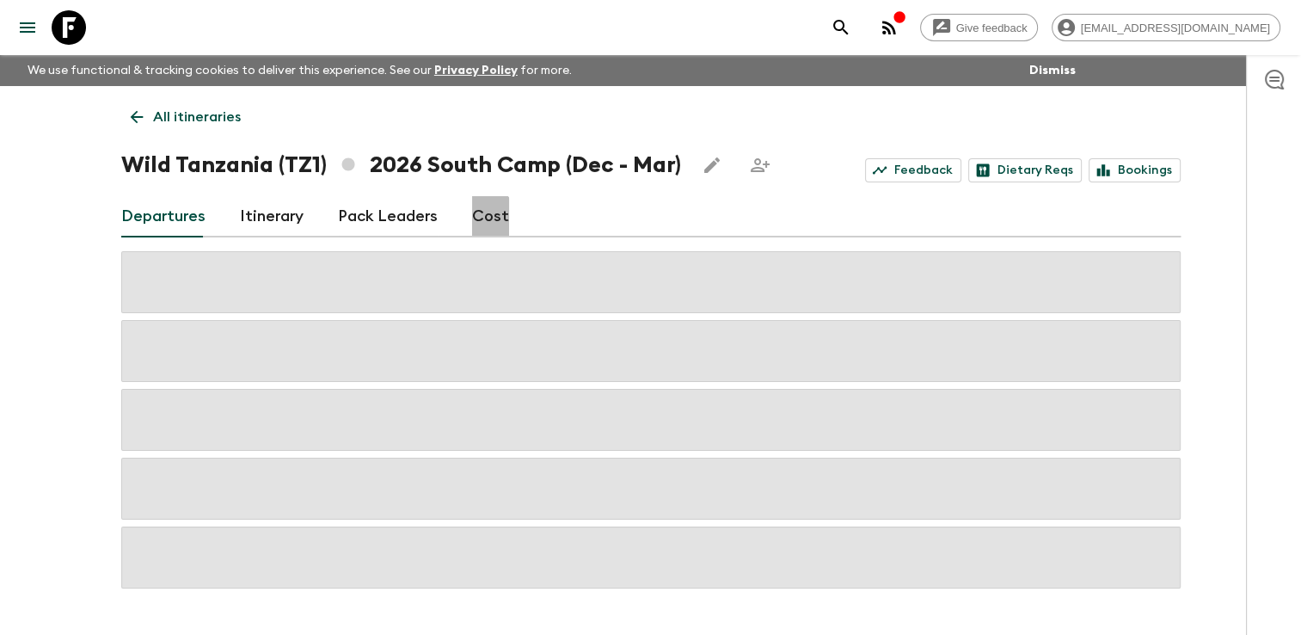
click at [478, 218] on link "Cost" at bounding box center [490, 216] width 37 height 41
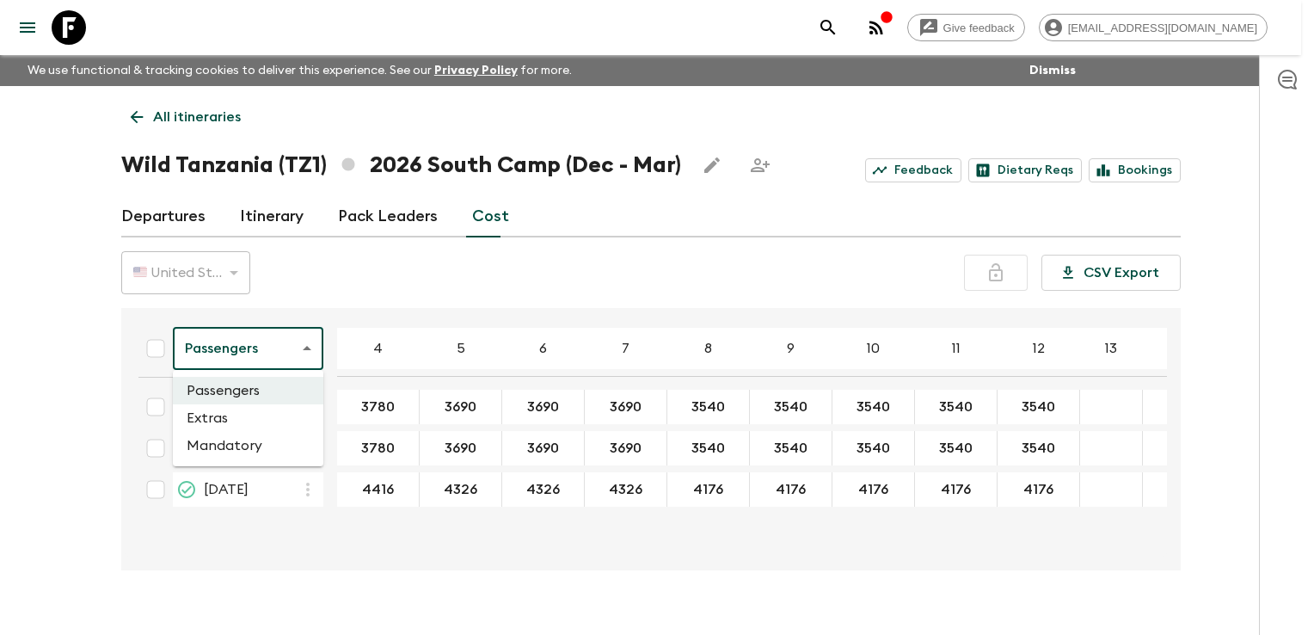
click at [272, 352] on body "Give feedback [EMAIL_ADDRESS][DOMAIN_NAME] We use functional & tracking cookies…" at bounding box center [657, 332] width 1314 height 665
click at [231, 419] on li "Extras" at bounding box center [248, 418] width 151 height 28
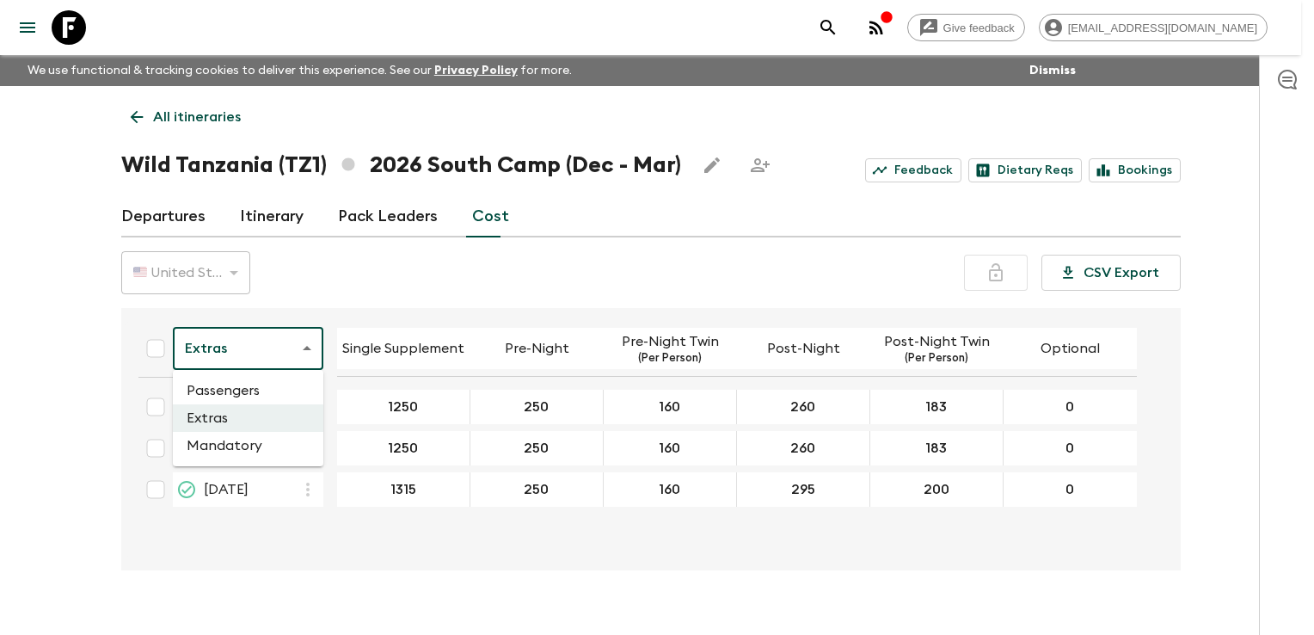
click at [255, 354] on body "Give feedback [EMAIL_ADDRESS][DOMAIN_NAME] We use functional & tracking cookies…" at bounding box center [657, 332] width 1314 height 665
click at [239, 446] on li "Mandatory" at bounding box center [248, 446] width 151 height 28
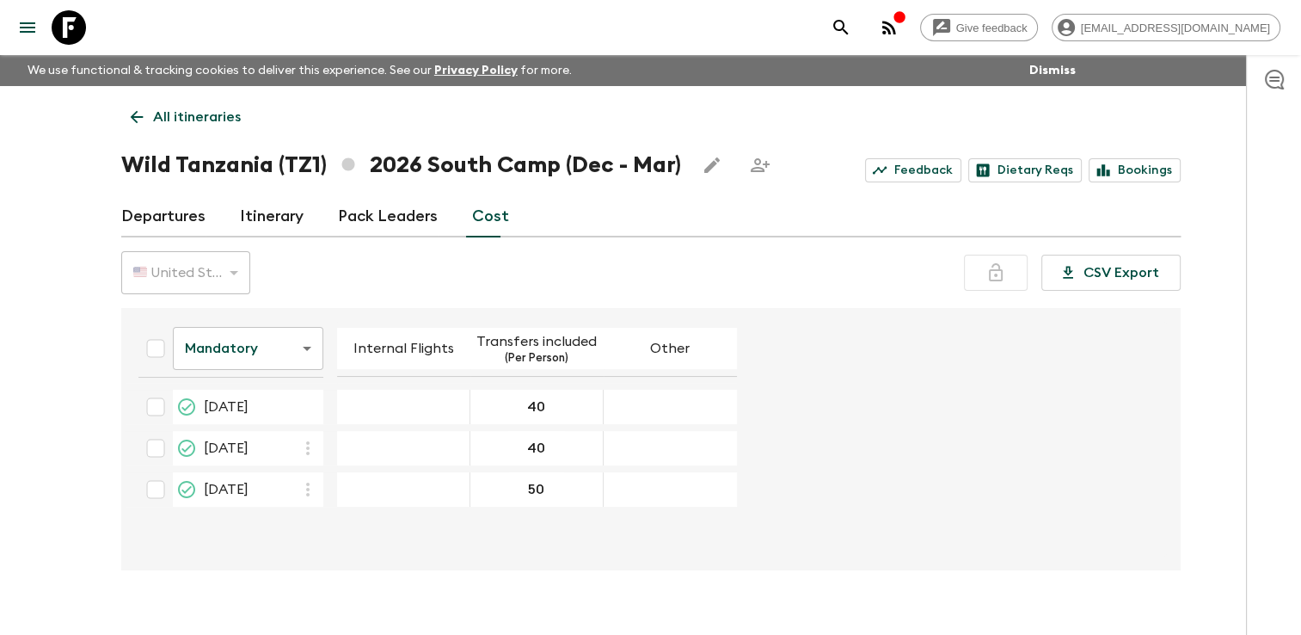
click at [135, 115] on icon at bounding box center [136, 117] width 19 height 19
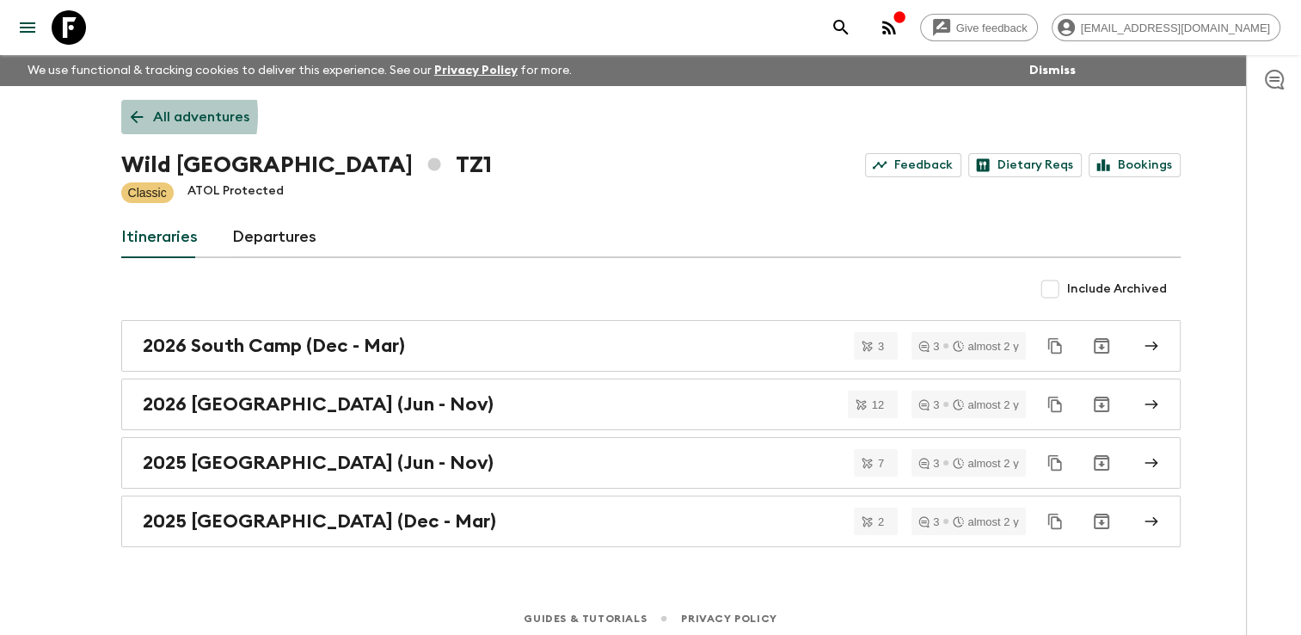
click at [135, 115] on icon at bounding box center [136, 117] width 19 height 19
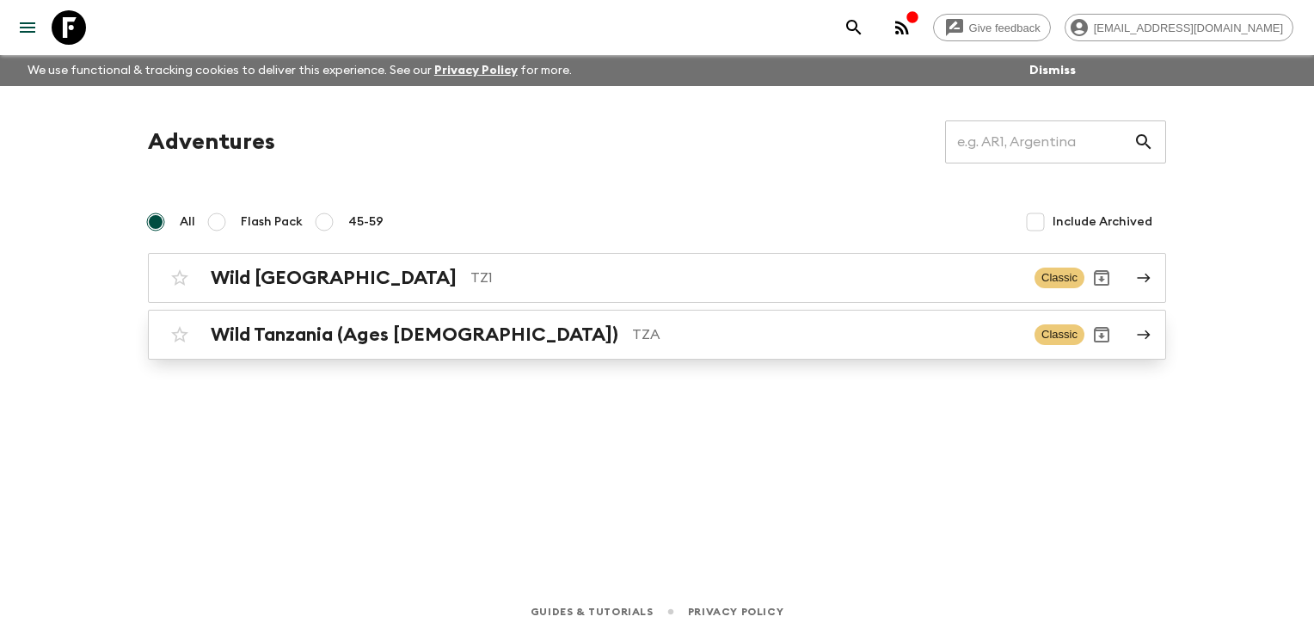
click at [311, 337] on h2 "Wild Tanzania (Ages [DEMOGRAPHIC_DATA])" at bounding box center [415, 334] width 408 height 22
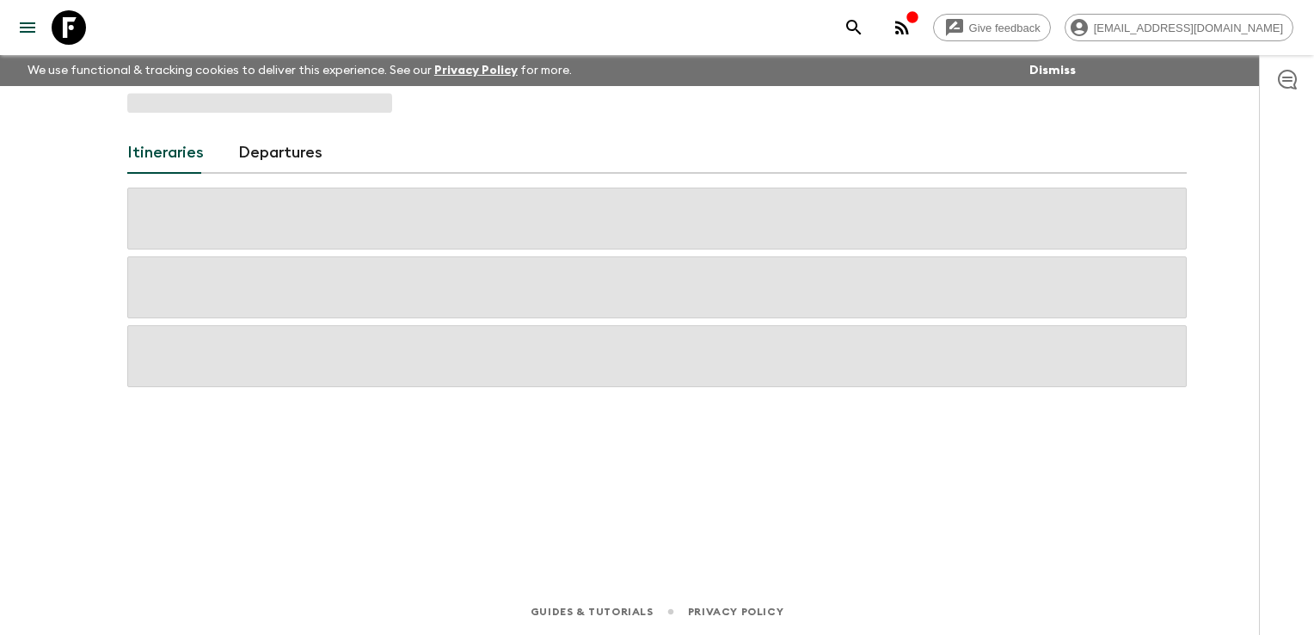
click at [311, 337] on span at bounding box center [657, 356] width 1060 height 62
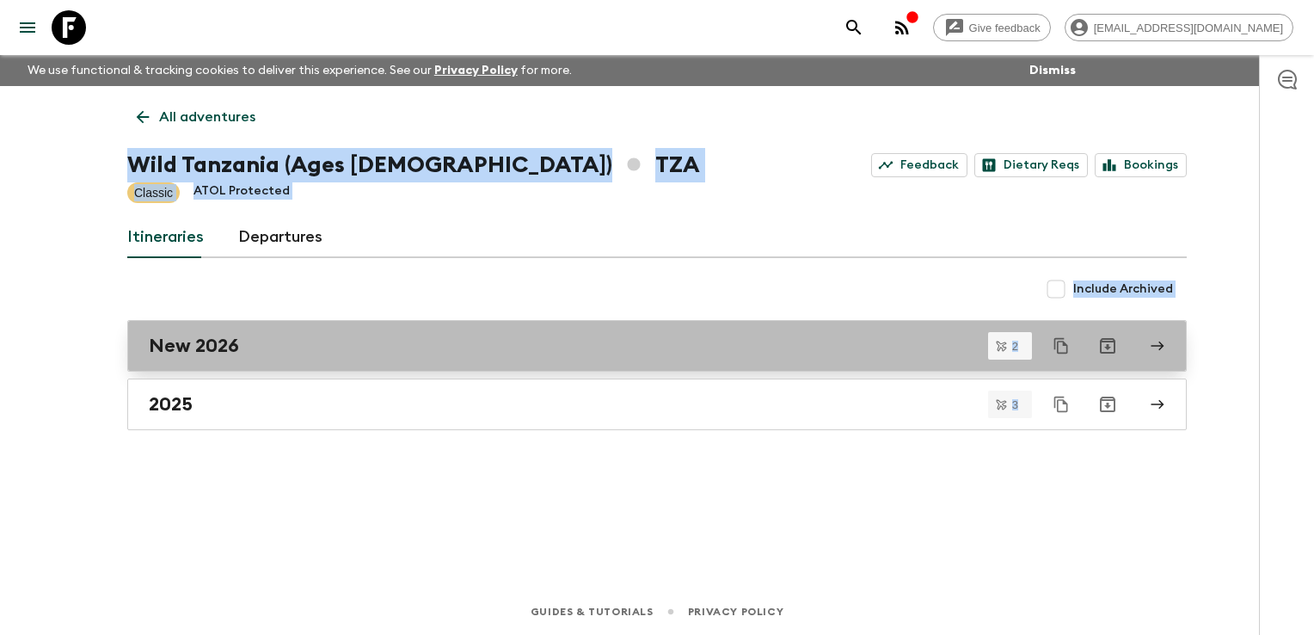
click at [257, 348] on div "New 2026" at bounding box center [641, 346] width 984 height 22
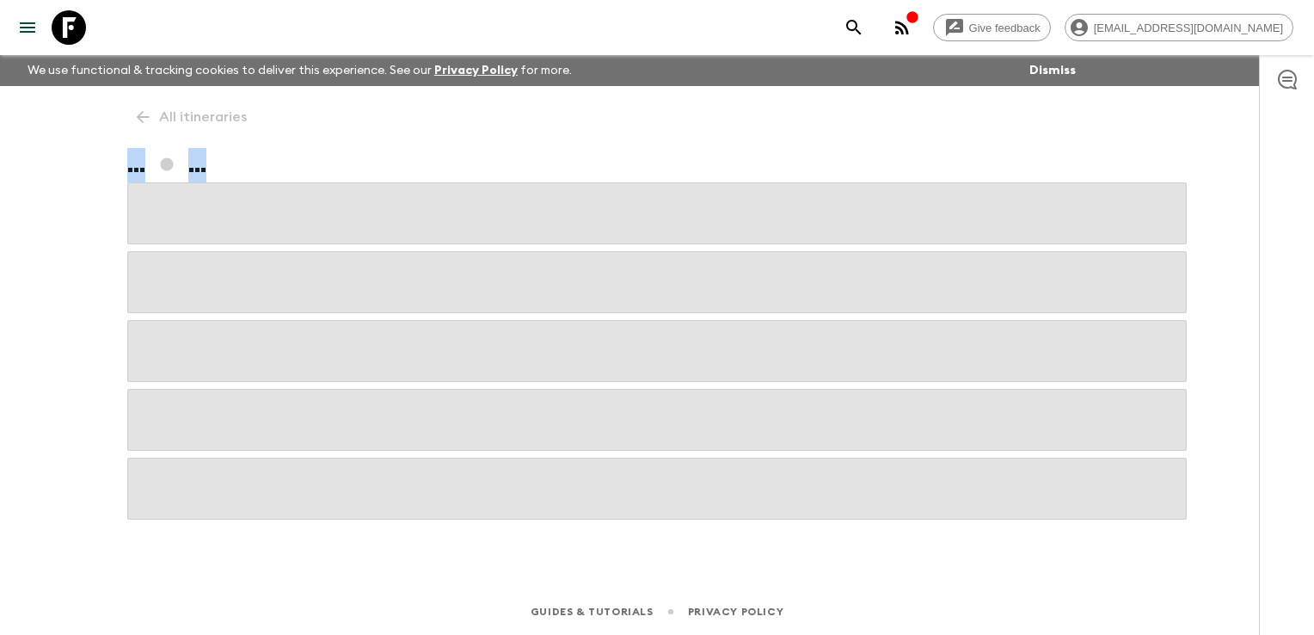
click at [258, 348] on span at bounding box center [657, 351] width 1060 height 62
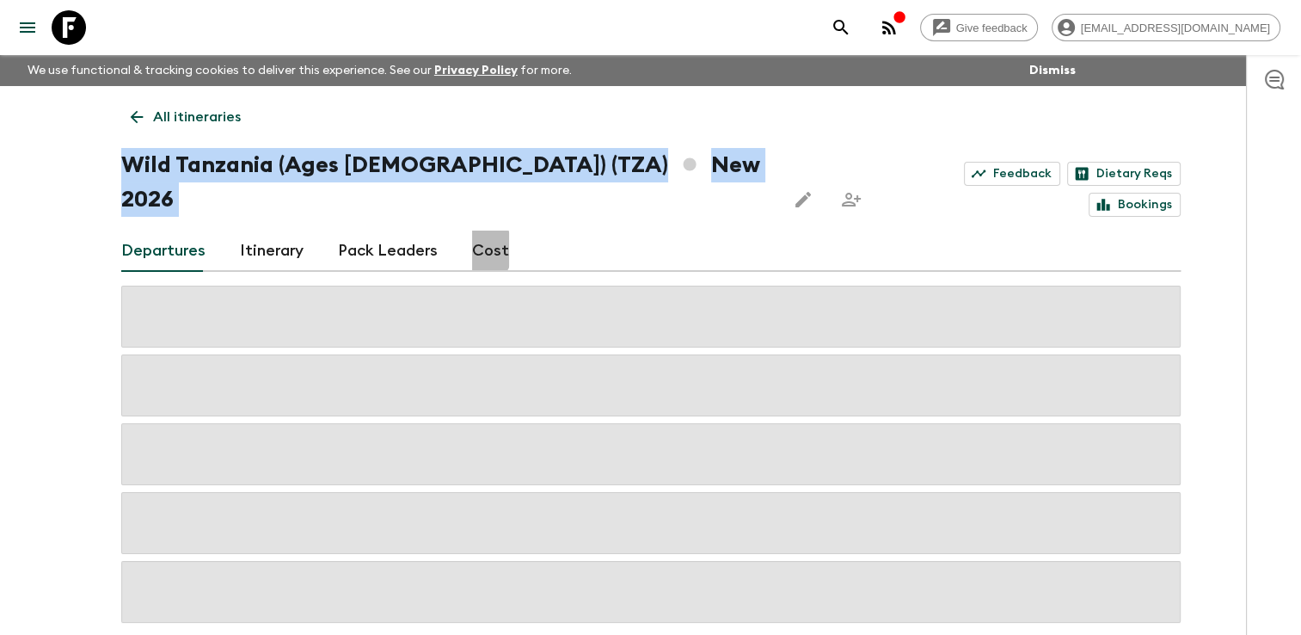
click at [472, 231] on link "Cost" at bounding box center [490, 251] width 37 height 41
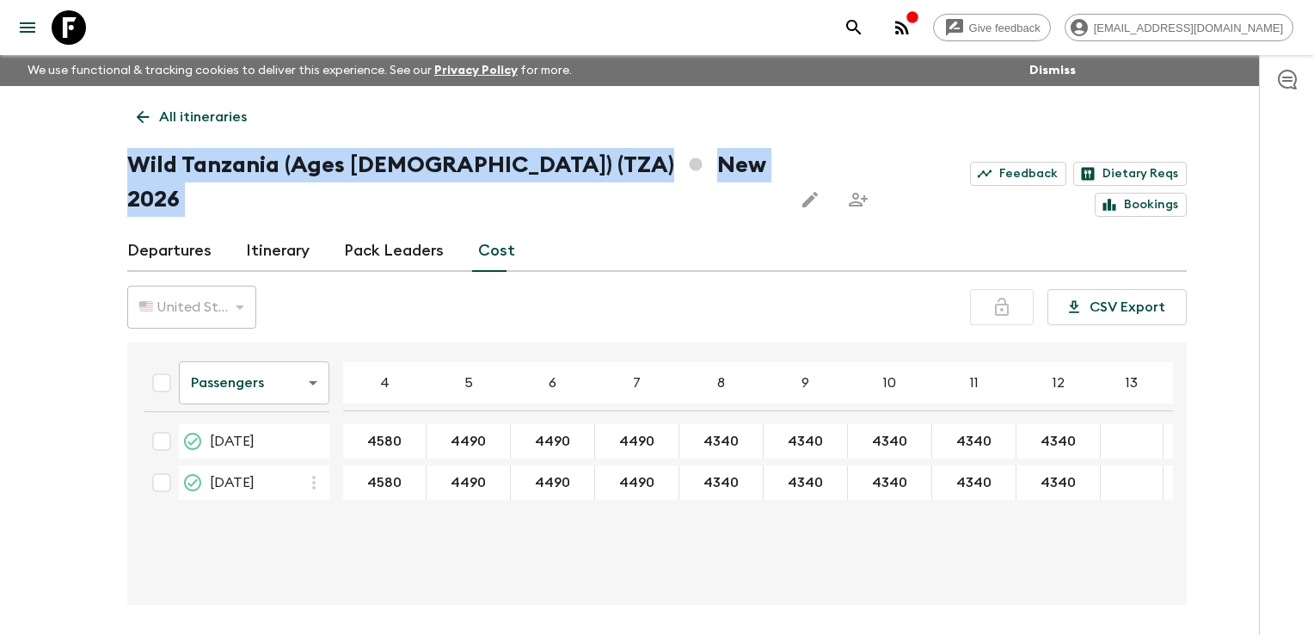
click at [259, 348] on body "Give feedback [EMAIL_ADDRESS][DOMAIN_NAME] We use functional & tracking cookies…" at bounding box center [657, 349] width 1314 height 699
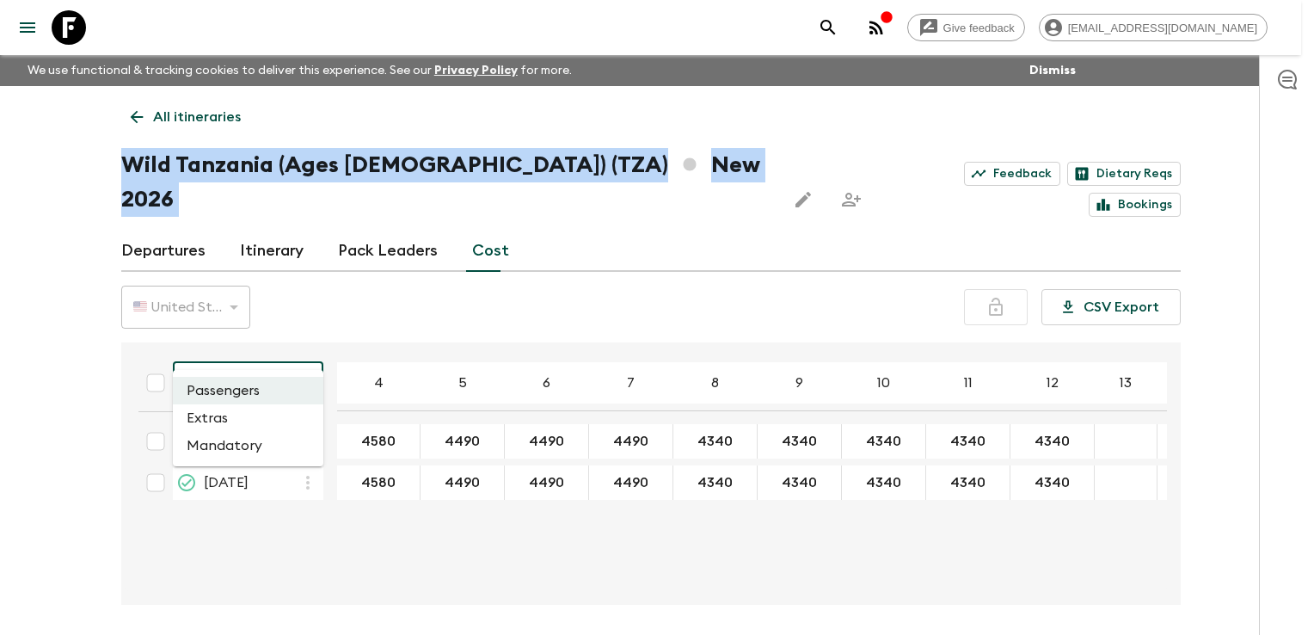
click at [217, 420] on li "Extras" at bounding box center [248, 418] width 151 height 28
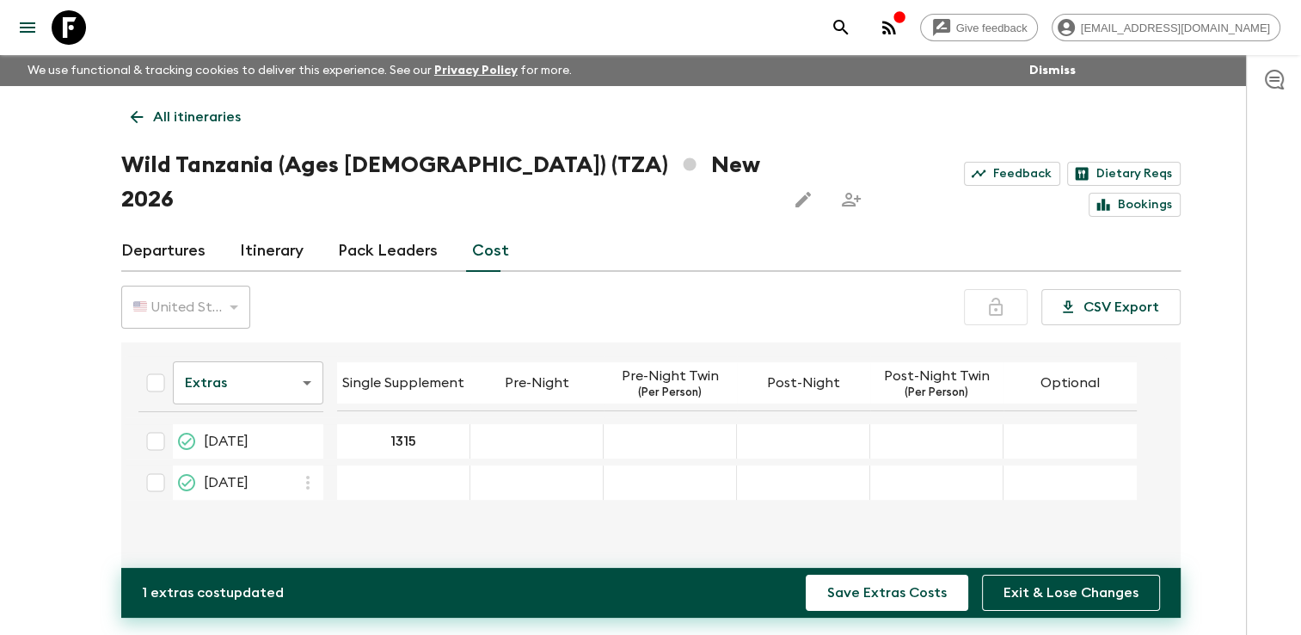
type input "1315"
click at [495, 424] on div "29 Jun 2026; Pre-Night" at bounding box center [537, 441] width 133 height 34
type input "250"
type input "160"
type input "295"
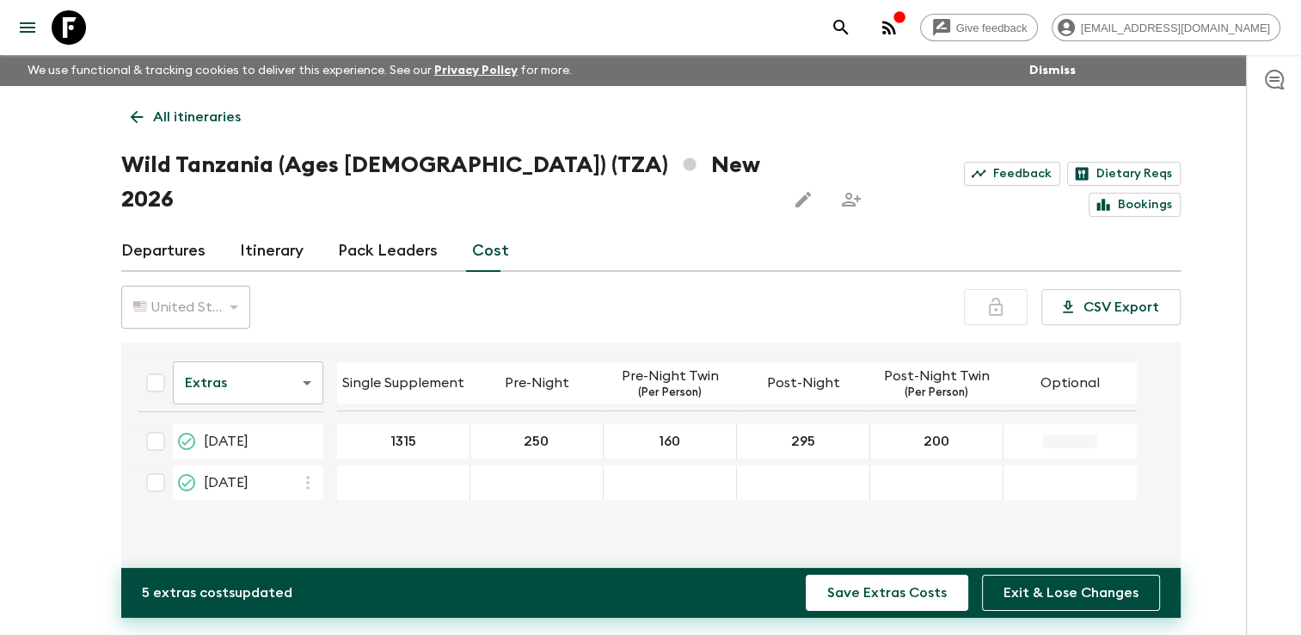
type input "200"
type input "0"
type input "1315"
type input "250"
click at [643, 465] on div "30 Aug 2026; Pre-Night Twin" at bounding box center [670, 482] width 133 height 34
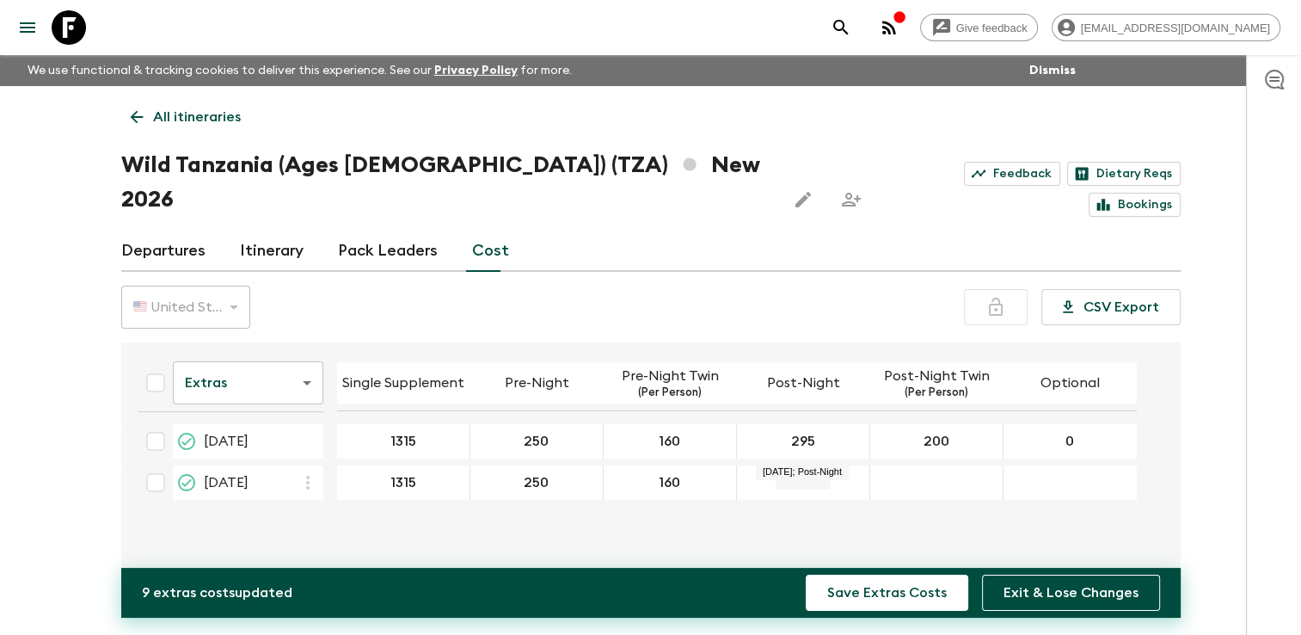
type input "160"
type input "295"
type input "200"
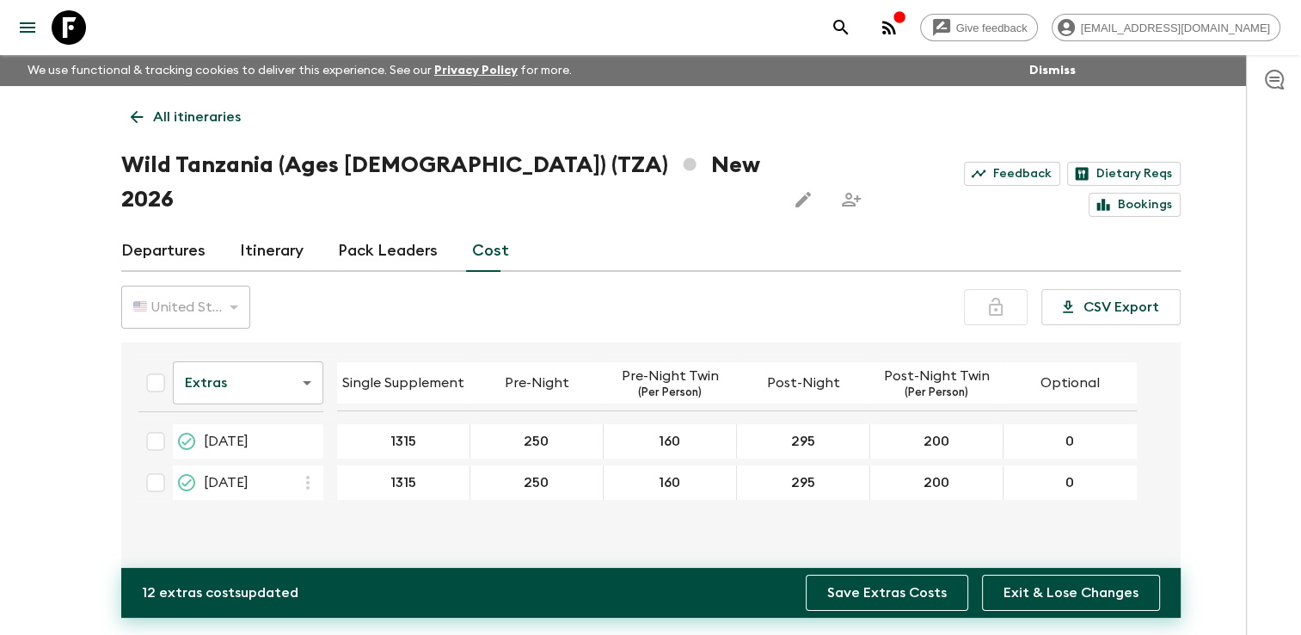
type input "0"
click at [886, 592] on button "Save Extras Costs" at bounding box center [887, 593] width 163 height 36
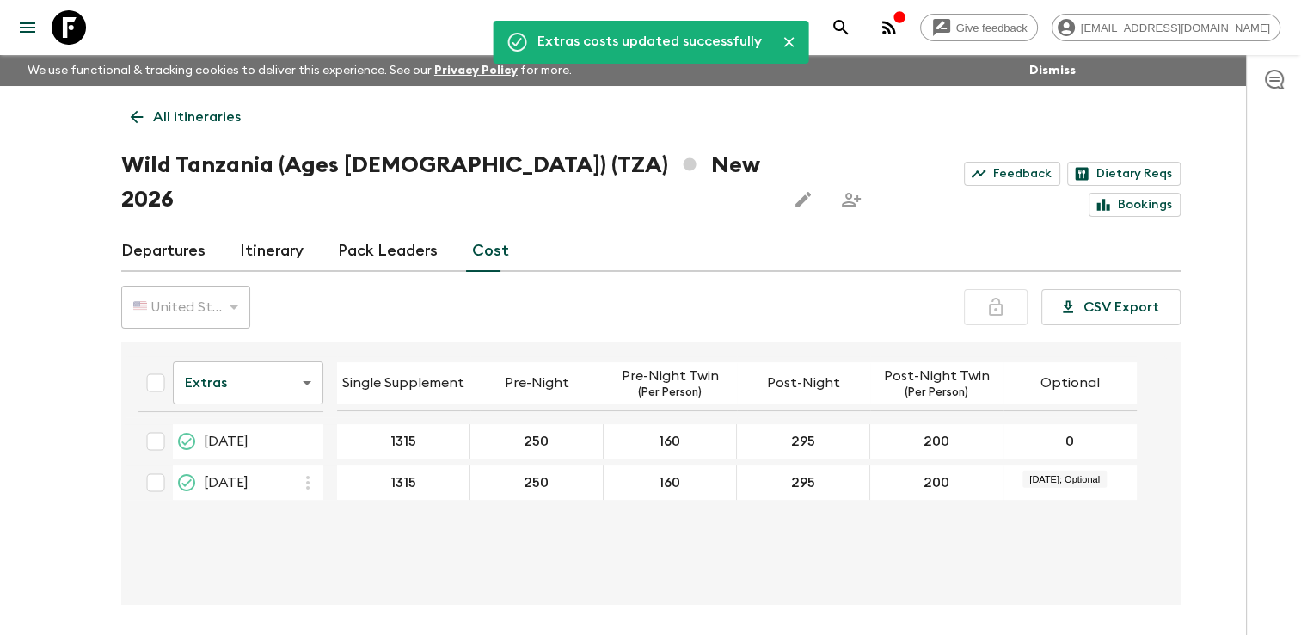
click at [225, 346] on body "Give feedback [EMAIL_ADDRESS][DOMAIN_NAME] We use functional & tracking cookies…" at bounding box center [650, 349] width 1301 height 699
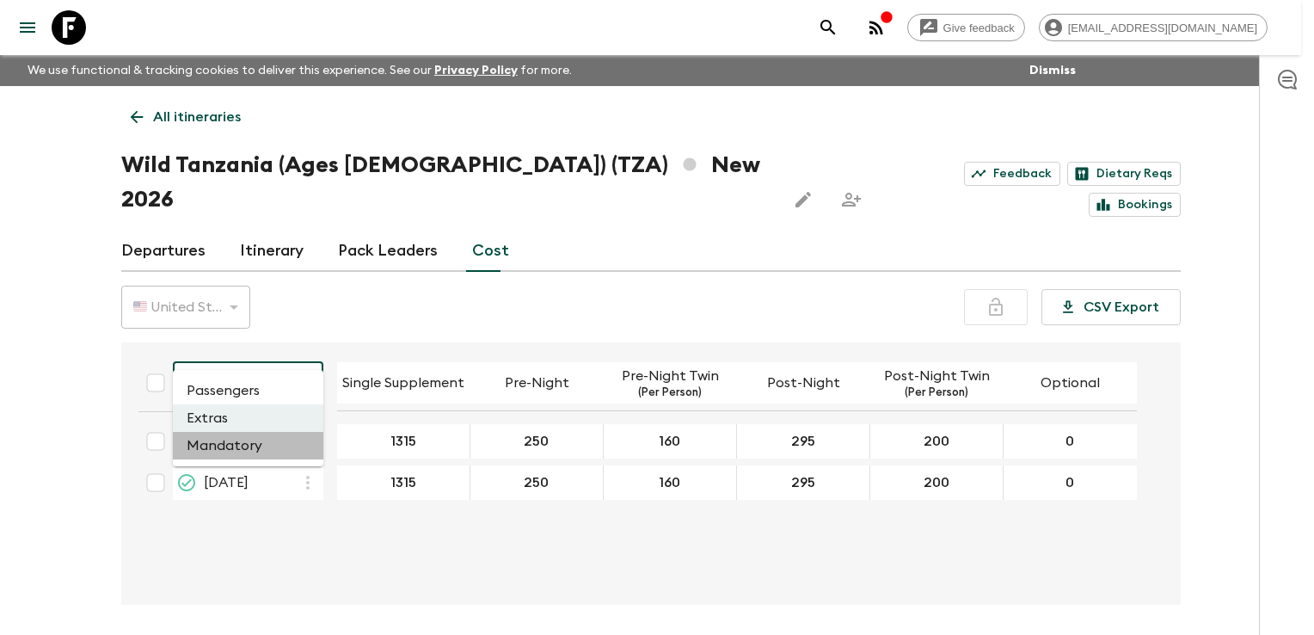
click at [229, 445] on li "Mandatory" at bounding box center [248, 446] width 151 height 28
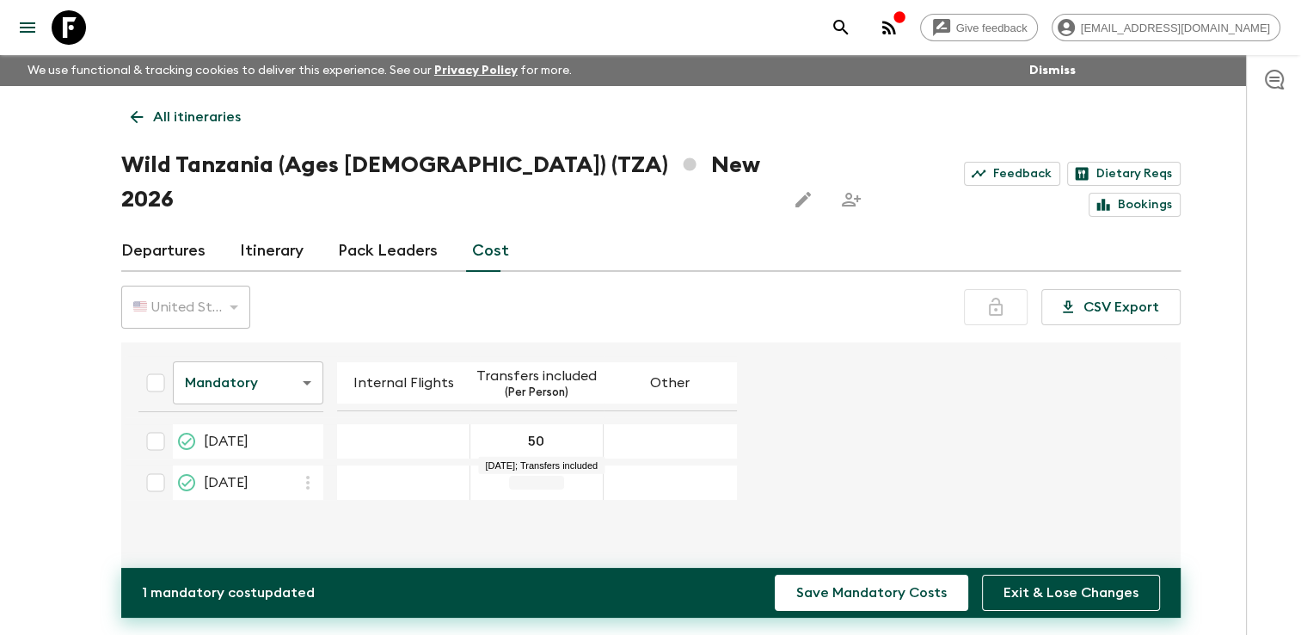
type input "50"
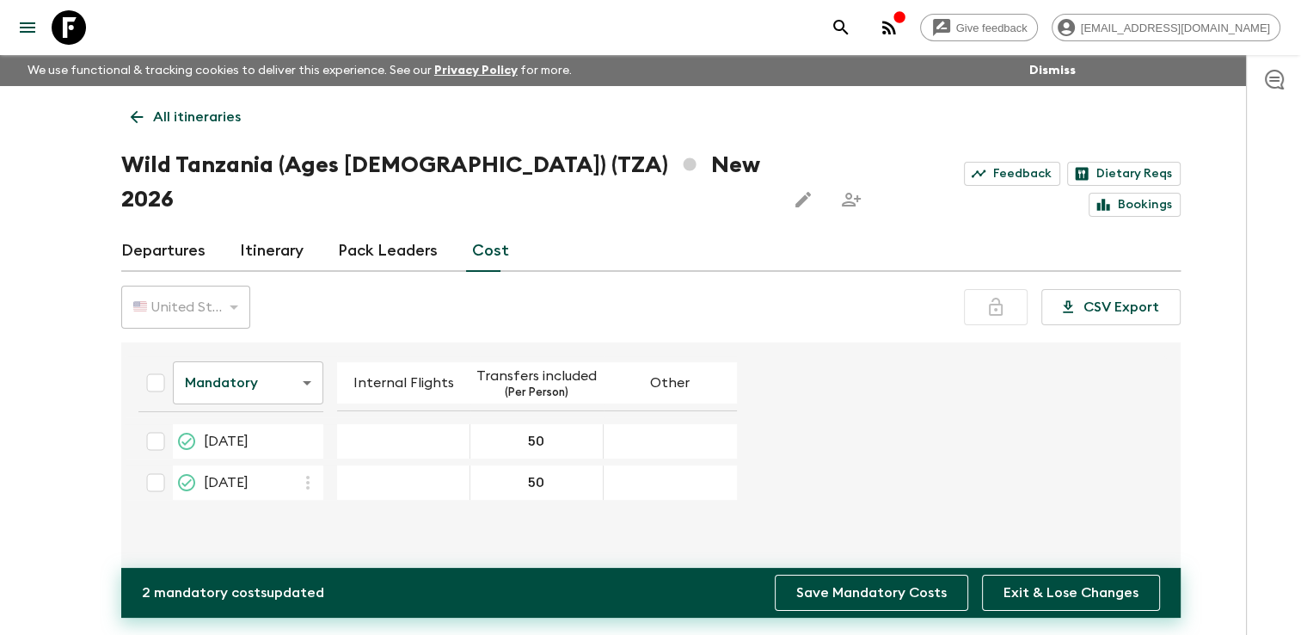
type input "50"
click at [876, 599] on button "Save Mandatory Costs" at bounding box center [872, 593] width 194 height 36
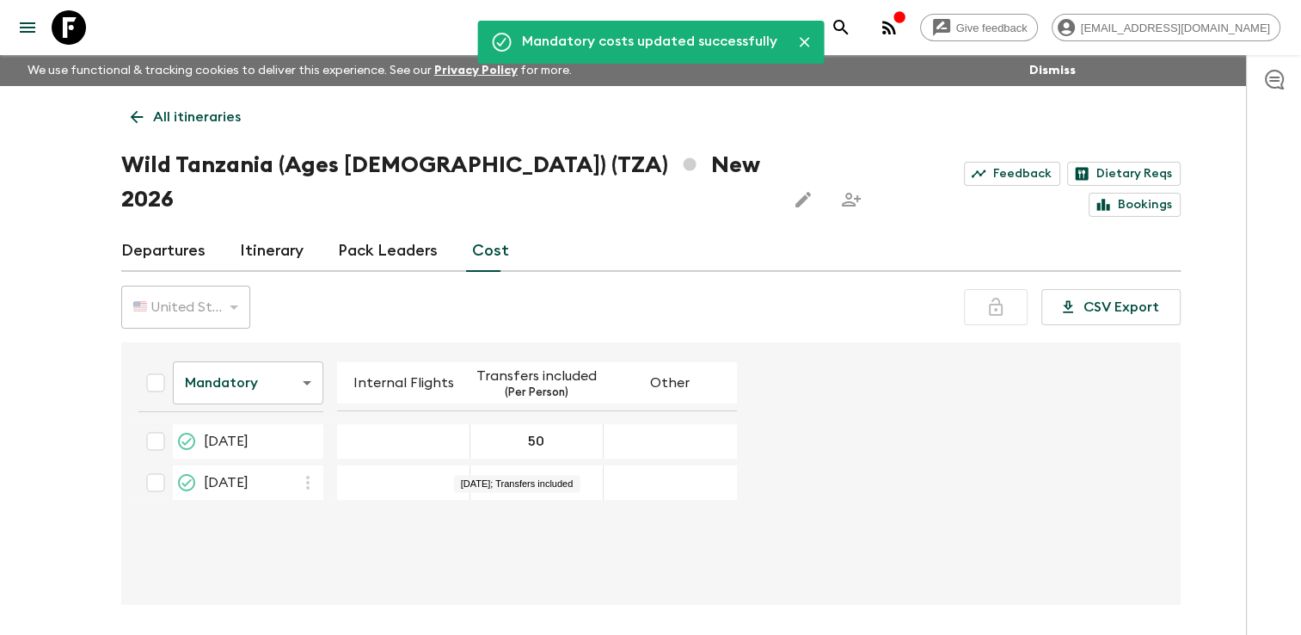
click at [255, 349] on body "Give feedback [EMAIL_ADDRESS][DOMAIN_NAME] We use functional & tracking cookies…" at bounding box center [650, 349] width 1301 height 699
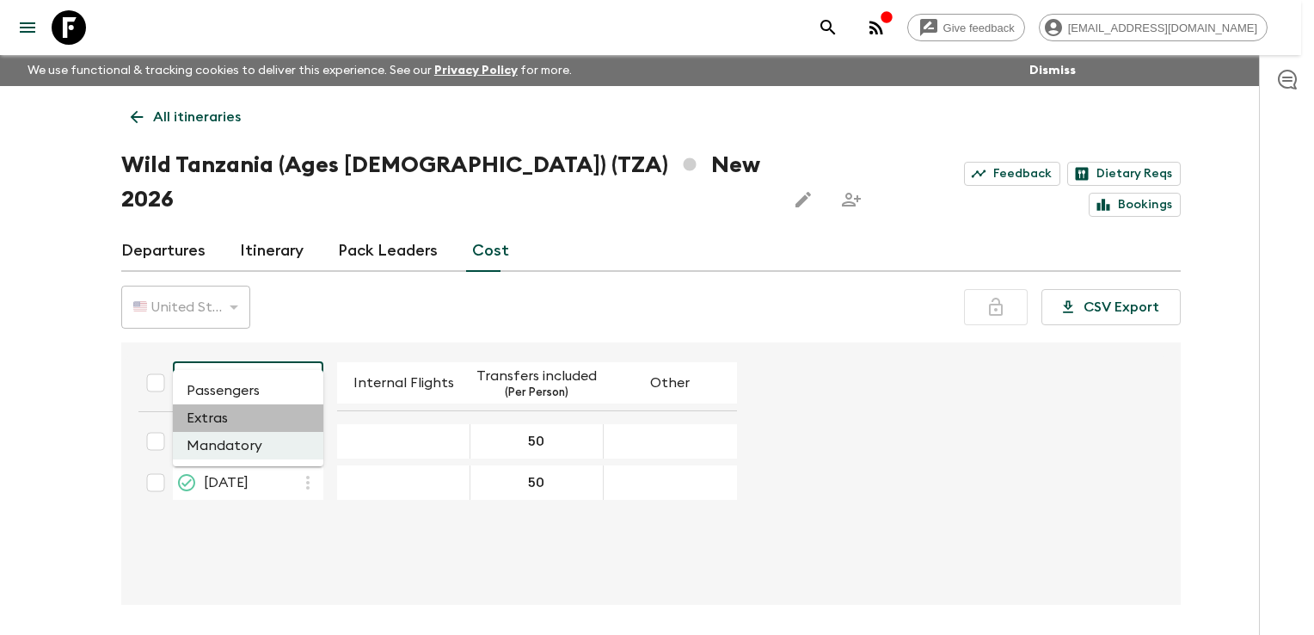
click at [210, 415] on li "Extras" at bounding box center [248, 418] width 151 height 28
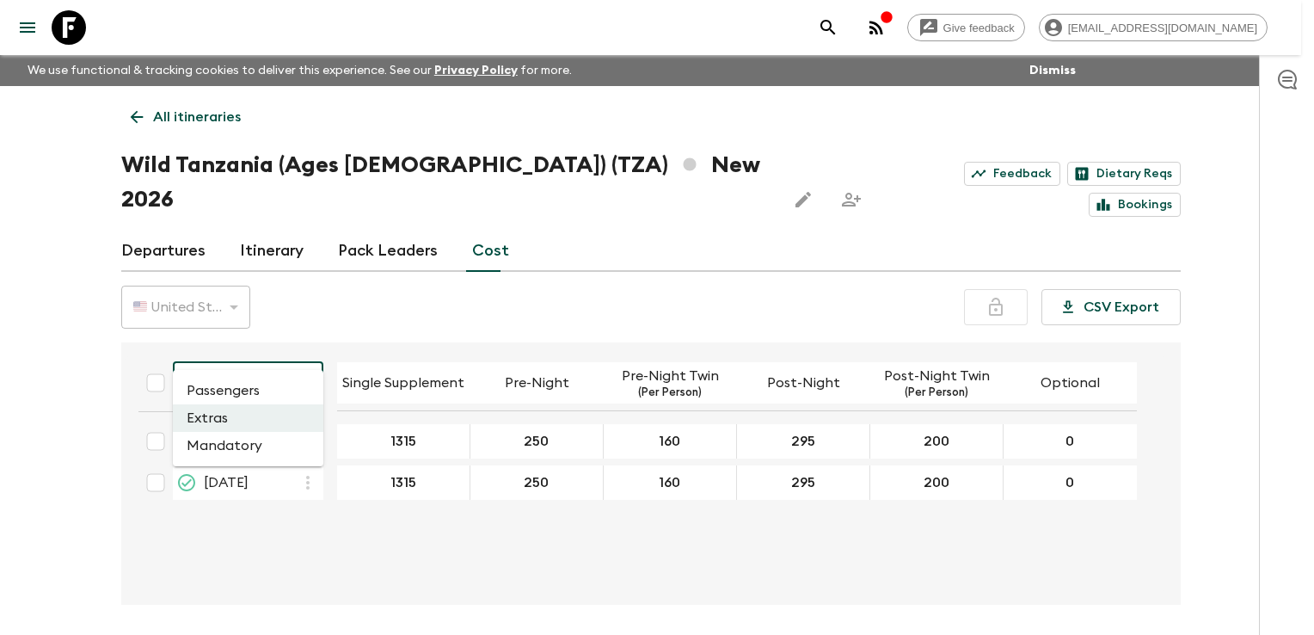
click at [268, 345] on body "Give feedback [EMAIL_ADDRESS][DOMAIN_NAME] We use functional & tracking cookies…" at bounding box center [657, 349] width 1314 height 699
click at [225, 397] on li "Passengers" at bounding box center [248, 391] width 151 height 28
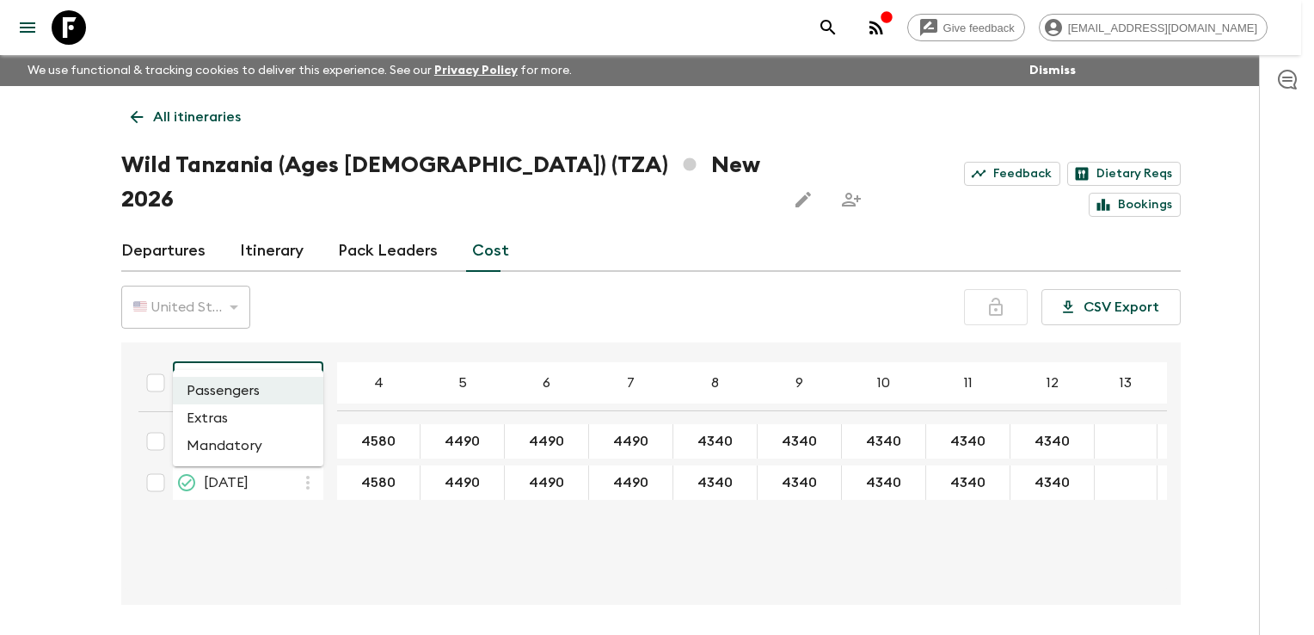
click at [246, 347] on body "Give feedback [EMAIL_ADDRESS][DOMAIN_NAME] We use functional & tracking cookies…" at bounding box center [657, 349] width 1314 height 699
click at [237, 412] on li "Extras" at bounding box center [248, 418] width 151 height 28
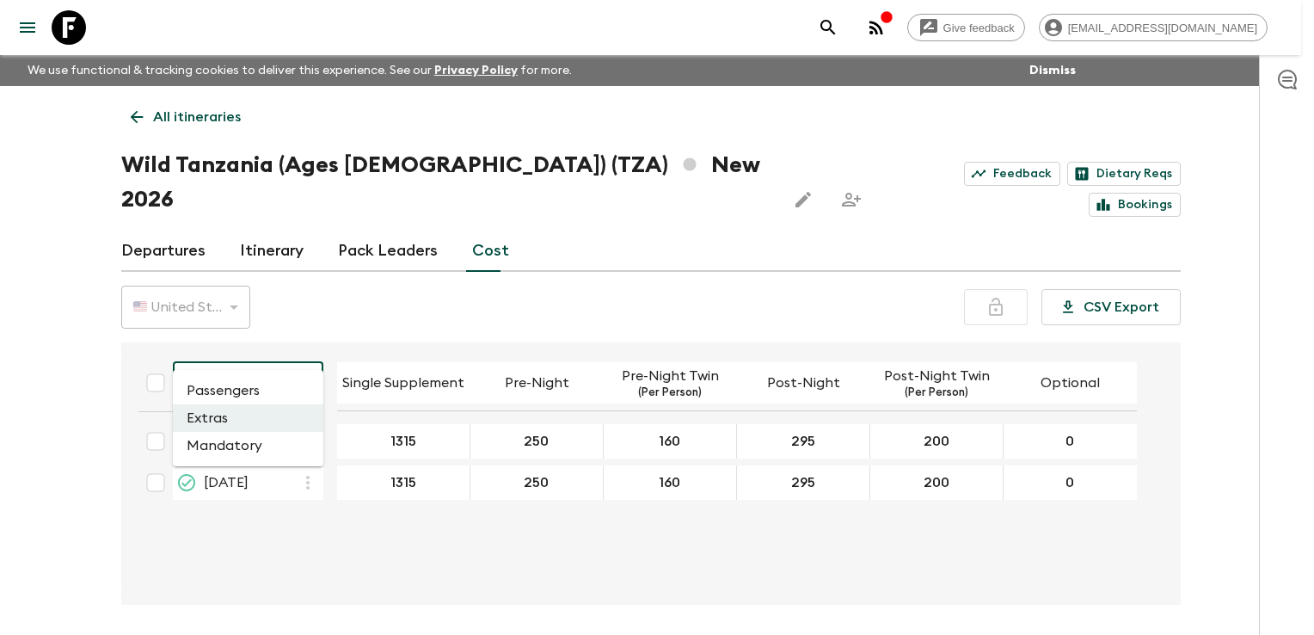
click at [235, 346] on body "Give feedback [EMAIL_ADDRESS][DOMAIN_NAME] We use functional & tracking cookies…" at bounding box center [657, 349] width 1314 height 699
click at [210, 446] on li "Mandatory" at bounding box center [248, 446] width 151 height 28
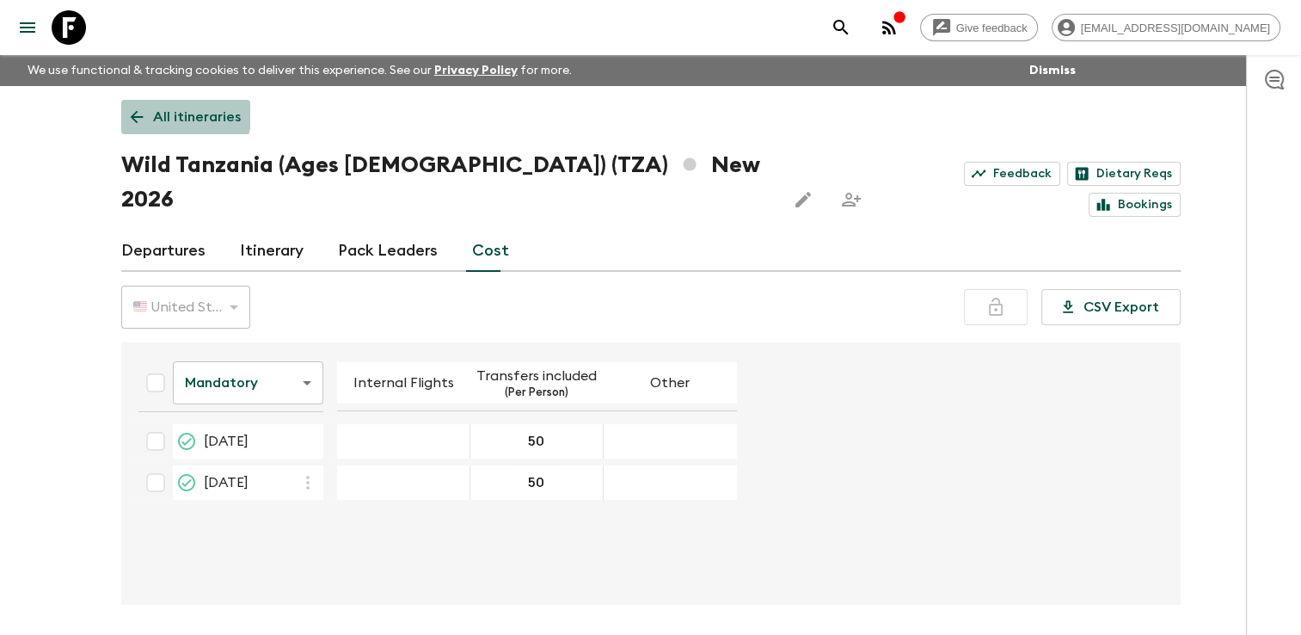
click at [140, 114] on icon at bounding box center [136, 117] width 19 height 19
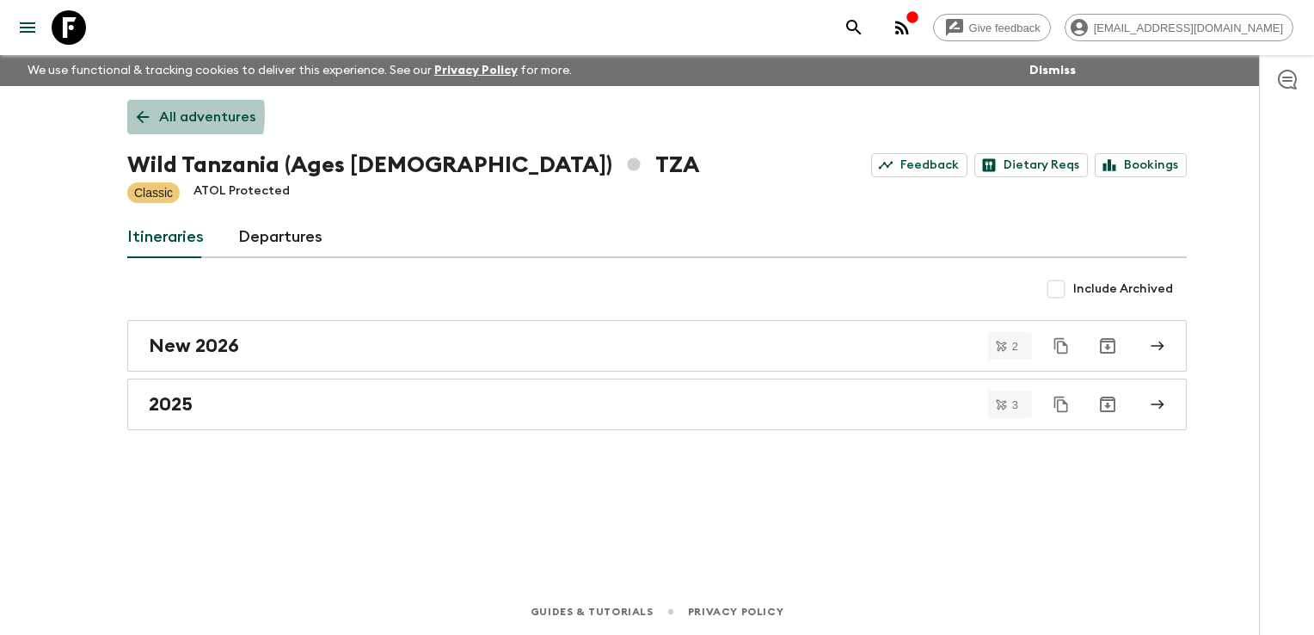
click at [140, 114] on icon at bounding box center [143, 117] width 13 height 13
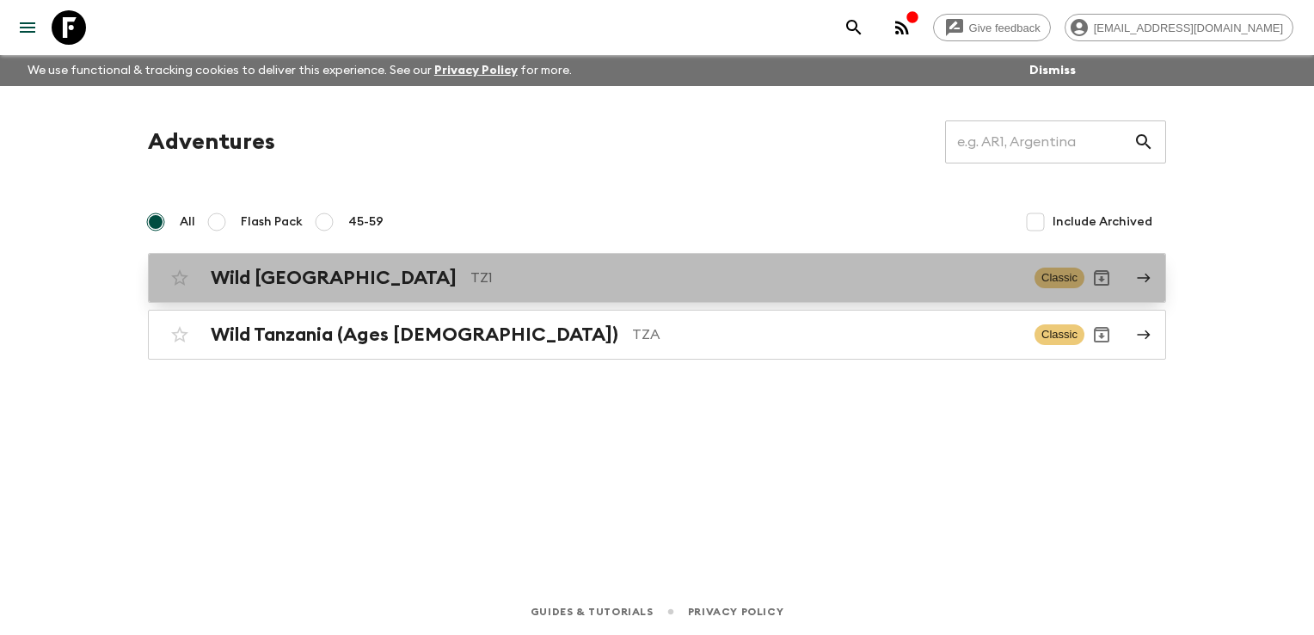
click at [322, 287] on h2 "Wild [GEOGRAPHIC_DATA]" at bounding box center [334, 278] width 246 height 22
